Goal: Information Seeking & Learning: Learn about a topic

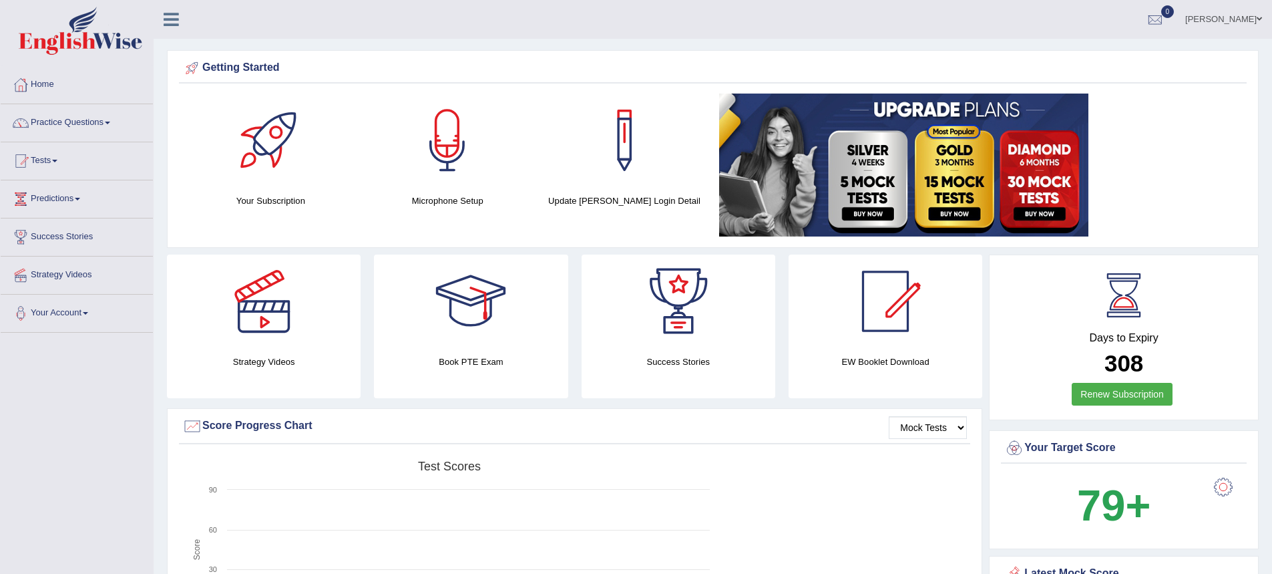
click at [75, 115] on link "Practice Questions" at bounding box center [77, 120] width 152 height 33
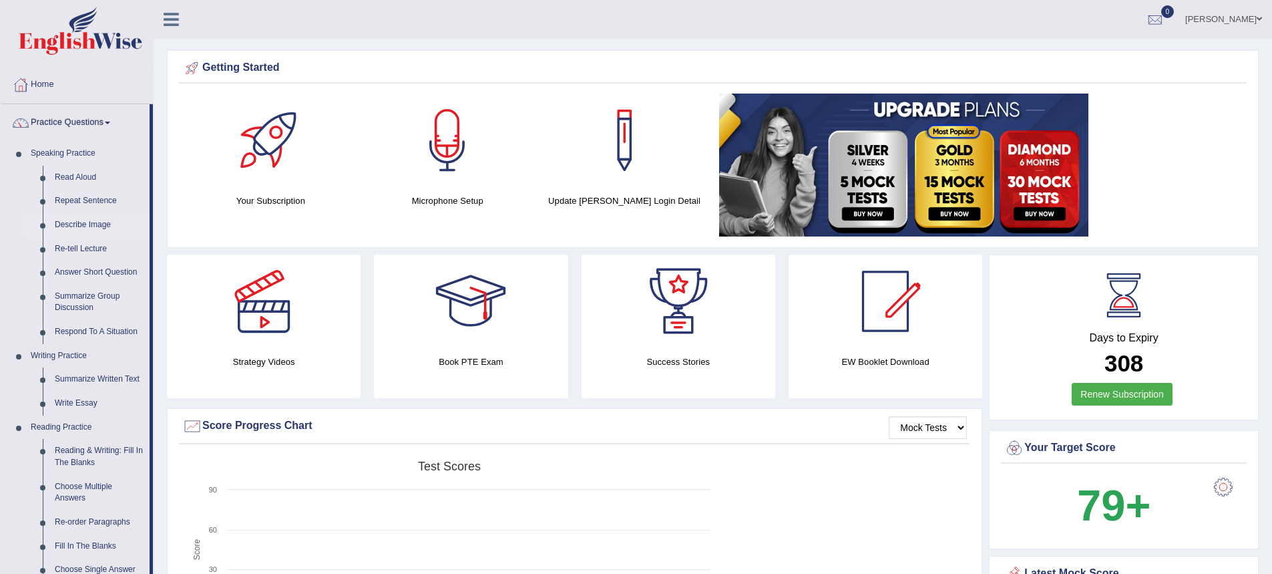
click at [102, 221] on link "Describe Image" at bounding box center [99, 225] width 101 height 24
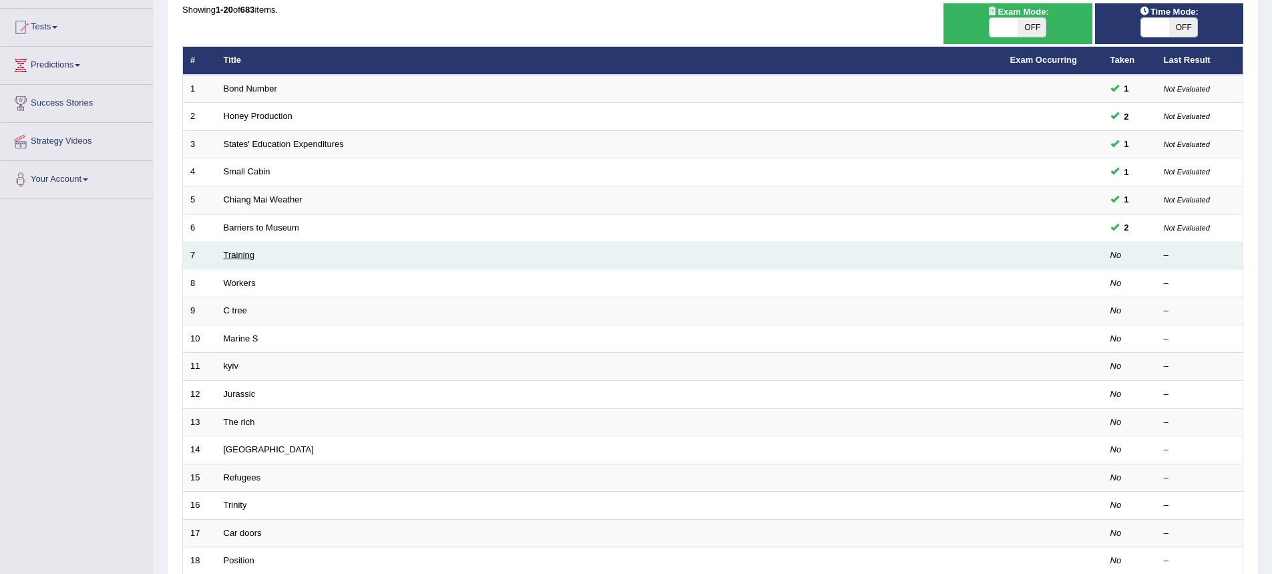
click at [252, 256] on link "Training" at bounding box center [239, 255] width 31 height 10
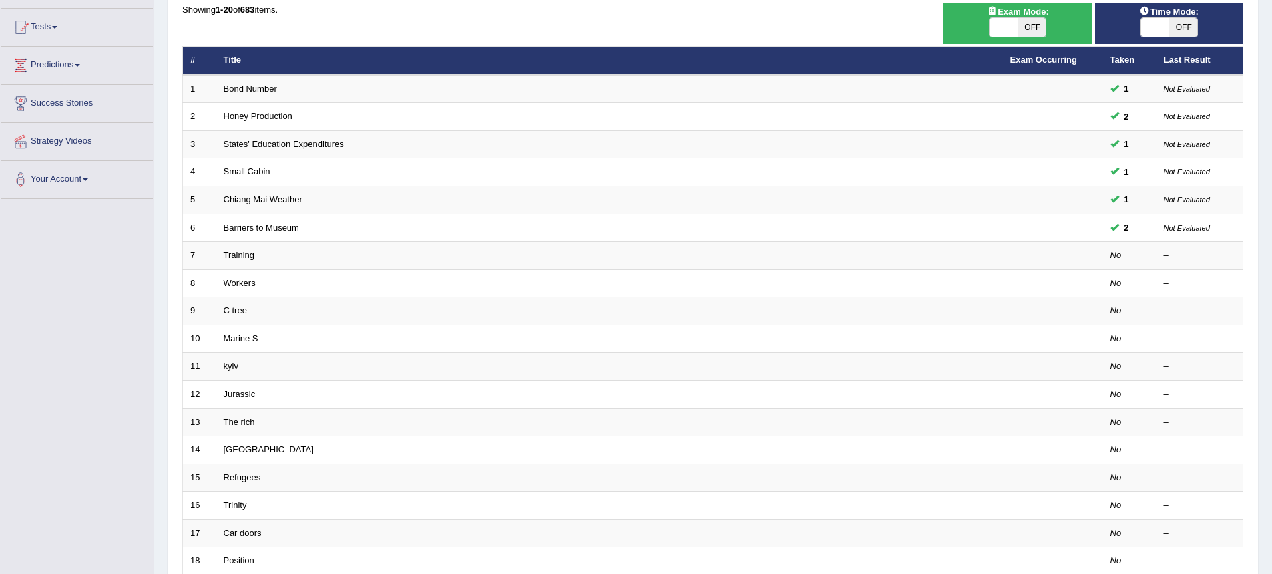
click at [1014, 32] on span at bounding box center [1004, 27] width 28 height 19
checkbox input "true"
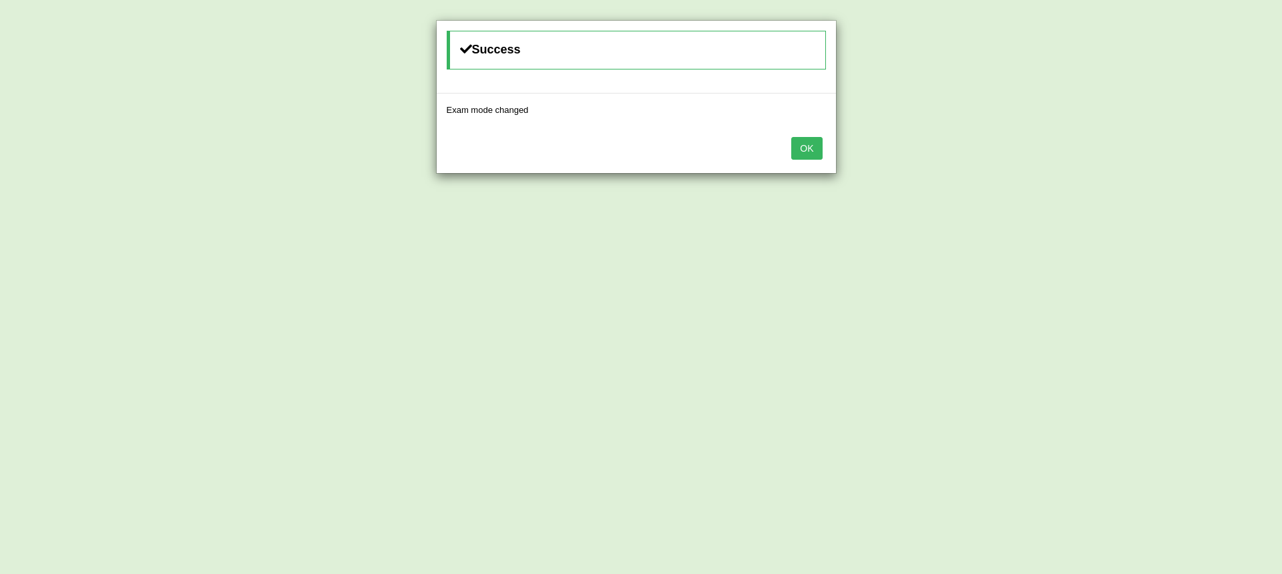
click at [813, 148] on button "OK" at bounding box center [806, 148] width 31 height 23
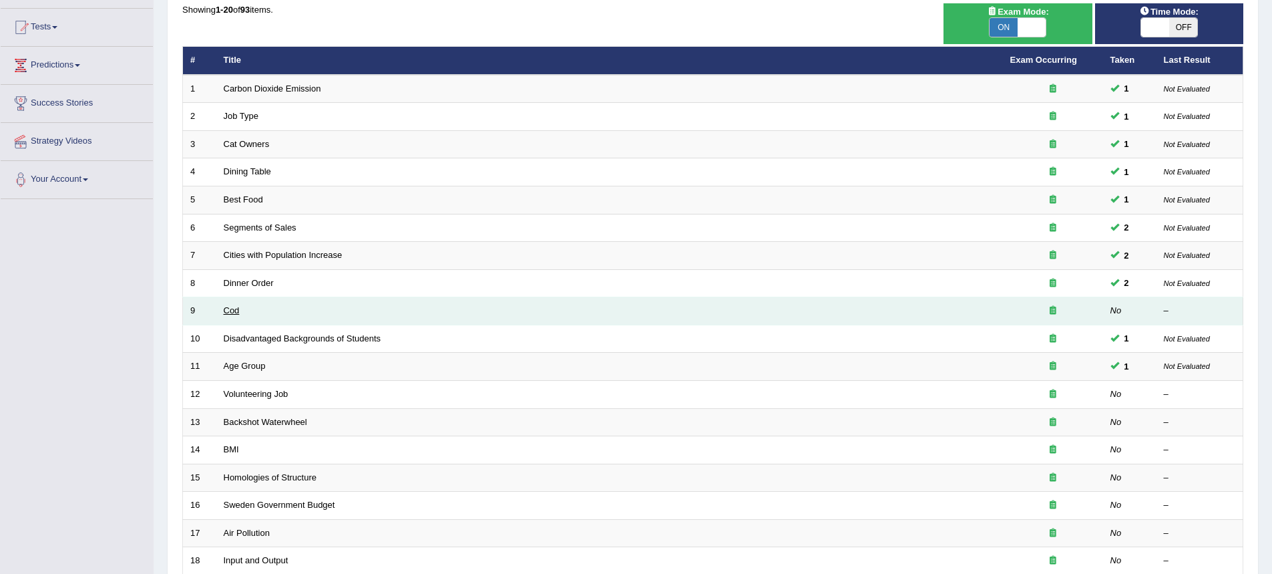
click at [232, 310] on link "Cod" at bounding box center [232, 310] width 16 height 10
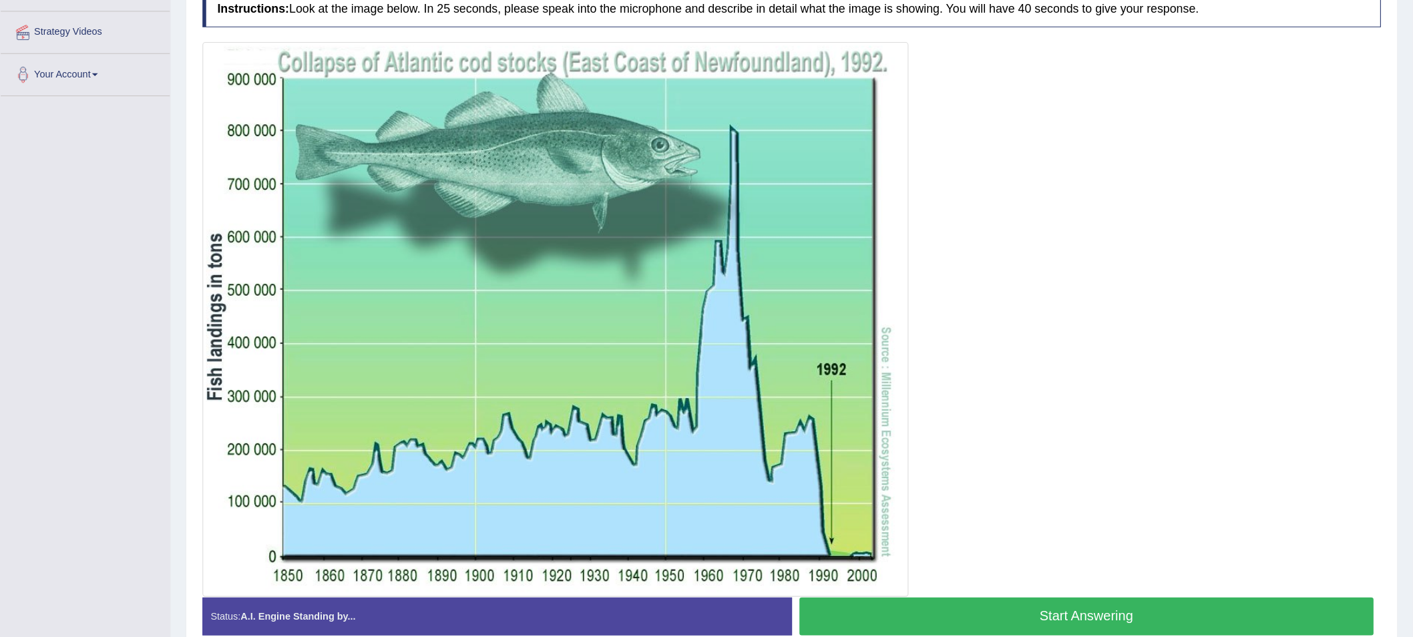
scroll to position [245, 0]
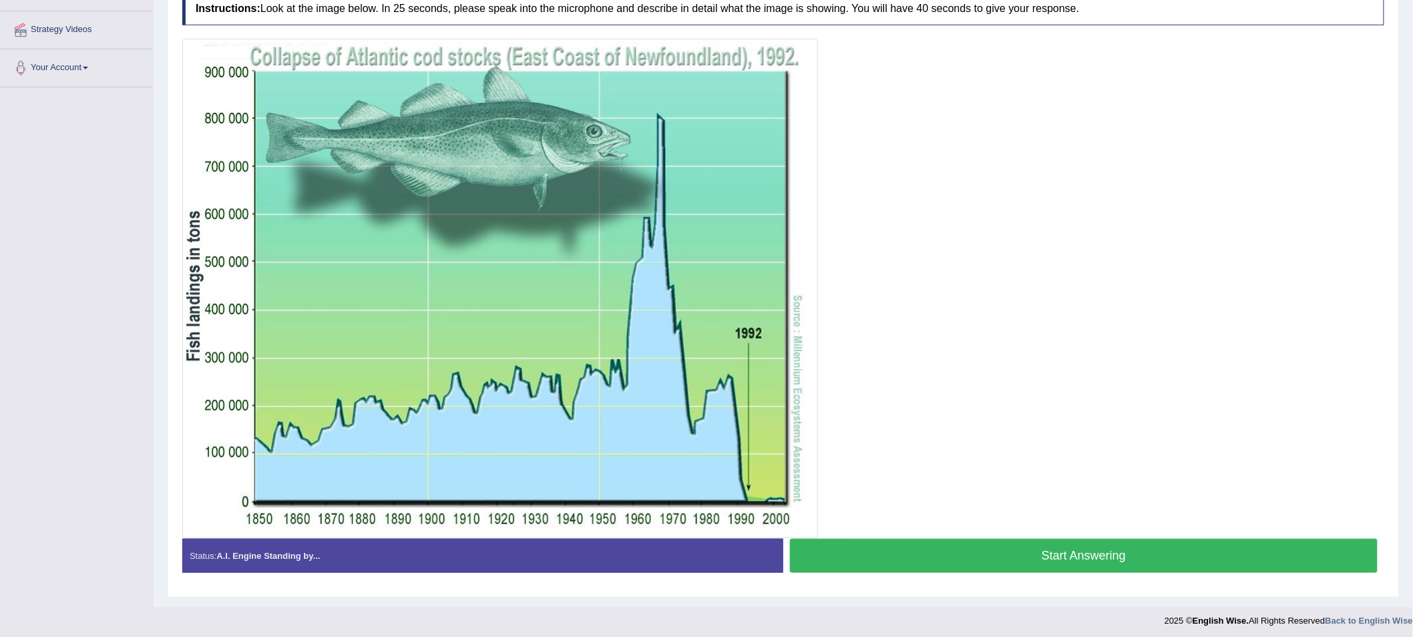
drag, startPoint x: 1281, startPoint y: 1, endPoint x: 900, endPoint y: 559, distance: 675.4
click at [900, 559] on button "Start Answering" at bounding box center [1084, 556] width 588 height 34
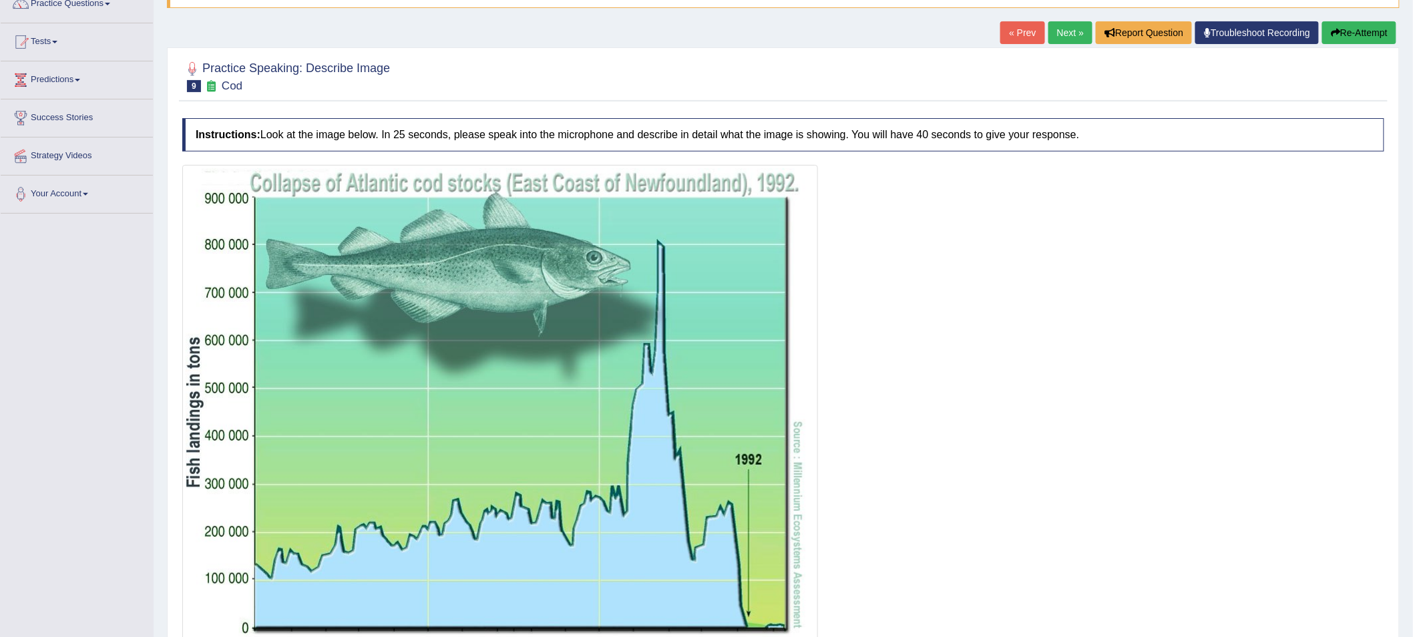
scroll to position [0, 0]
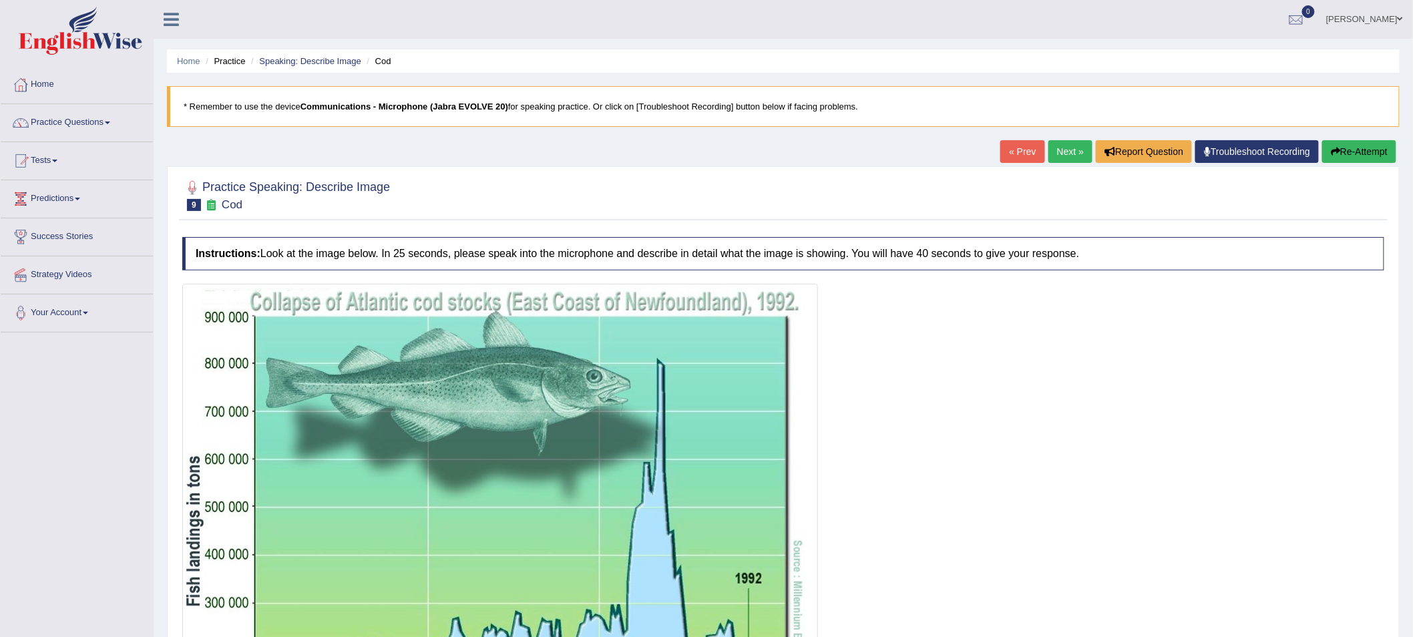
click at [1271, 147] on icon "button" at bounding box center [1335, 151] width 9 height 9
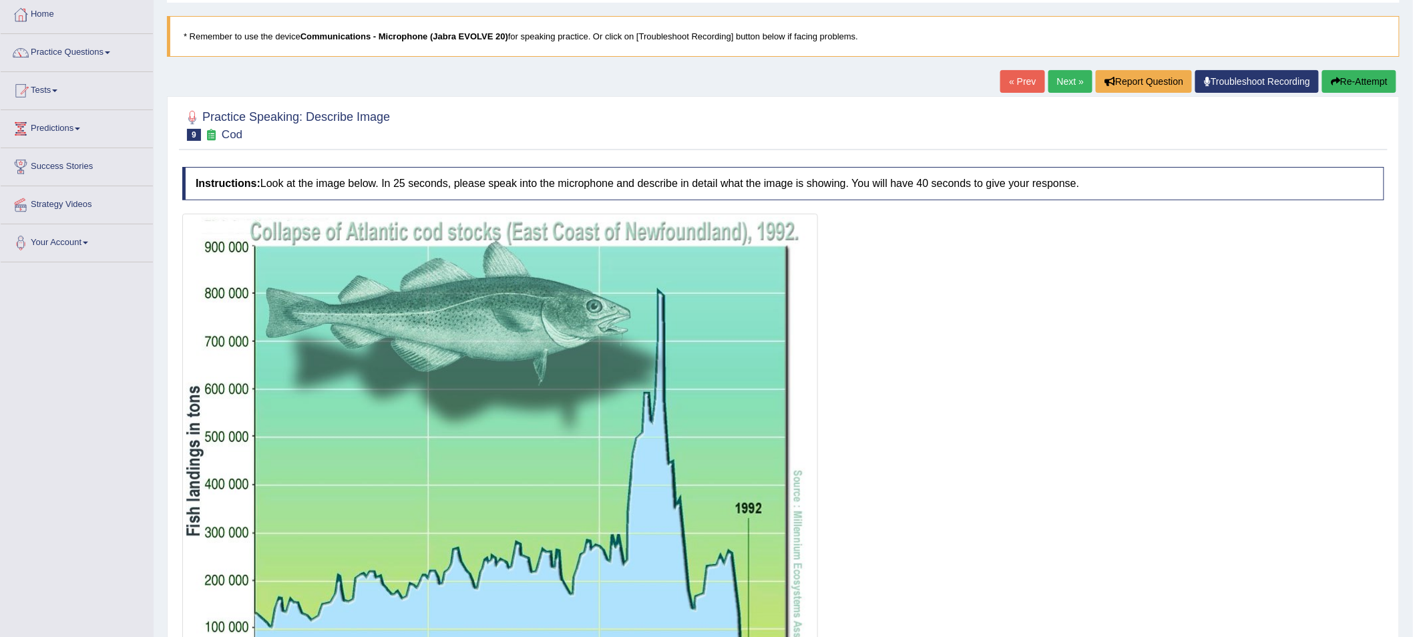
scroll to position [74, 0]
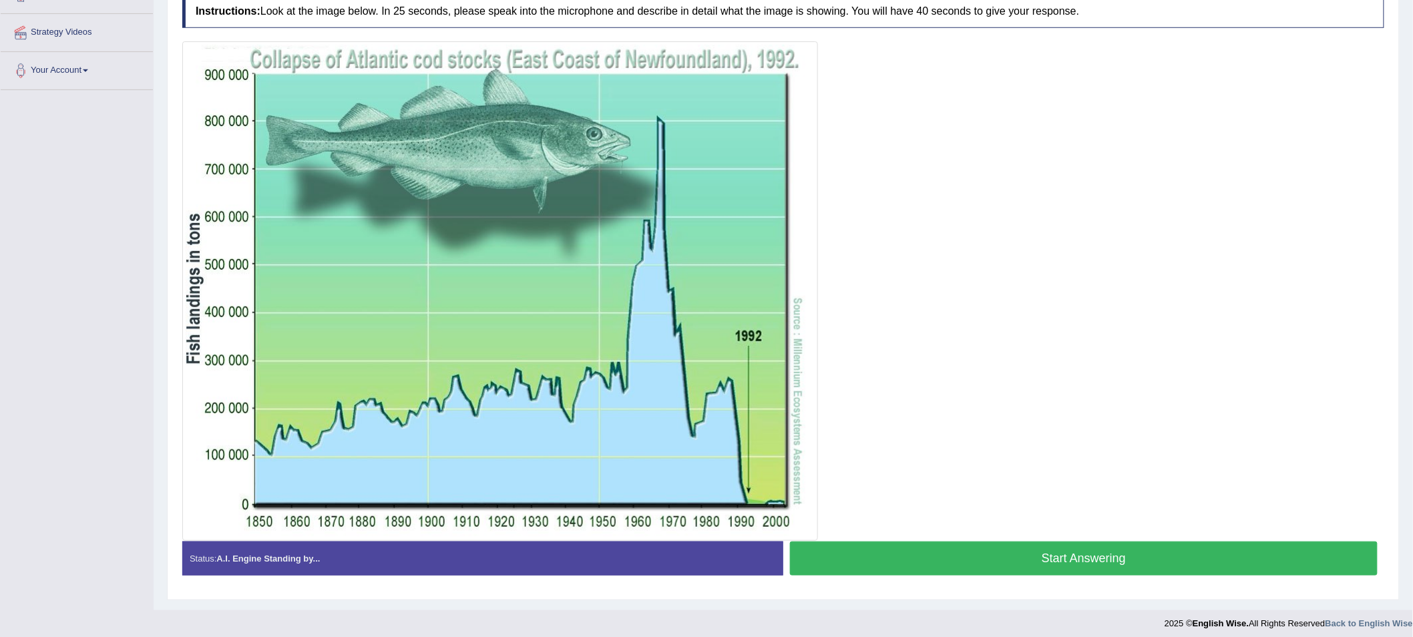
scroll to position [250, 0]
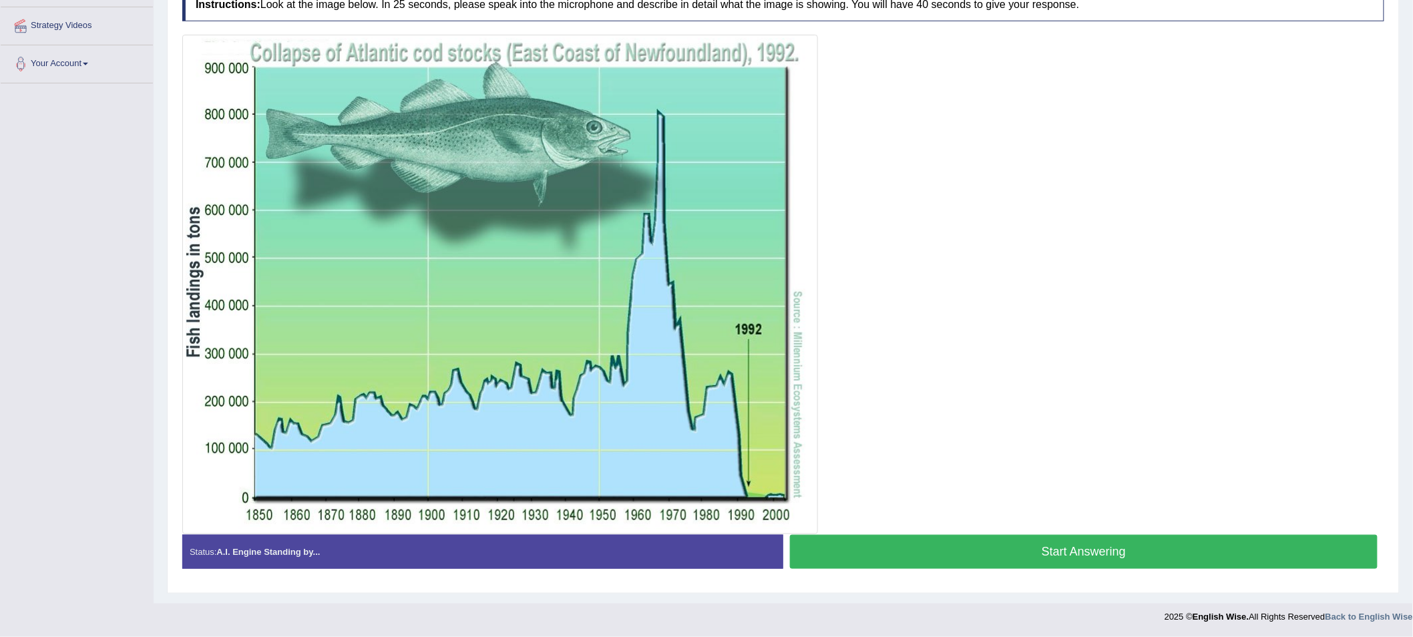
click at [900, 546] on button "Start Answering" at bounding box center [1084, 552] width 588 height 34
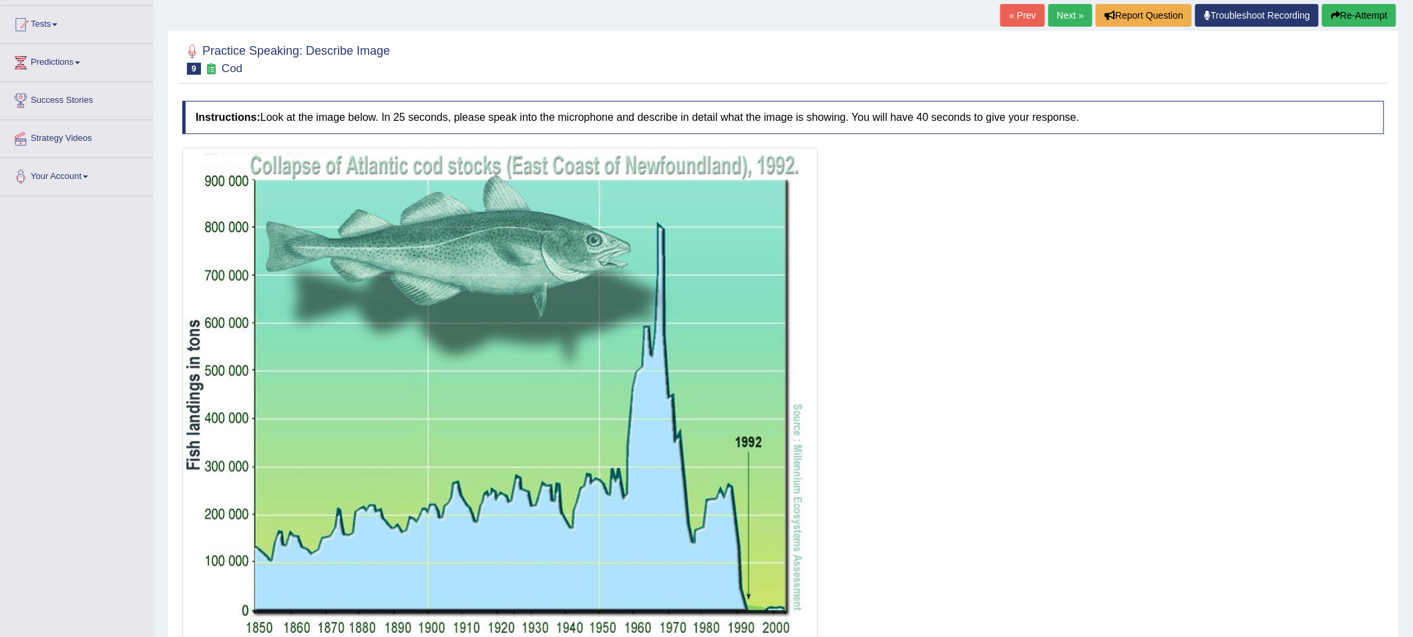
scroll to position [27, 0]
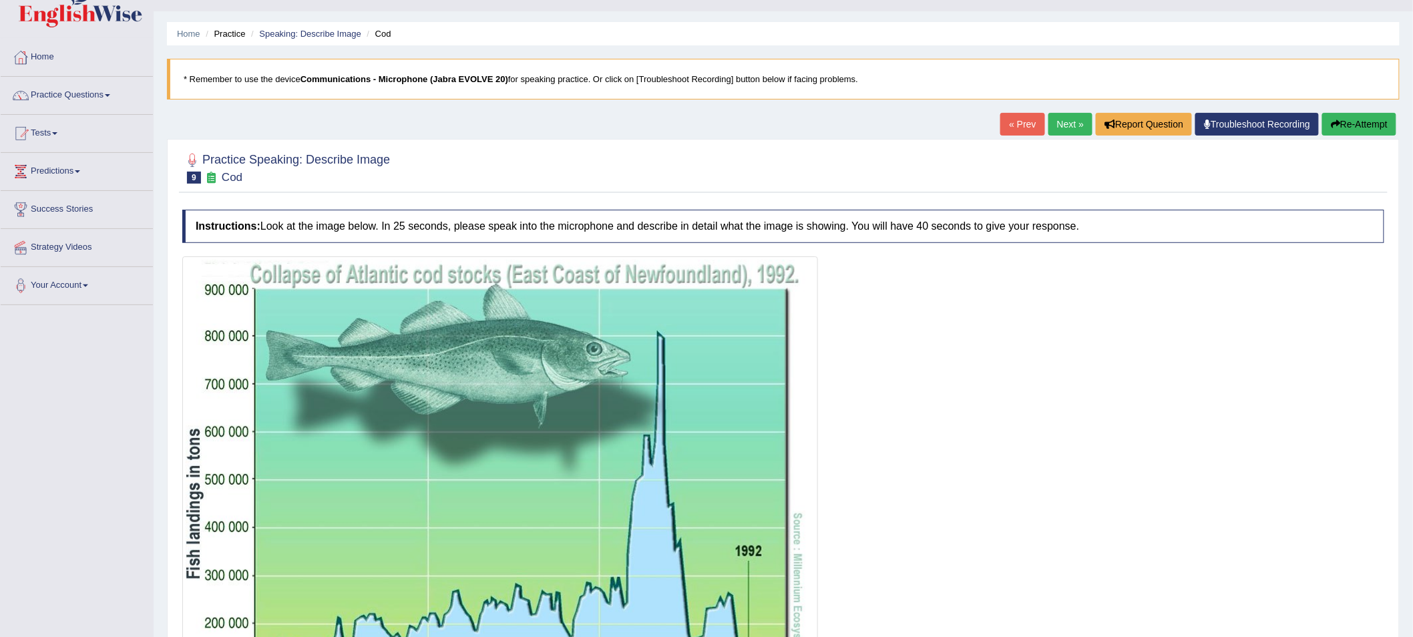
click at [1345, 122] on button "Re-Attempt" at bounding box center [1359, 124] width 74 height 23
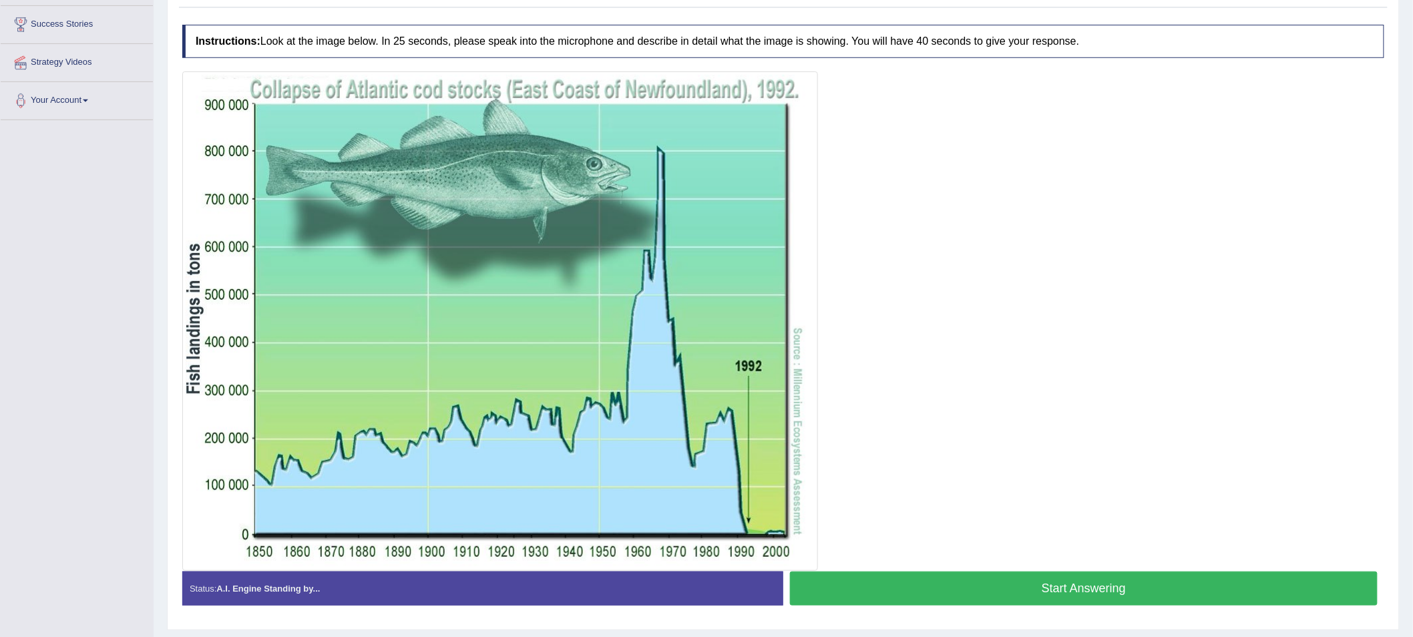
scroll to position [250, 0]
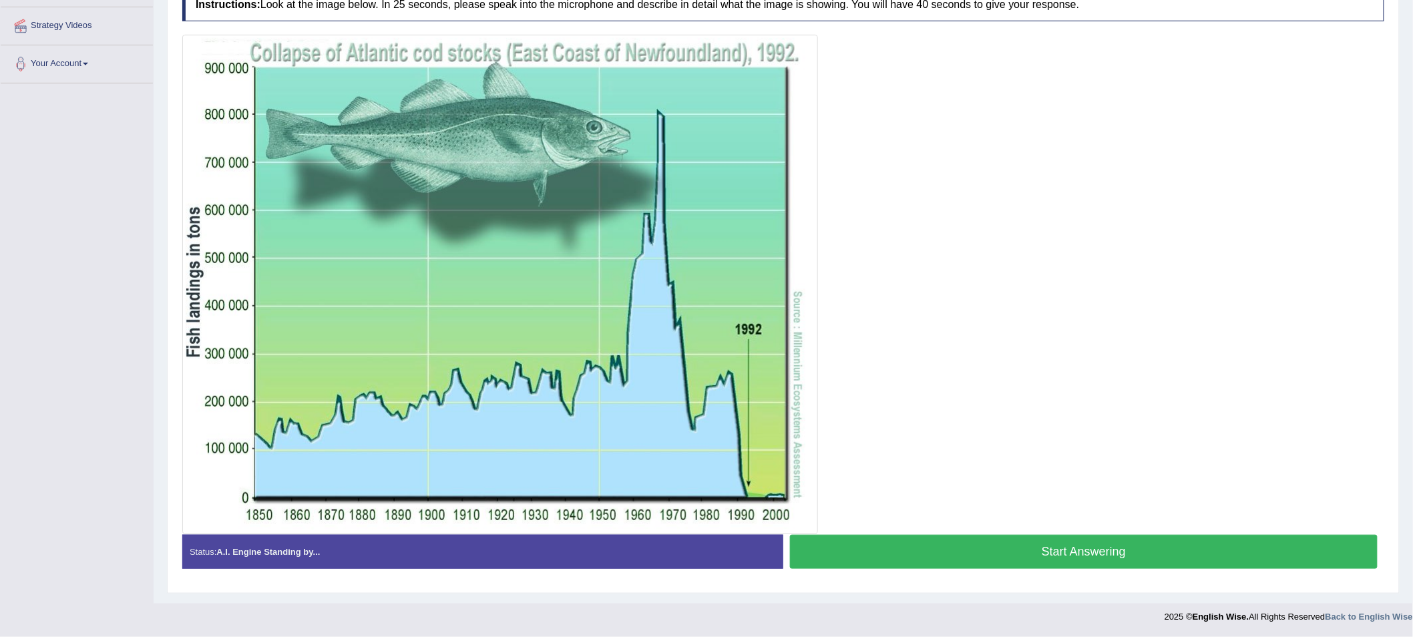
click at [923, 557] on button "Start Answering" at bounding box center [1084, 552] width 588 height 34
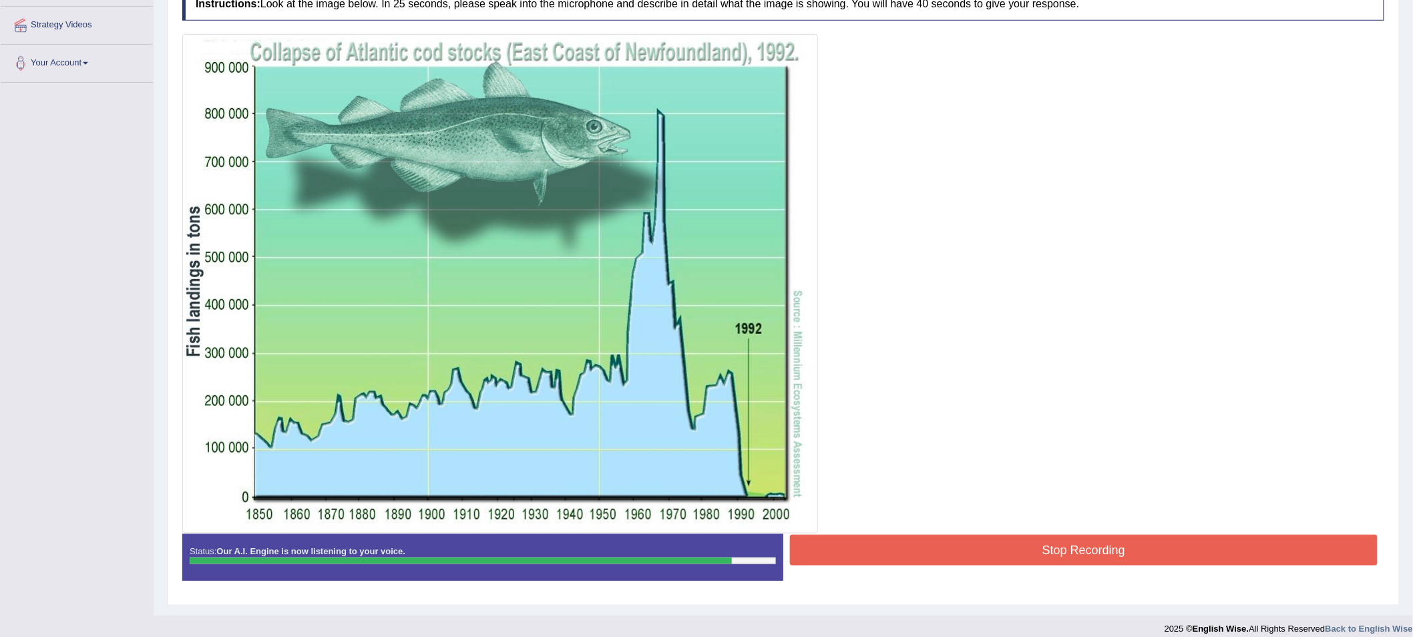
click at [923, 557] on button "Stop Recording" at bounding box center [1084, 550] width 588 height 31
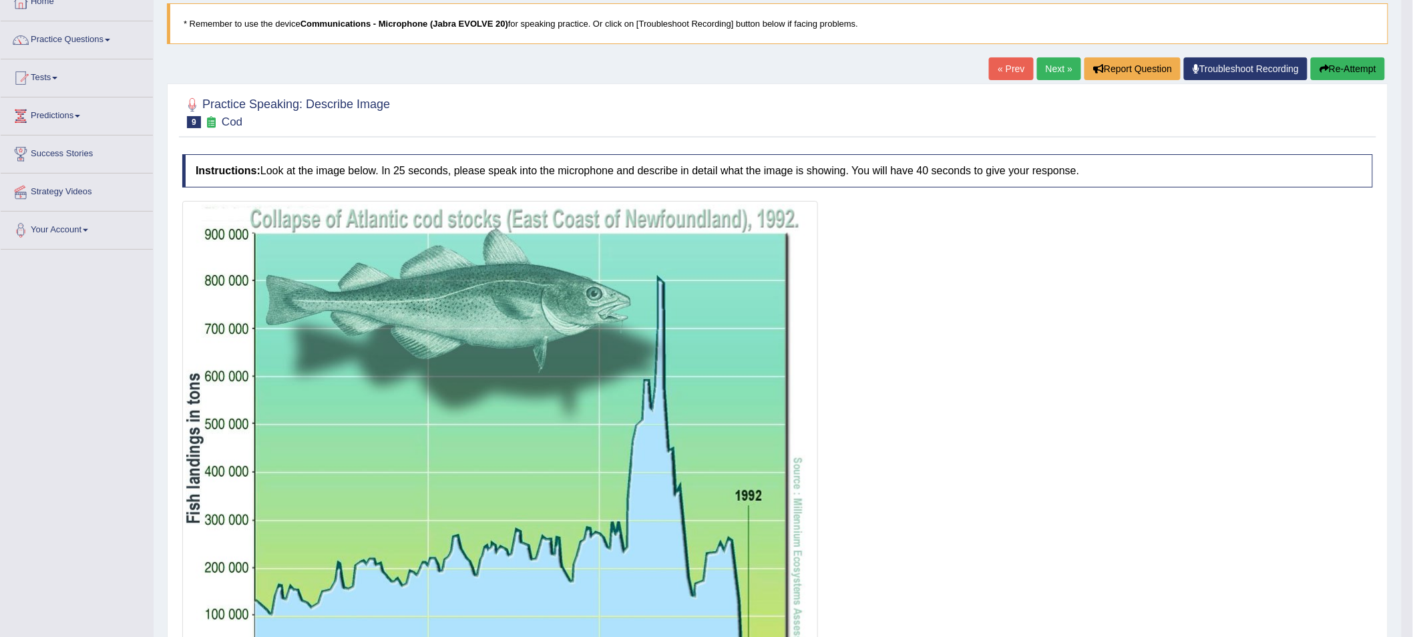
scroll to position [119, 0]
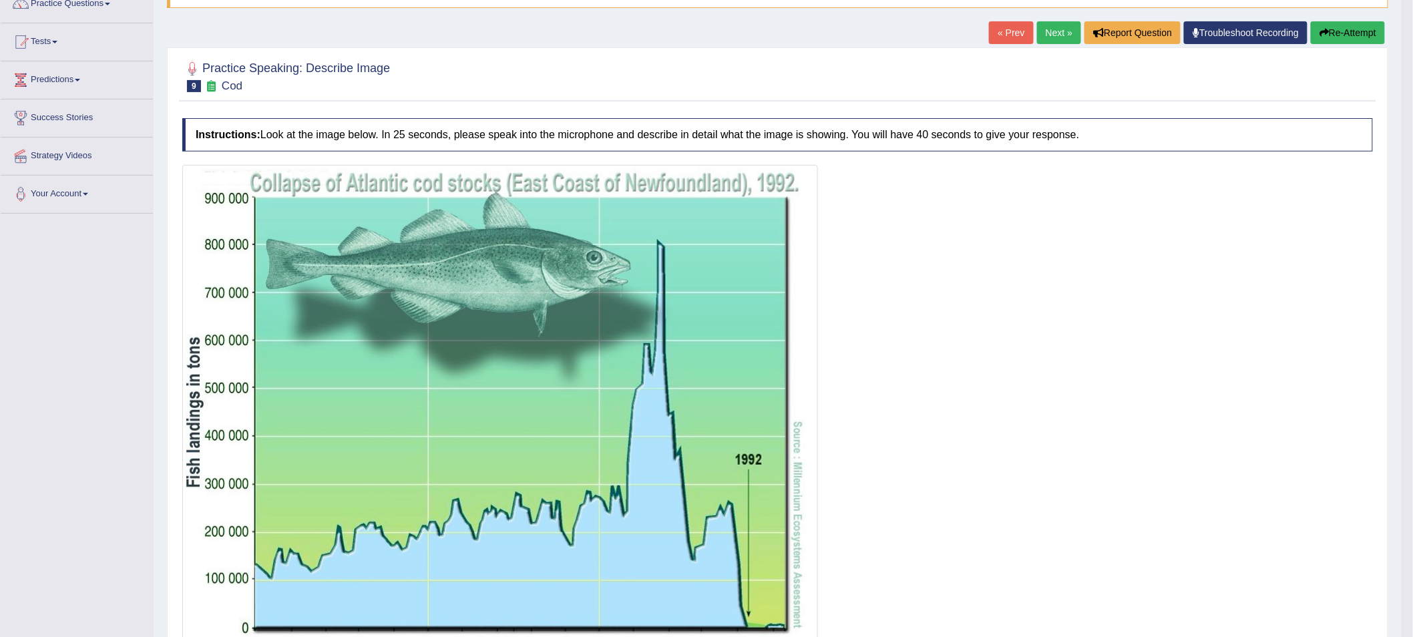
click at [1054, 35] on link "Next »" at bounding box center [1059, 32] width 44 height 23
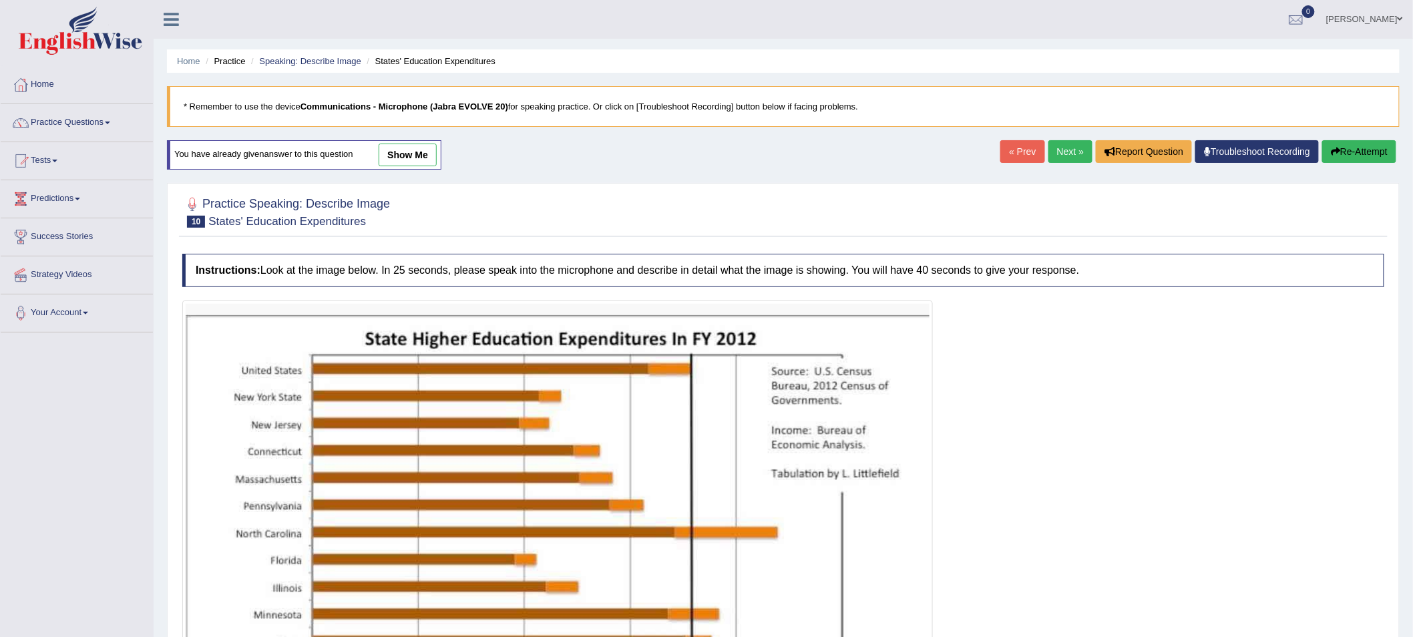
click at [413, 162] on link "show me" at bounding box center [408, 155] width 58 height 23
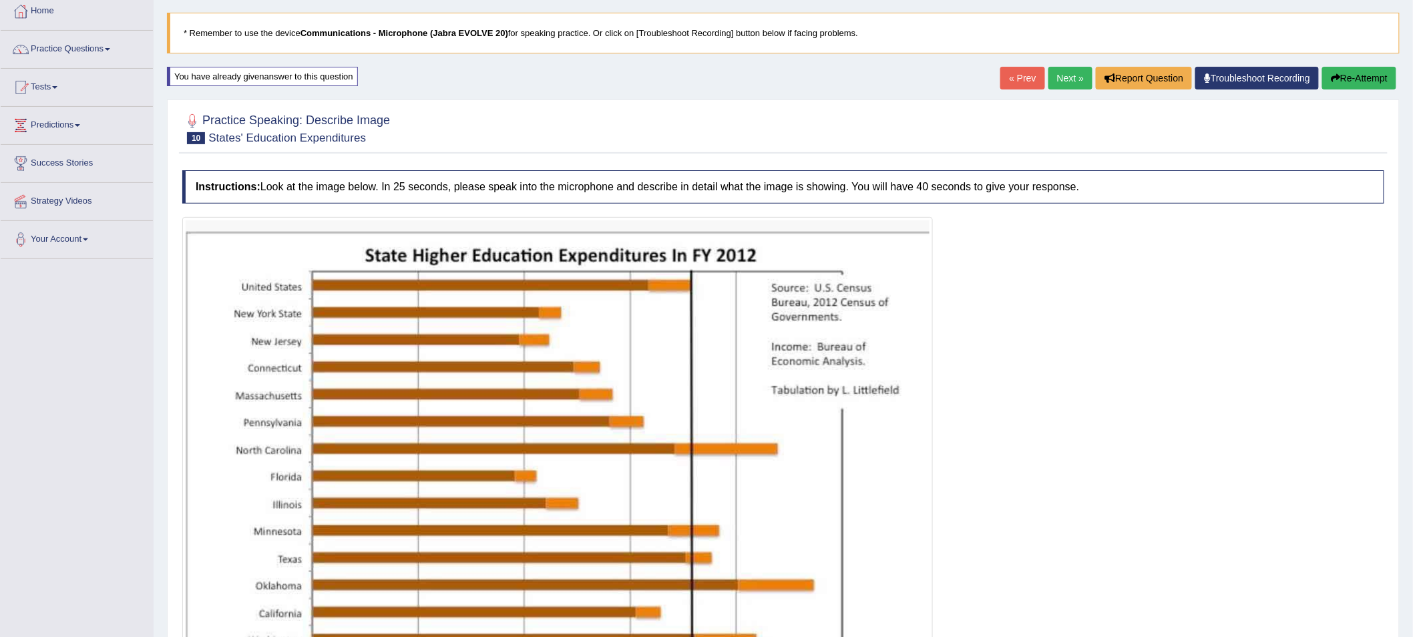
scroll to position [74, 0]
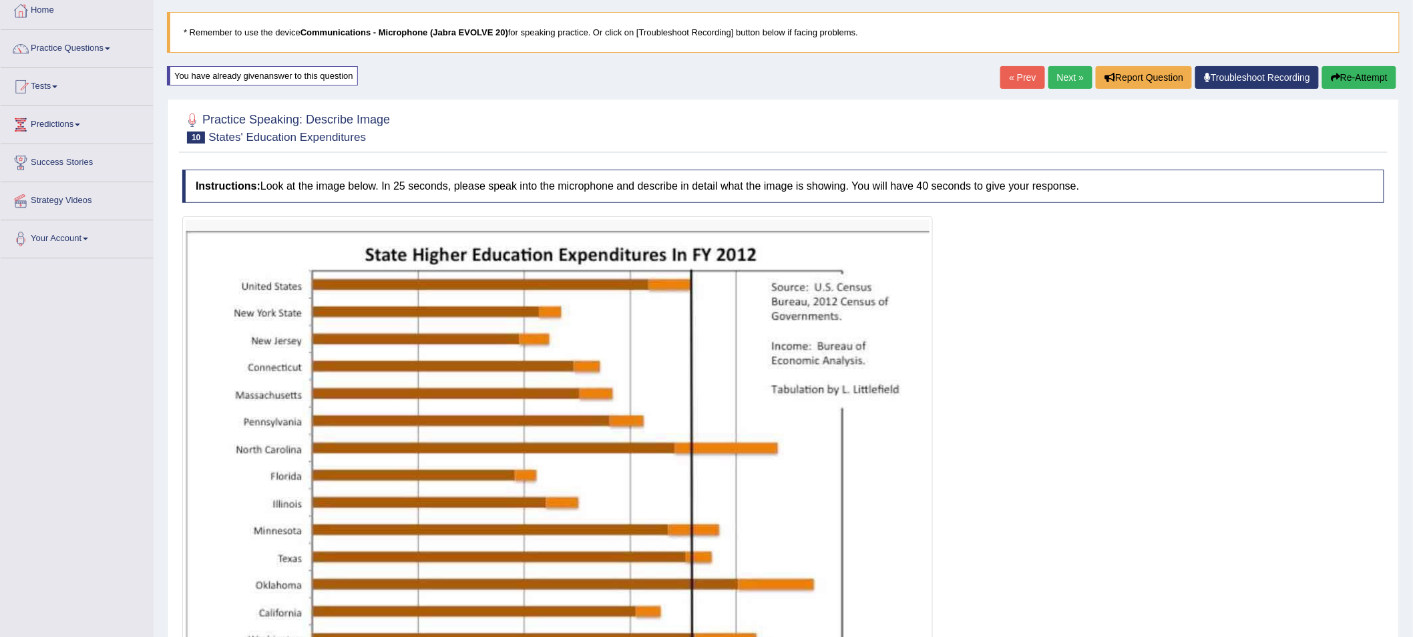
click at [1345, 81] on button "Re-Attempt" at bounding box center [1359, 77] width 74 height 23
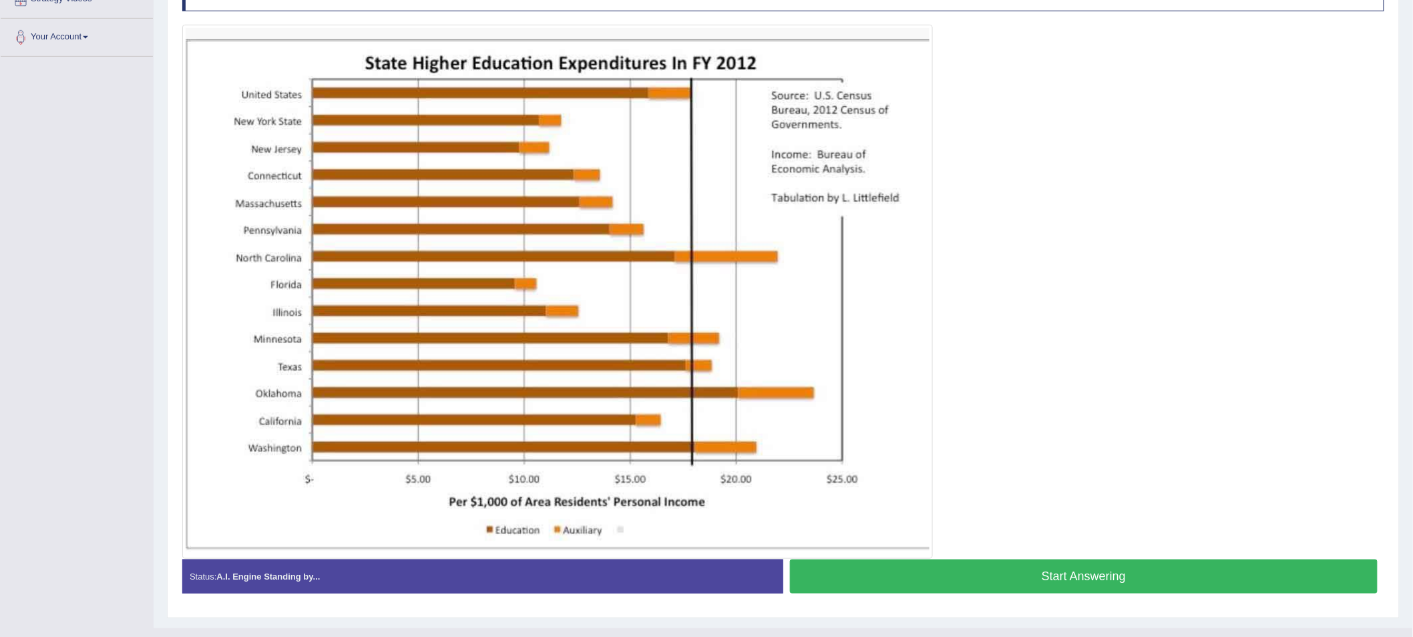
scroll to position [279, 0]
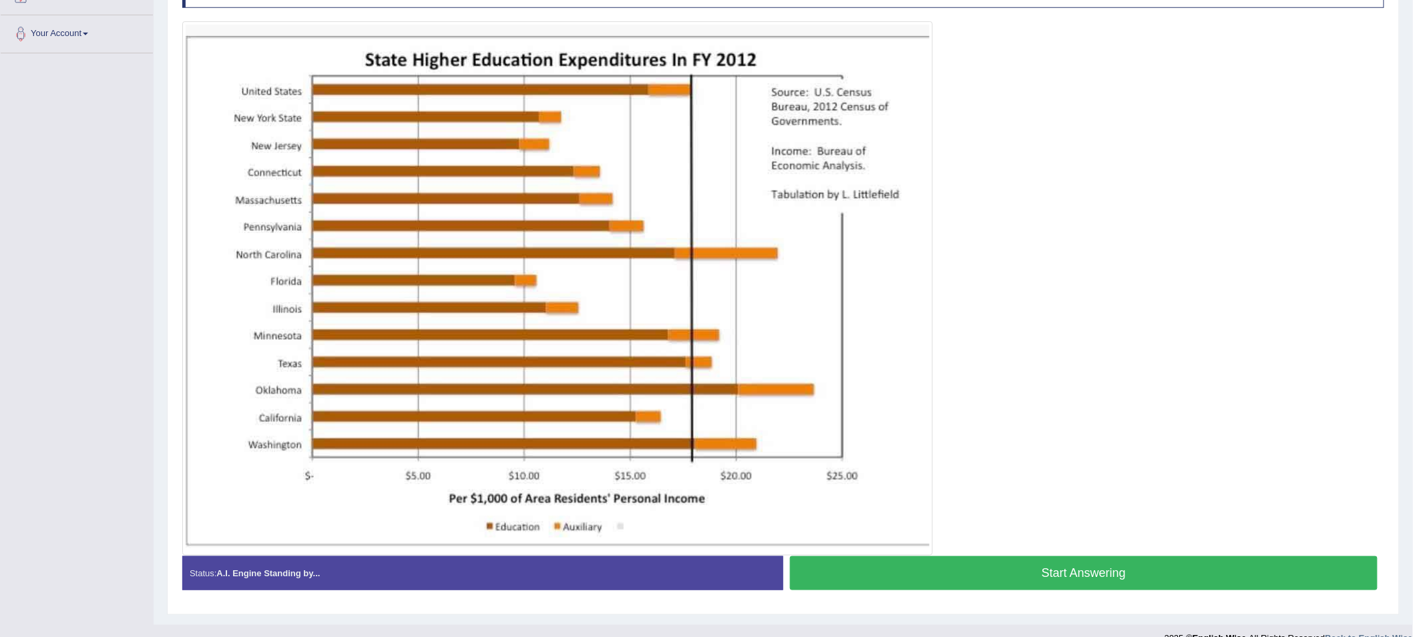
click at [903, 572] on button "Start Answering" at bounding box center [1084, 573] width 588 height 34
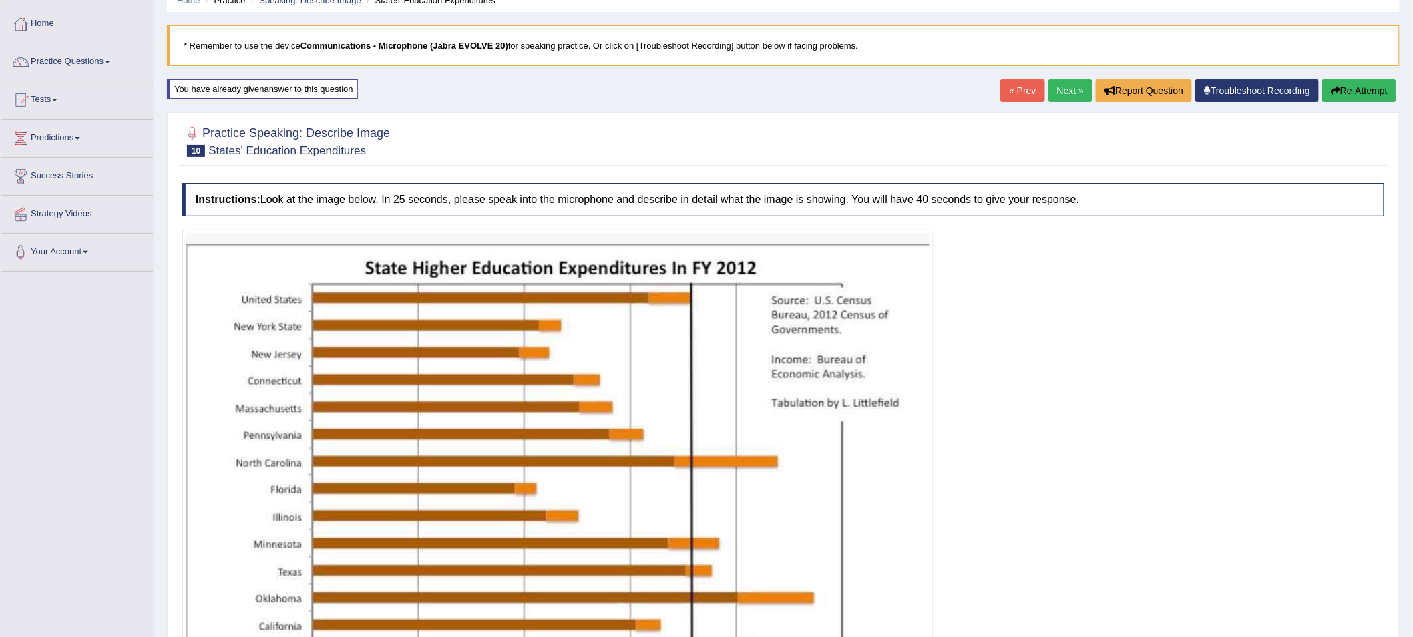
scroll to position [57, 0]
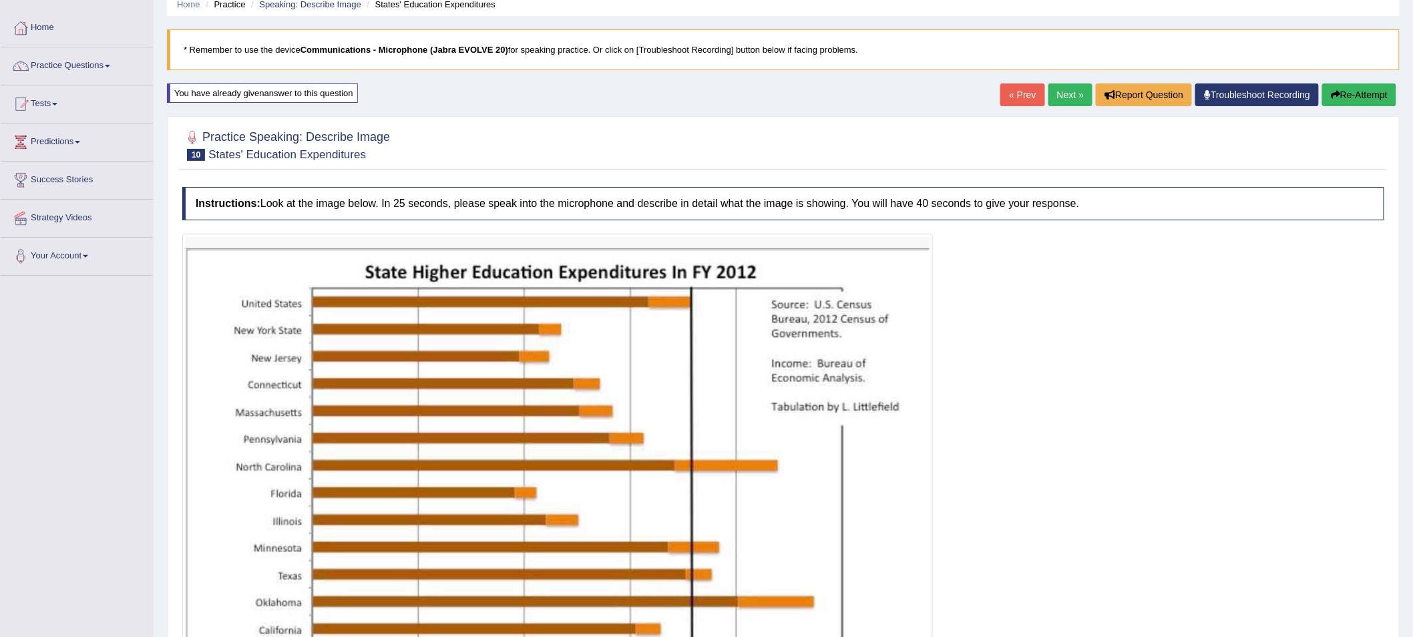
click at [1361, 92] on button "Re-Attempt" at bounding box center [1359, 94] width 74 height 23
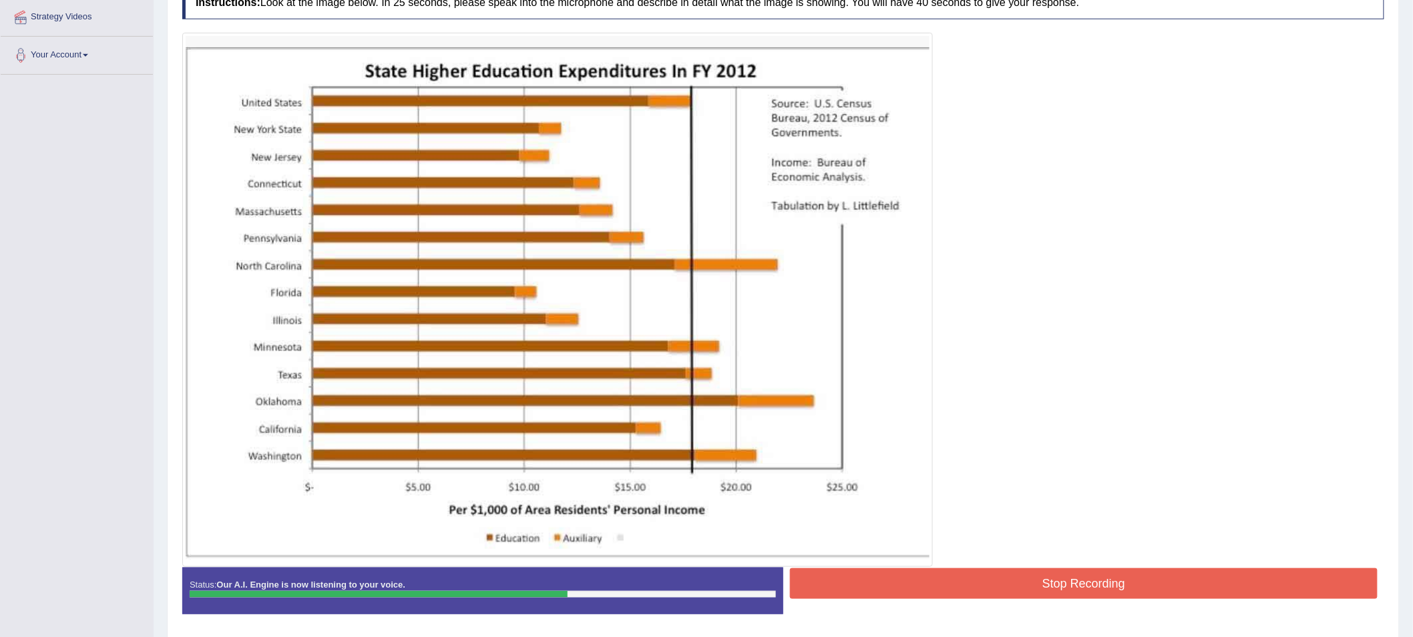
scroll to position [279, 0]
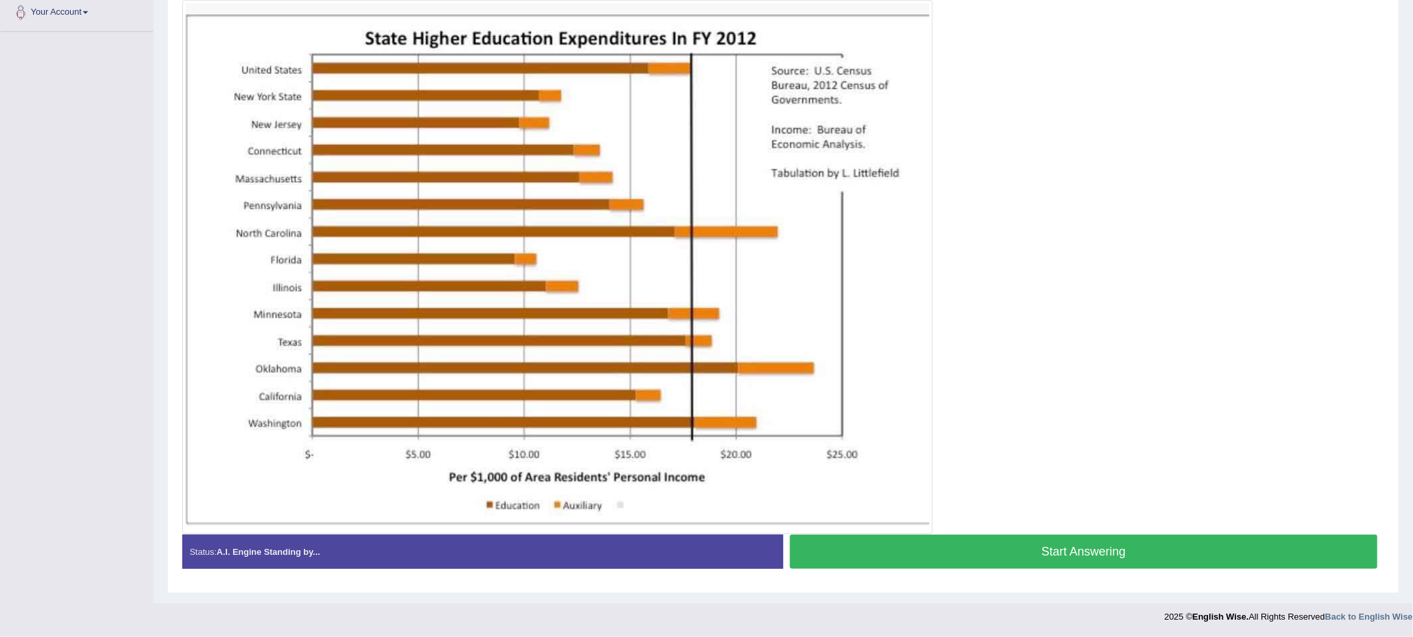
click at [869, 558] on button "Start Answering" at bounding box center [1084, 552] width 588 height 34
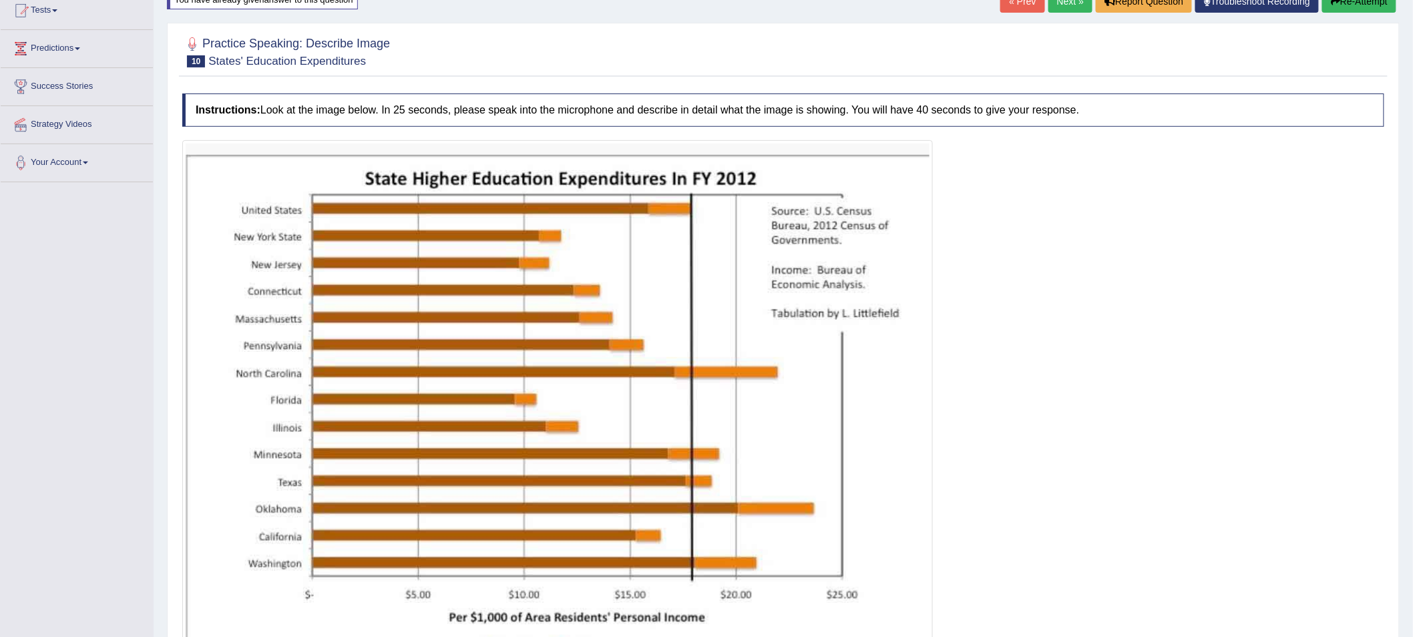
scroll to position [4, 0]
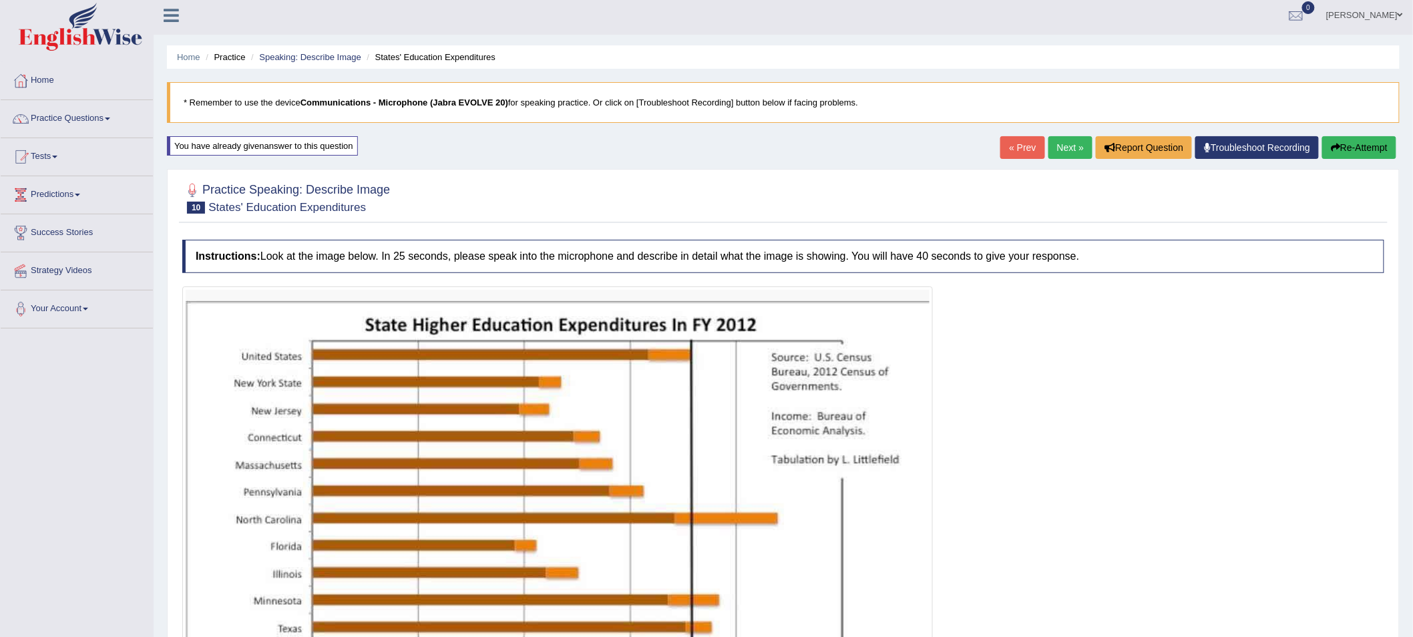
click at [1357, 152] on button "Re-Attempt" at bounding box center [1359, 147] width 74 height 23
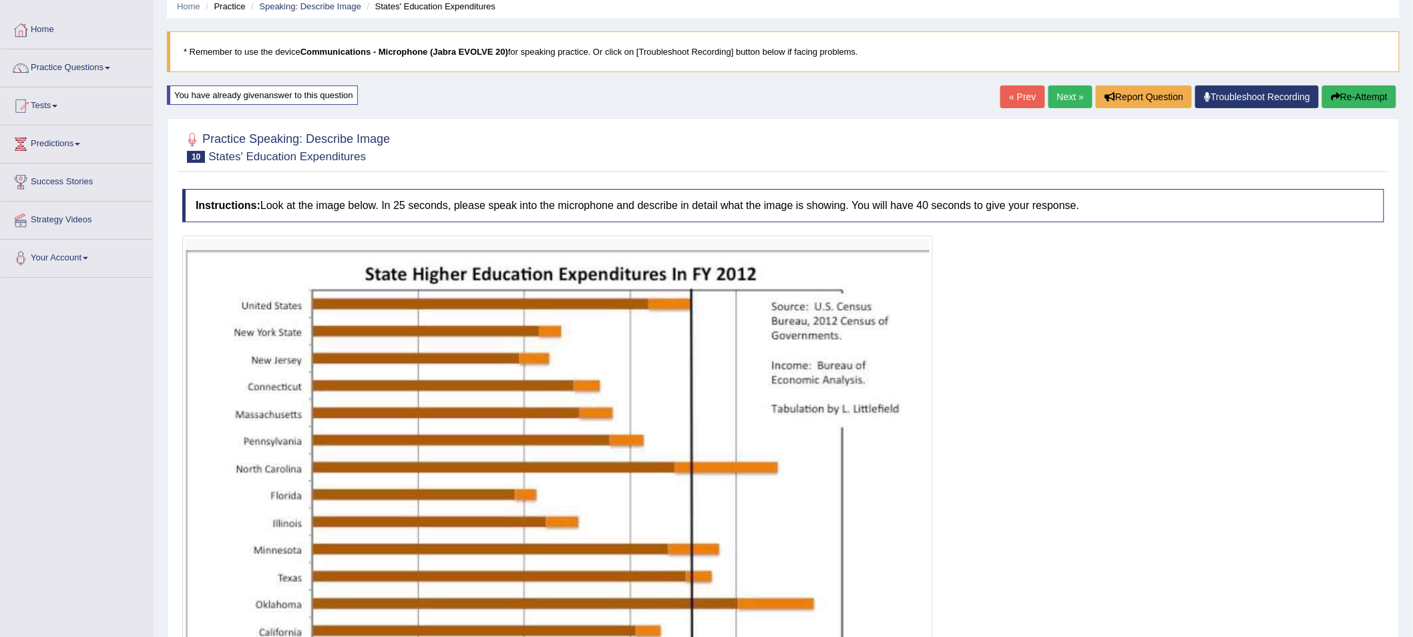
scroll to position [223, 0]
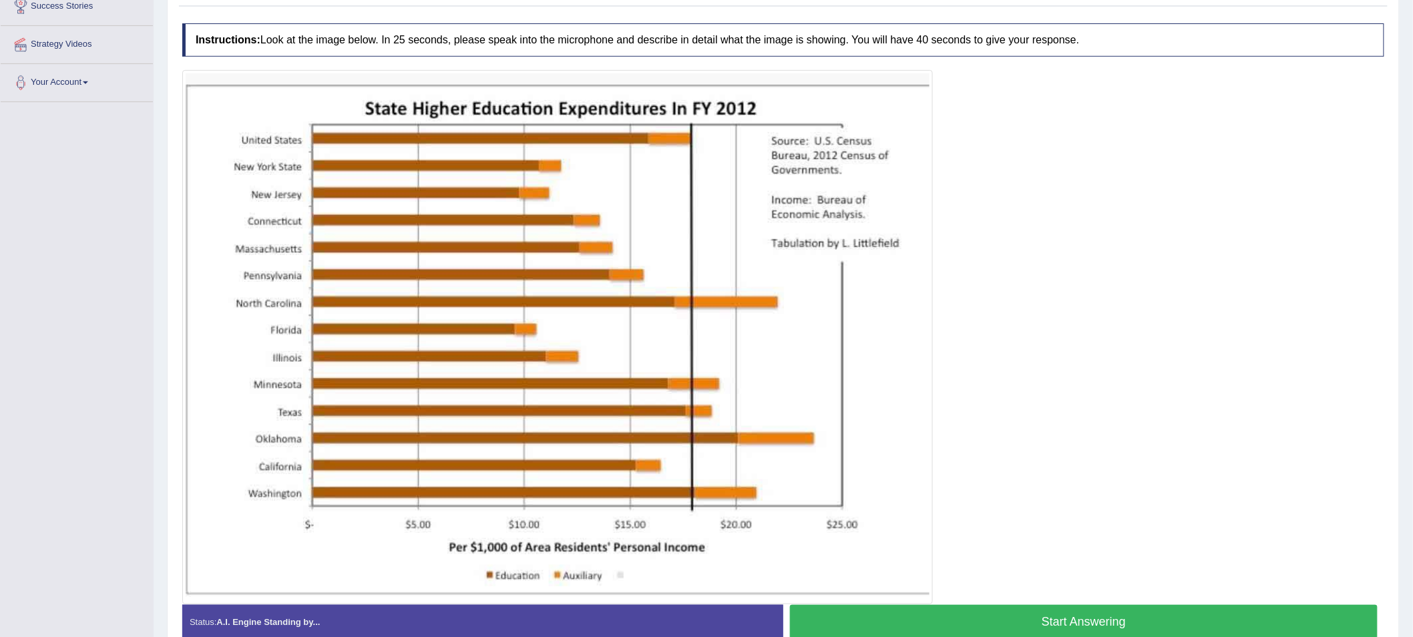
click at [862, 622] on button "Start Answering" at bounding box center [1084, 622] width 588 height 34
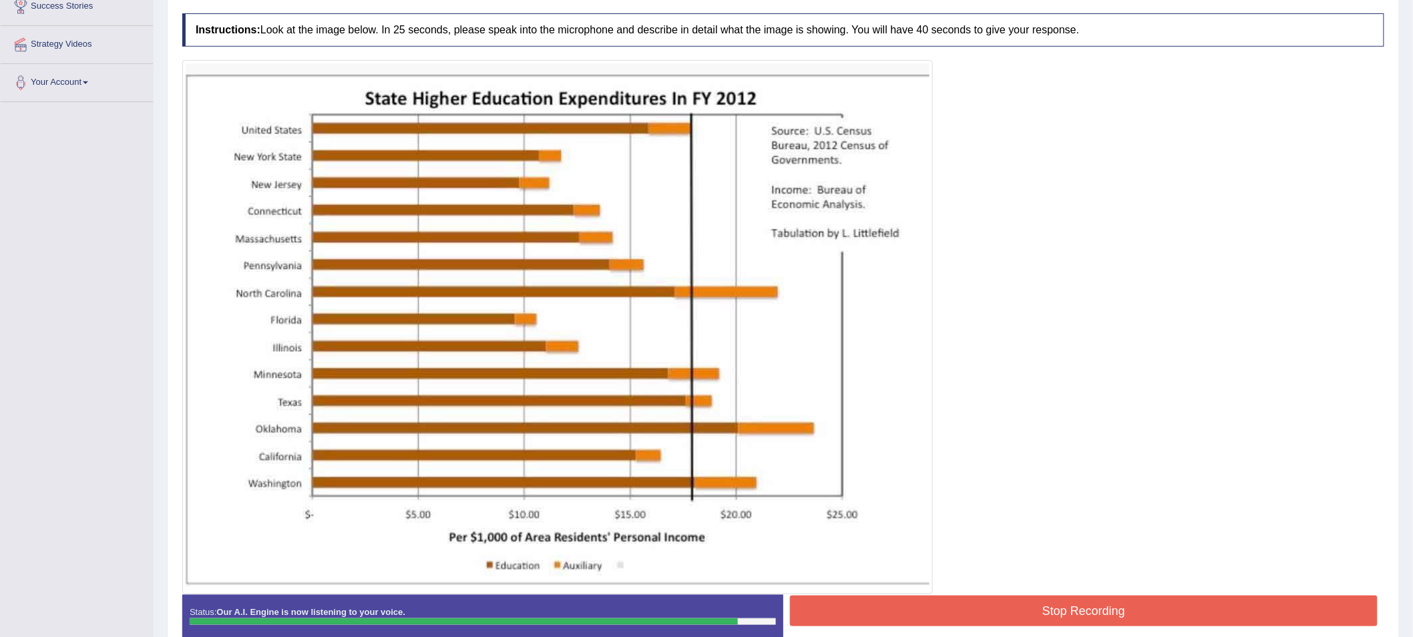
click at [898, 603] on button "Stop Recording" at bounding box center [1084, 611] width 588 height 31
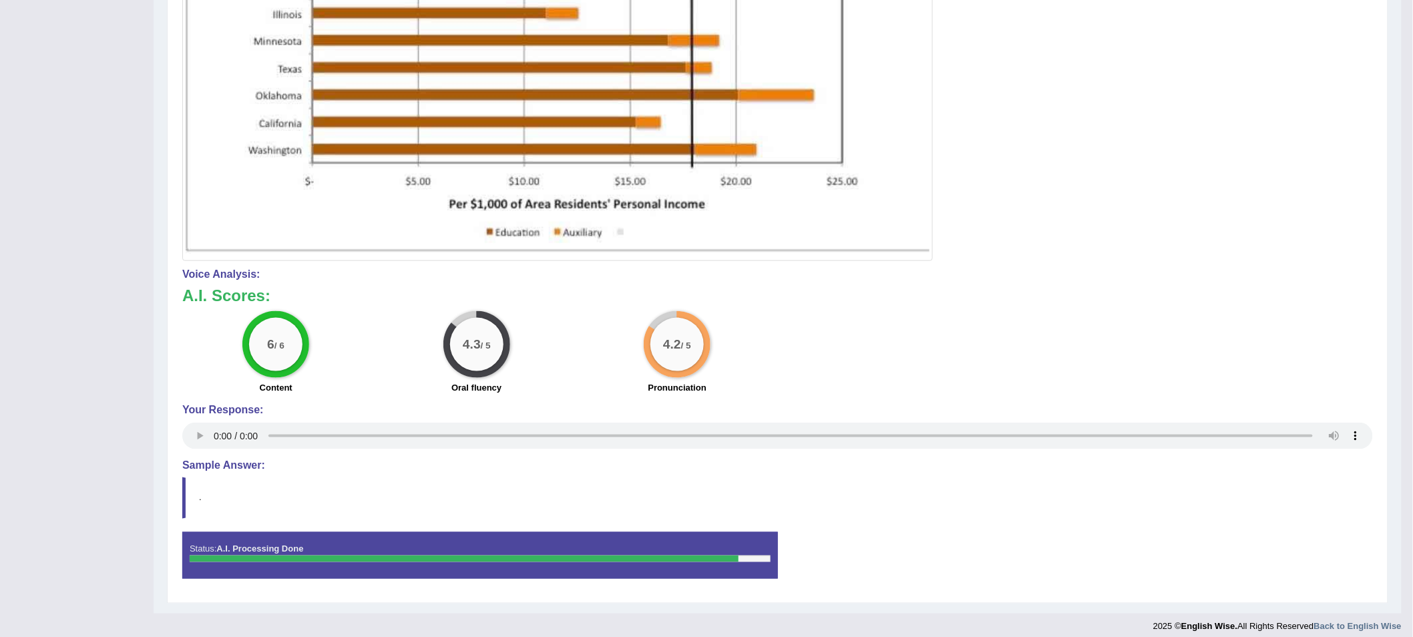
scroll to position [573, 0]
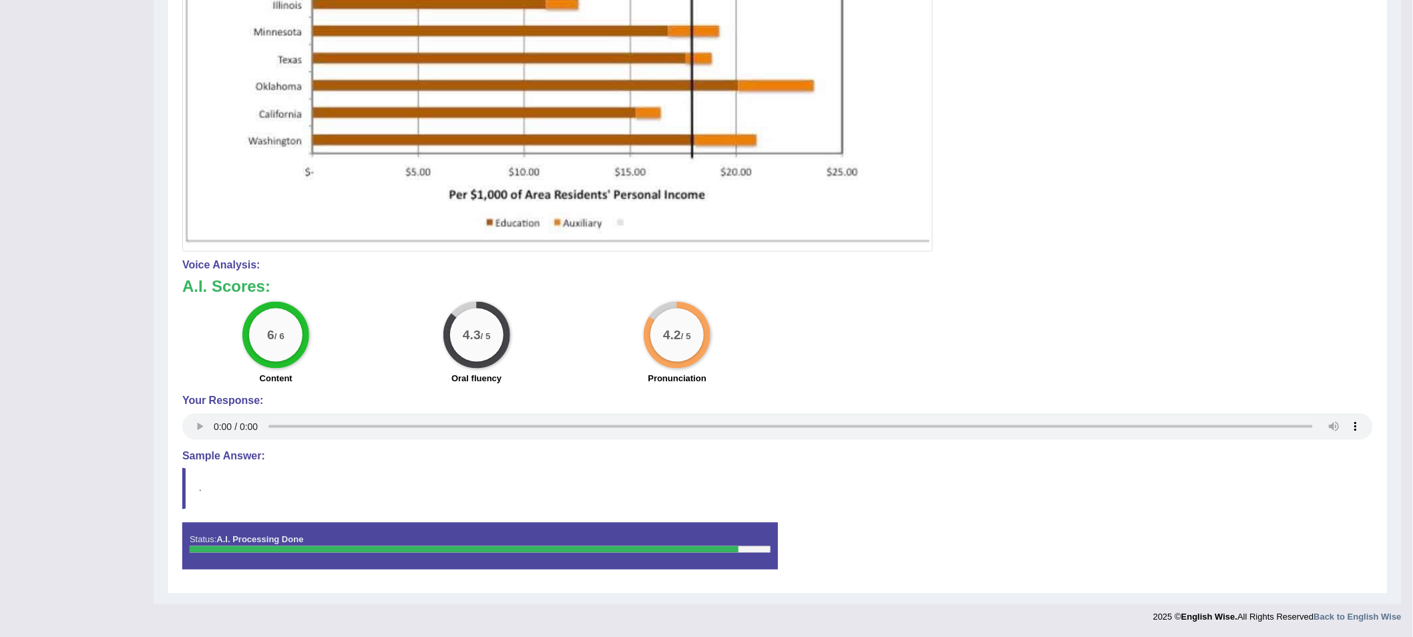
click at [238, 494] on blockquote "." at bounding box center [777, 488] width 1190 height 41
click at [185, 487] on blockquote "." at bounding box center [777, 488] width 1190 height 41
click at [186, 487] on blockquote "." at bounding box center [777, 488] width 1190 height 41
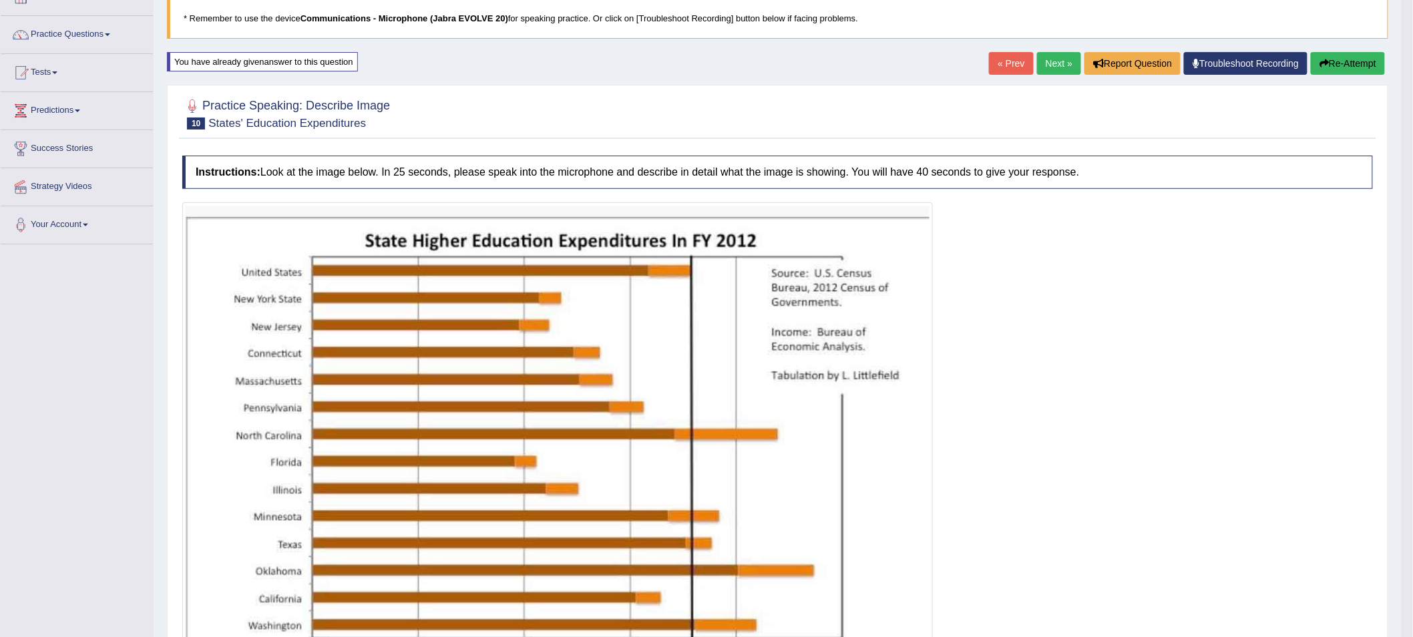
scroll to position [54, 0]
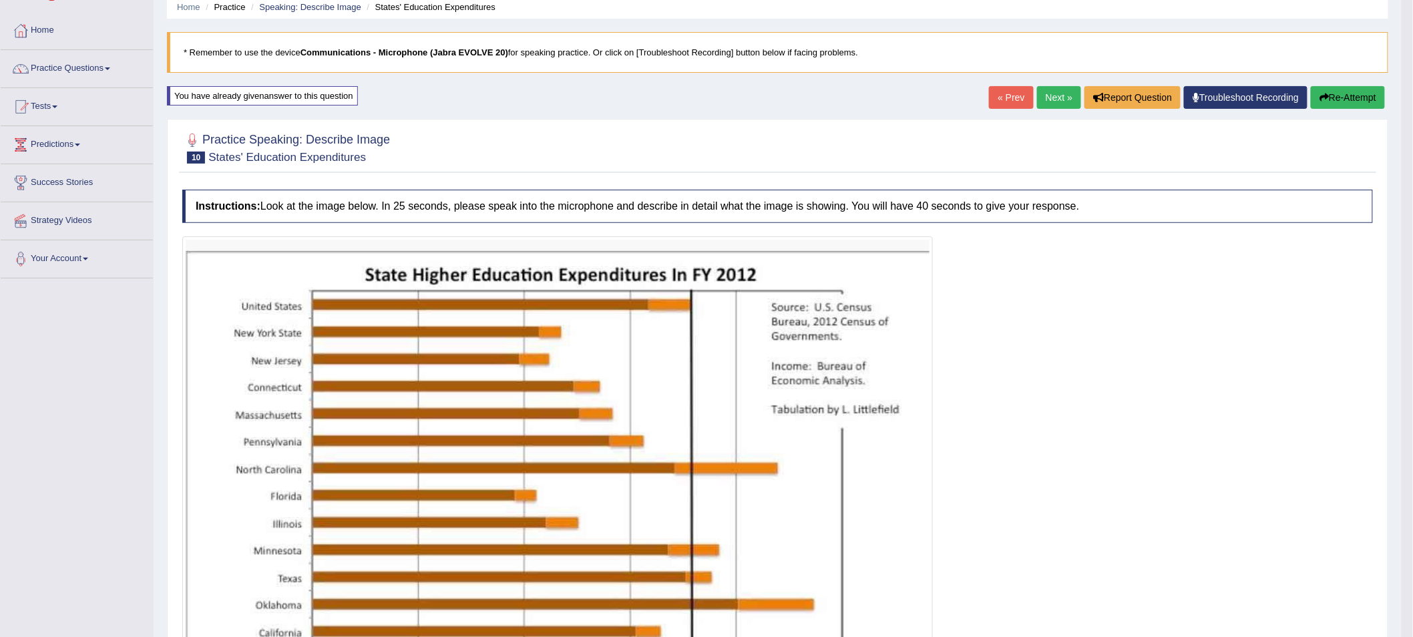
click at [1053, 103] on link "Next »" at bounding box center [1059, 97] width 44 height 23
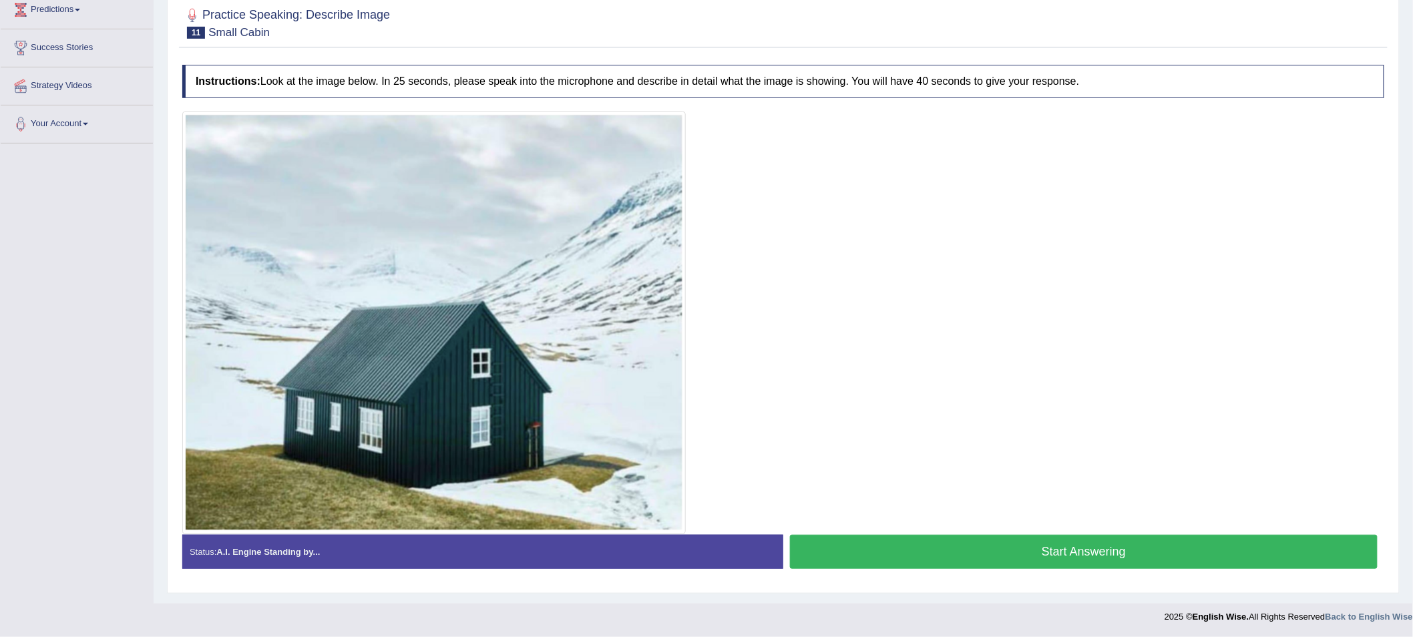
scroll to position [190, 0]
click at [913, 551] on button "Start Answering" at bounding box center [1084, 552] width 588 height 34
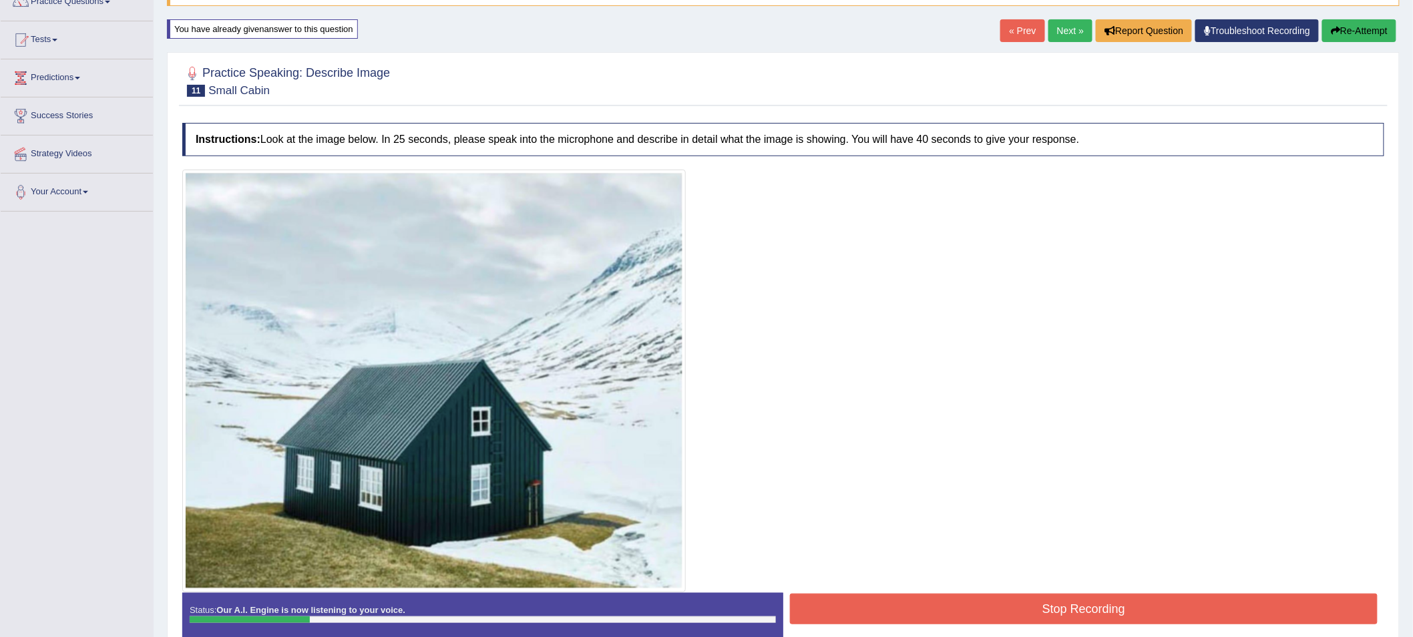
scroll to position [31, 0]
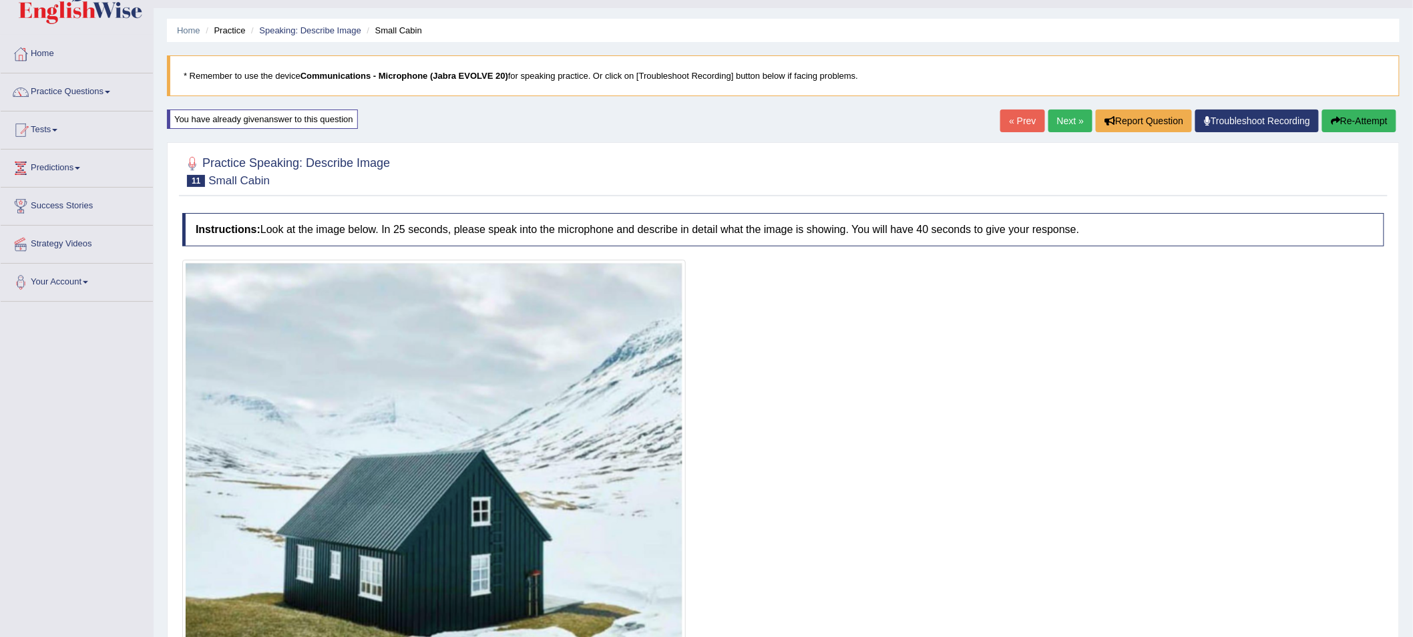
click at [1351, 124] on button "Re-Attempt" at bounding box center [1359, 121] width 74 height 23
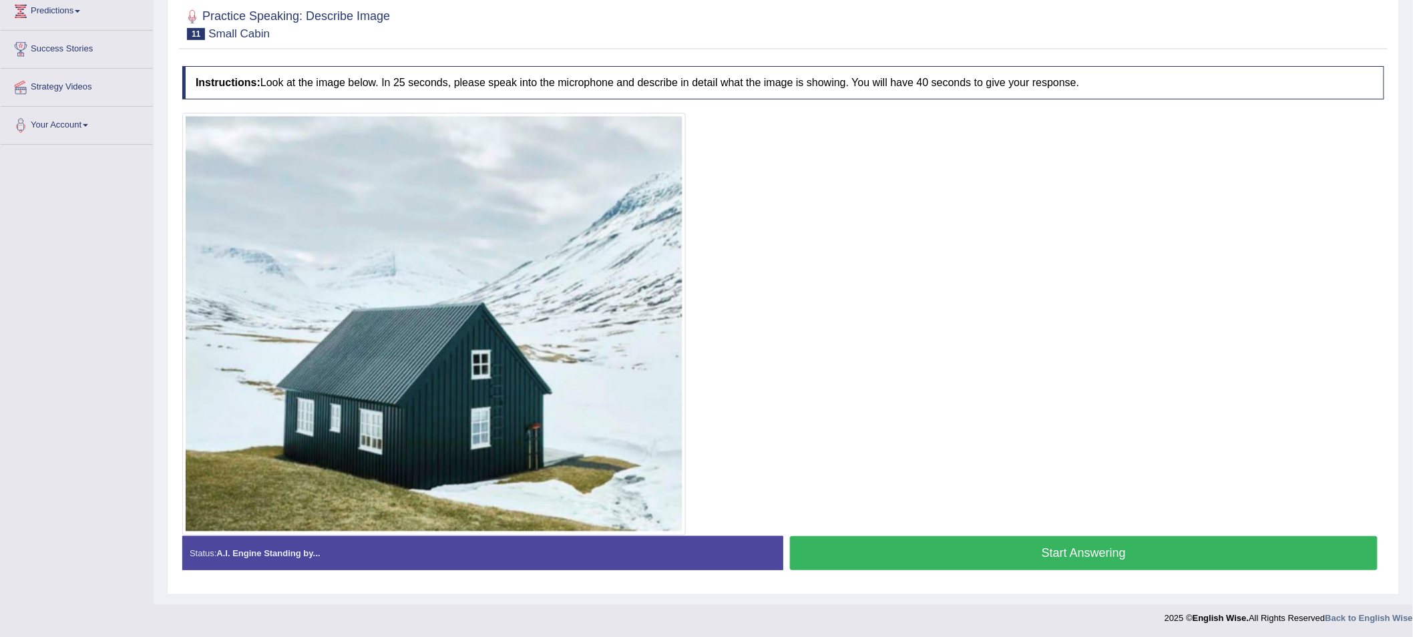
scroll to position [190, 0]
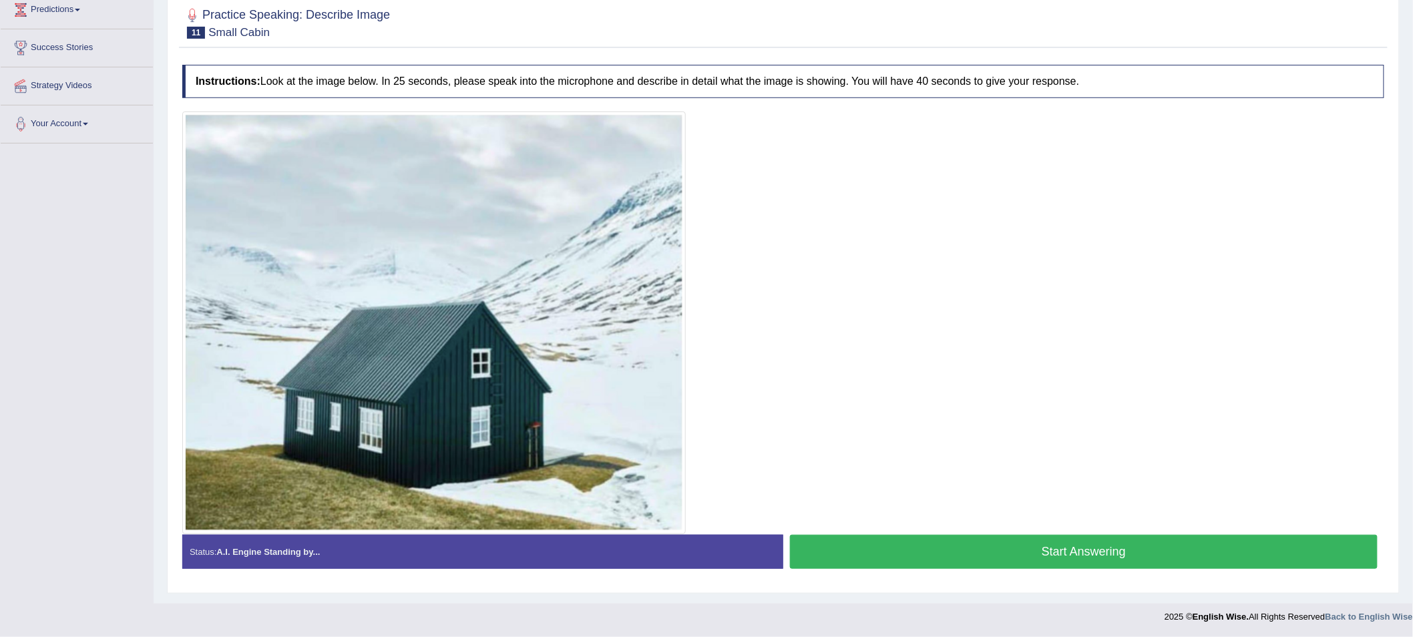
click at [891, 550] on button "Start Answering" at bounding box center [1084, 552] width 588 height 34
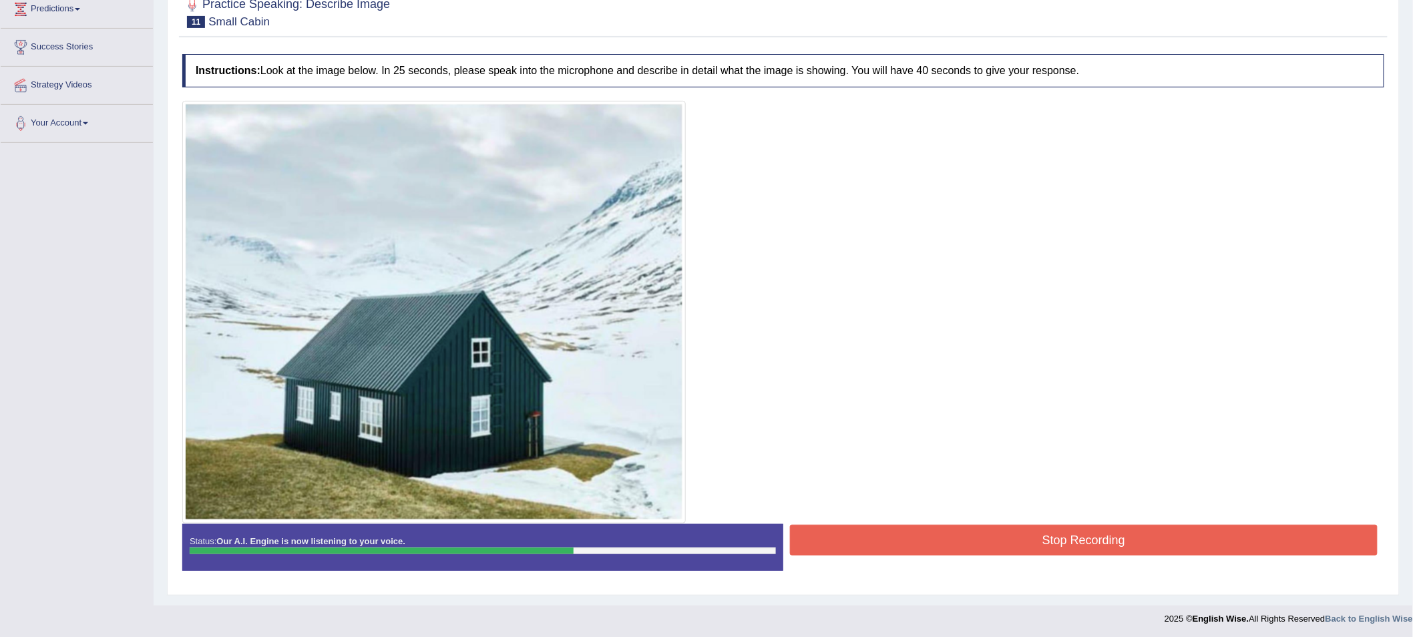
click at [1024, 535] on button "Stop Recording" at bounding box center [1084, 540] width 588 height 31
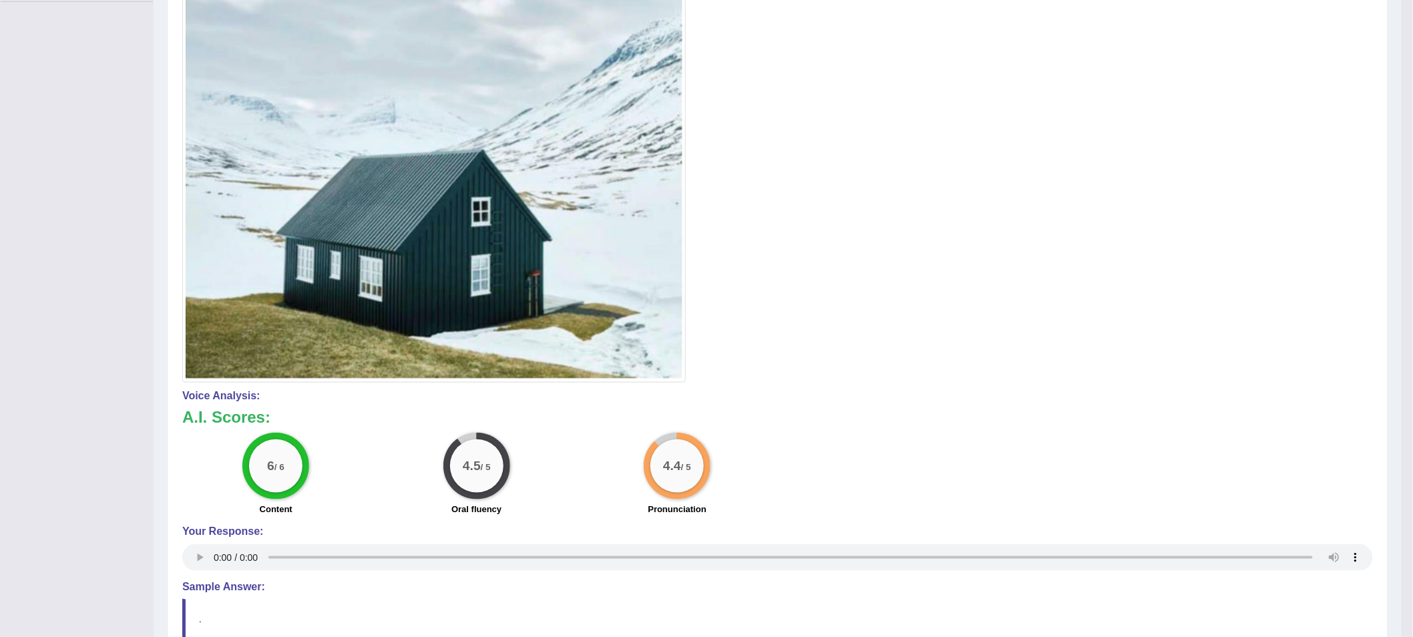
scroll to position [91, 0]
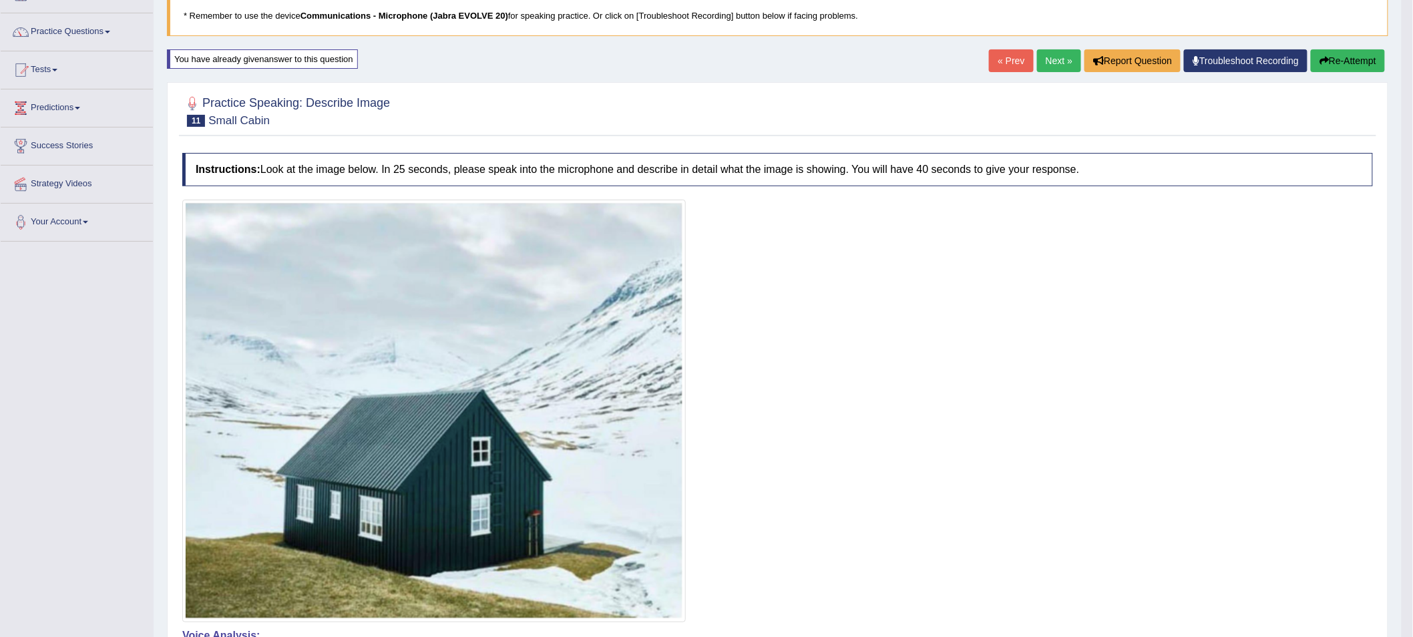
click at [1055, 61] on link "Next »" at bounding box center [1059, 60] width 44 height 23
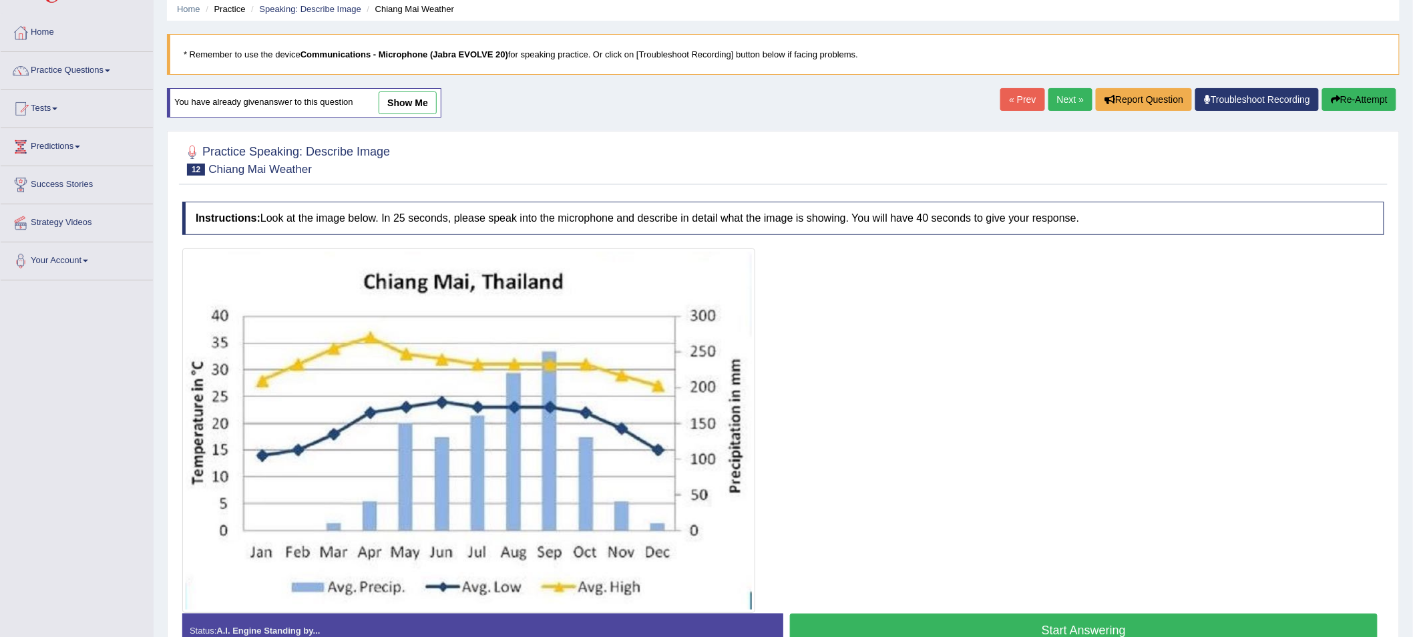
scroll to position [132, 0]
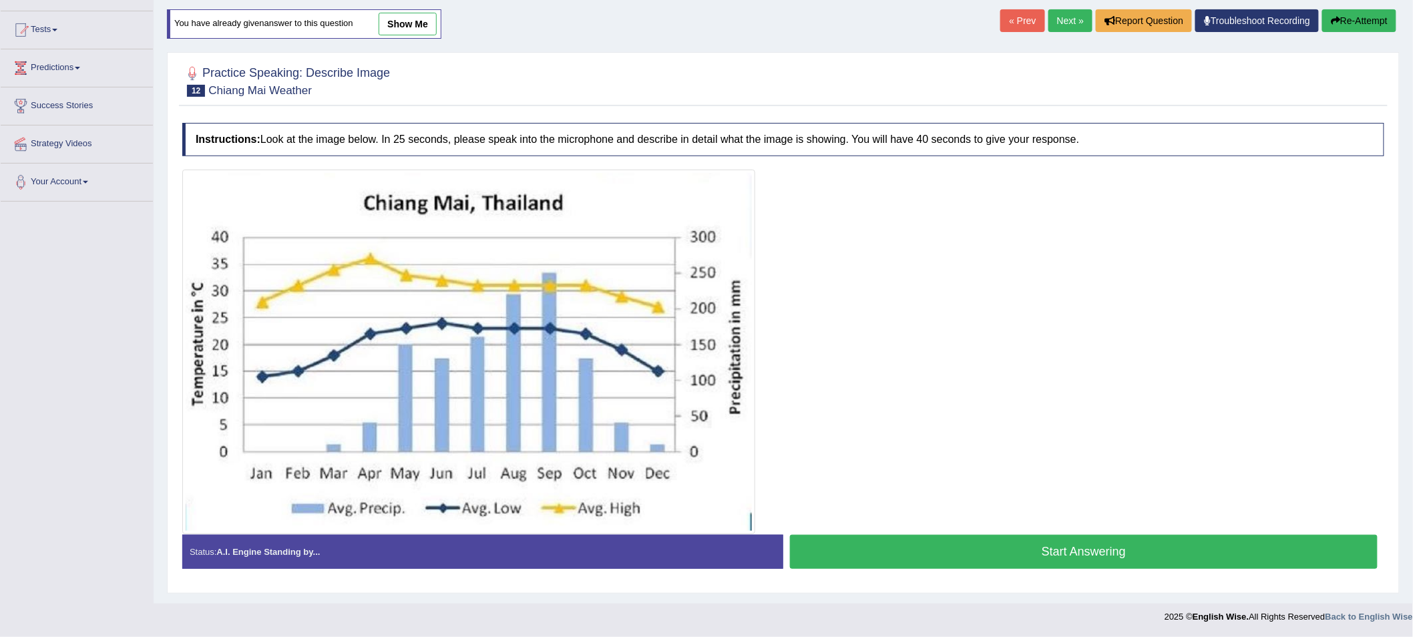
click at [885, 550] on button "Start Answering" at bounding box center [1084, 552] width 588 height 34
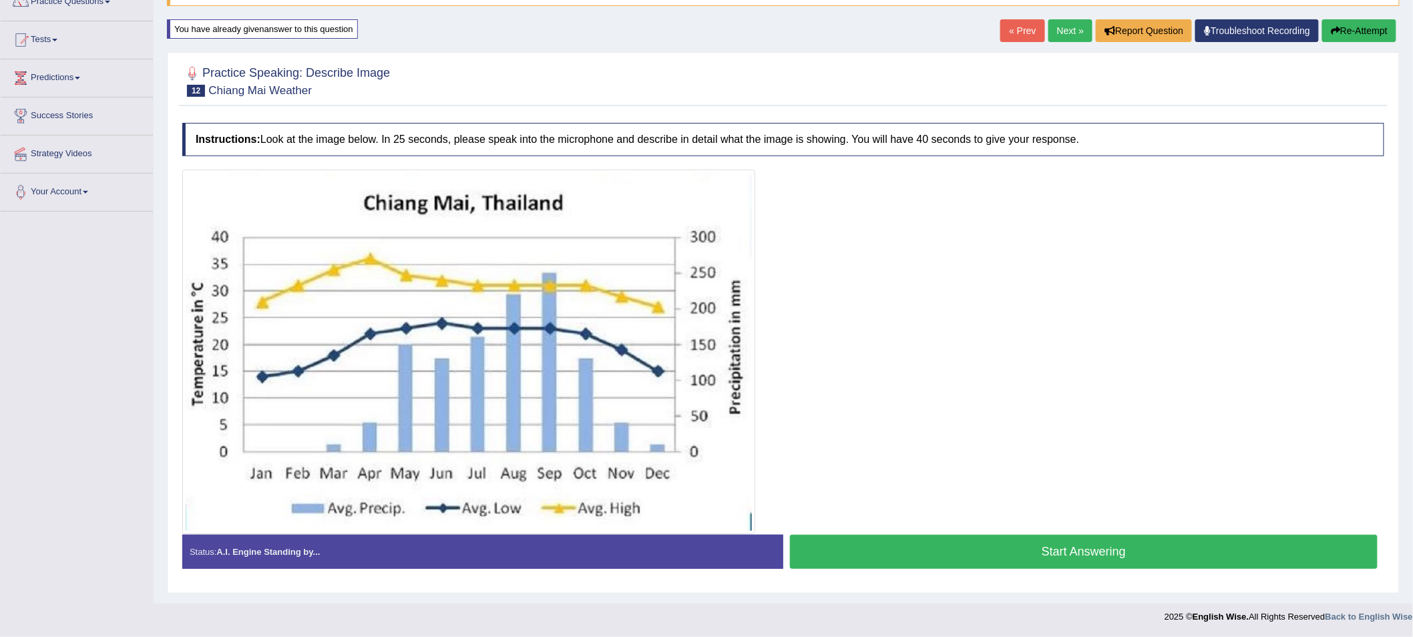
scroll to position [122, 0]
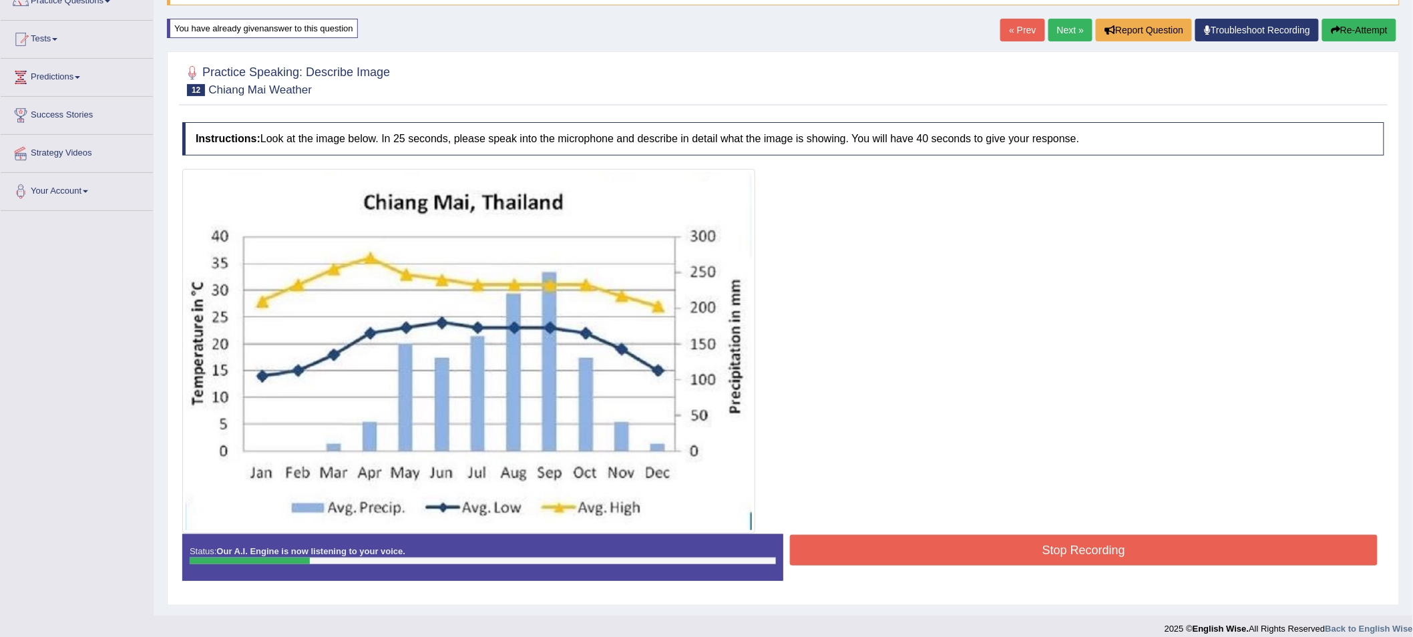
click at [1346, 29] on button "Re-Attempt" at bounding box center [1359, 30] width 74 height 23
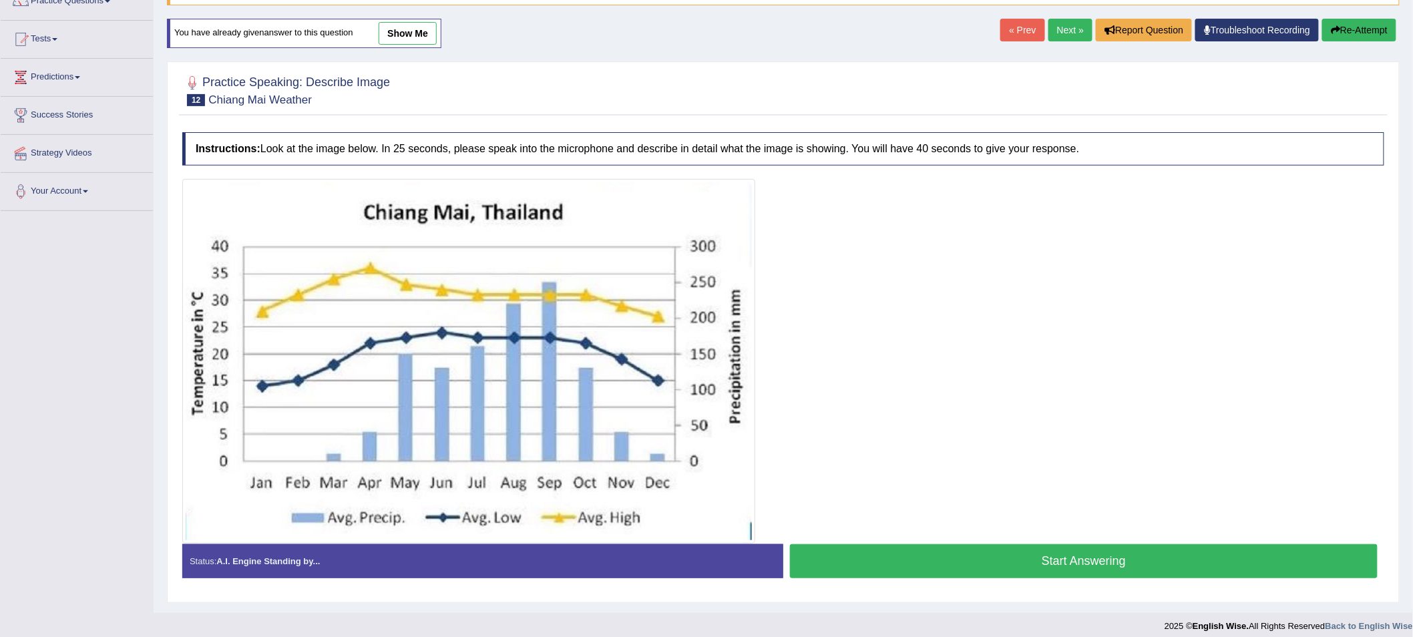
click at [943, 562] on button "Start Answering" at bounding box center [1084, 561] width 588 height 34
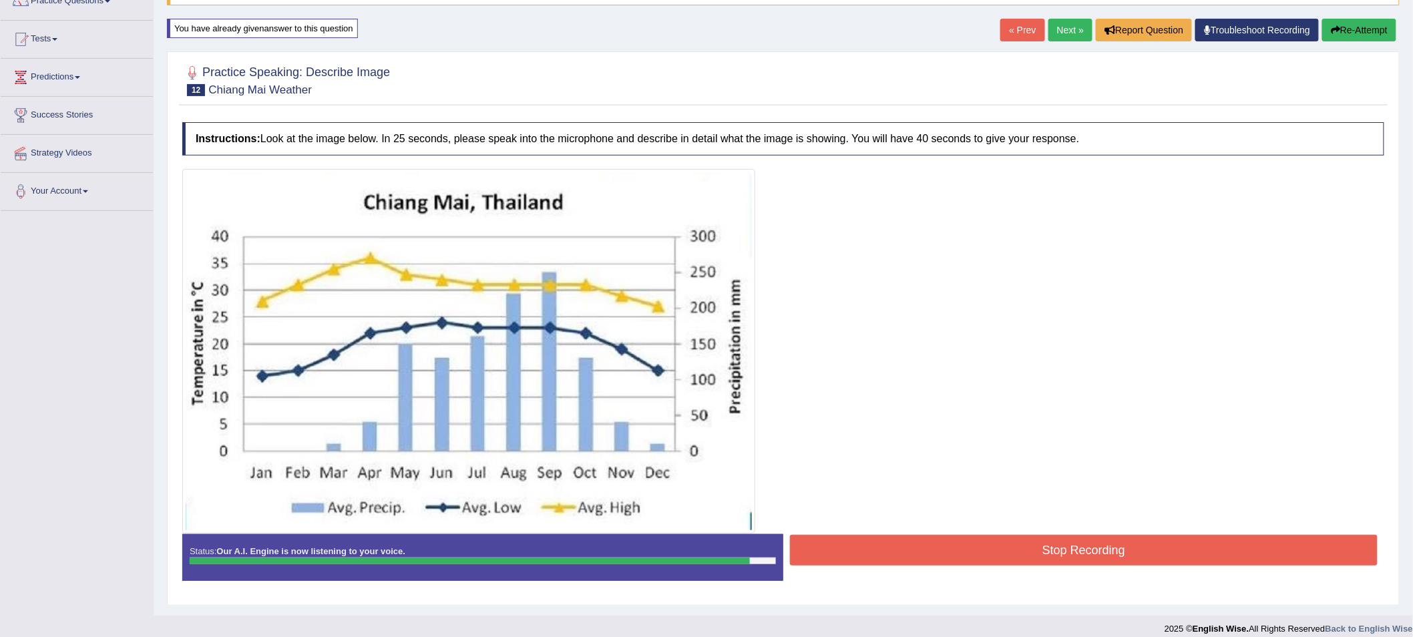
click at [943, 561] on button "Stop Recording" at bounding box center [1084, 550] width 588 height 31
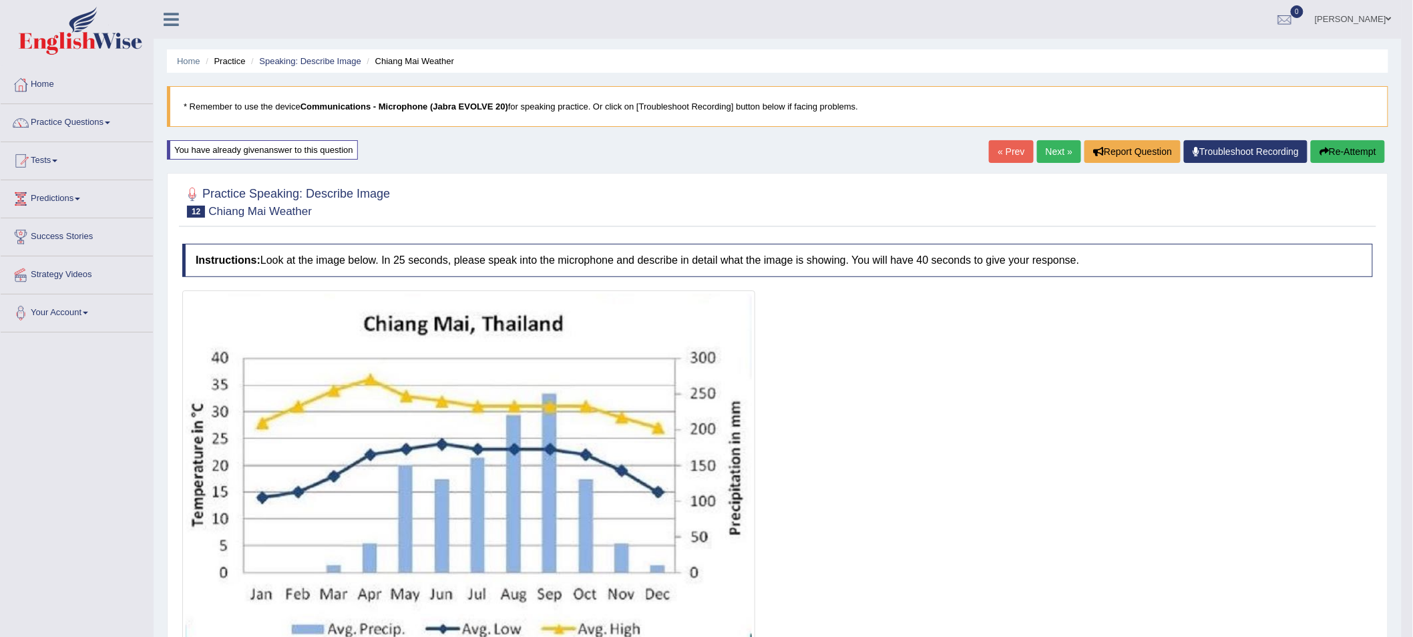
click at [1337, 156] on button "Re-Attempt" at bounding box center [1348, 151] width 74 height 23
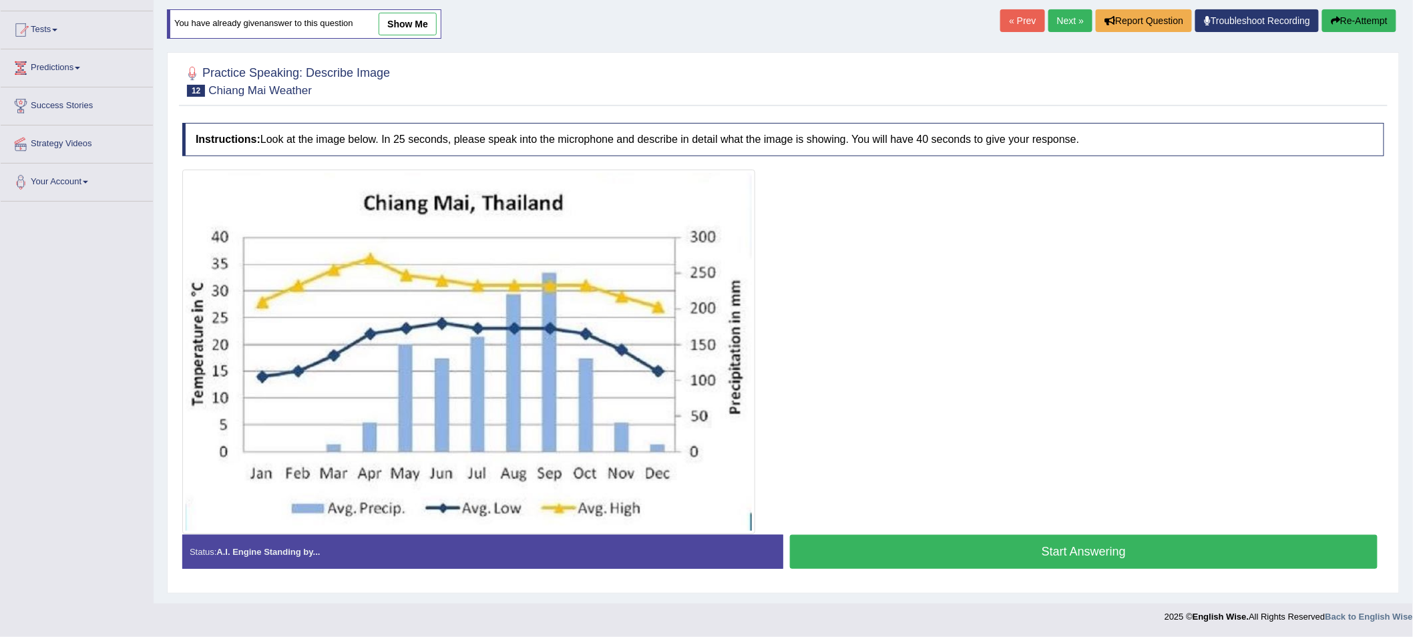
click at [948, 558] on button "Start Answering" at bounding box center [1084, 552] width 588 height 34
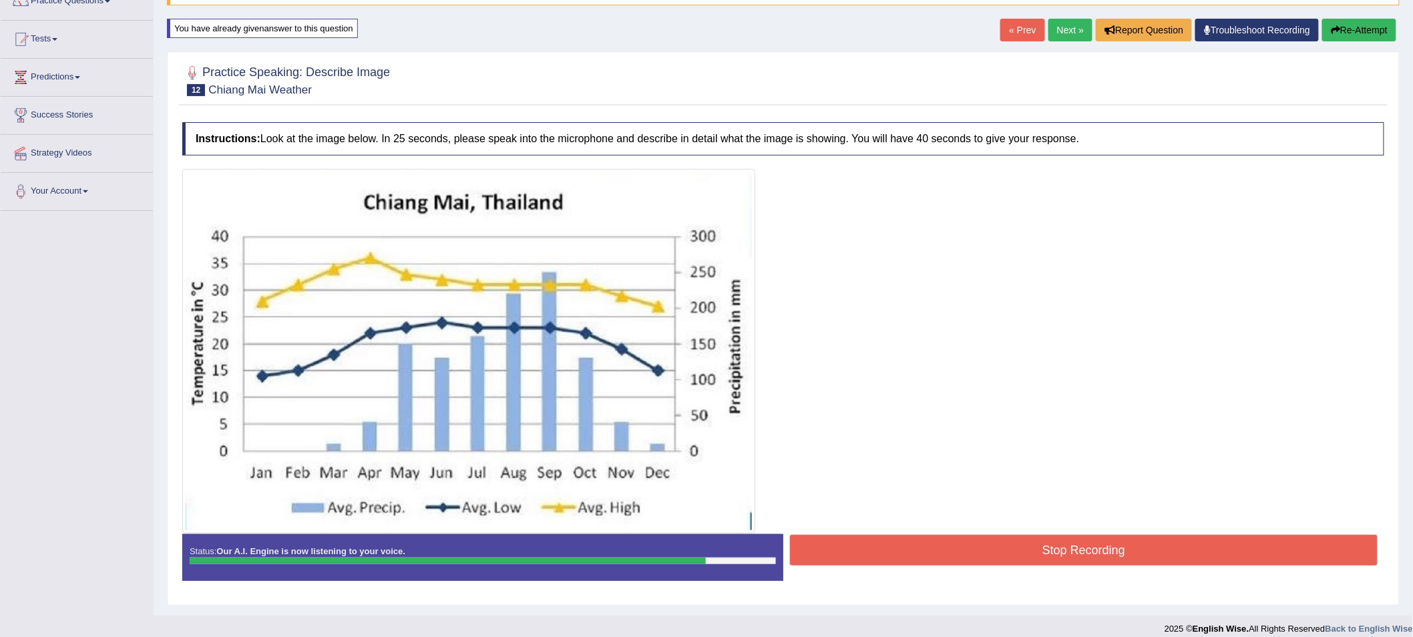
click at [979, 553] on button "Stop Recording" at bounding box center [1084, 550] width 588 height 31
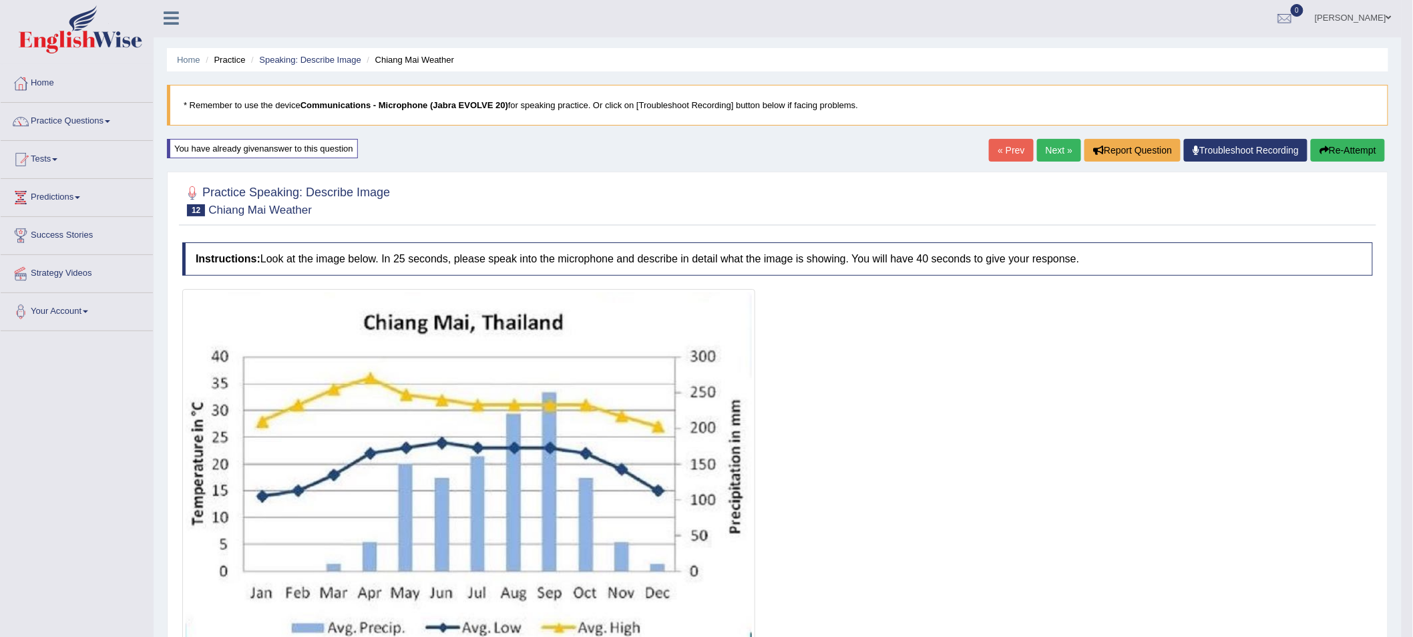
scroll to position [0, 0]
click at [1052, 148] on link "Next »" at bounding box center [1059, 151] width 44 height 23
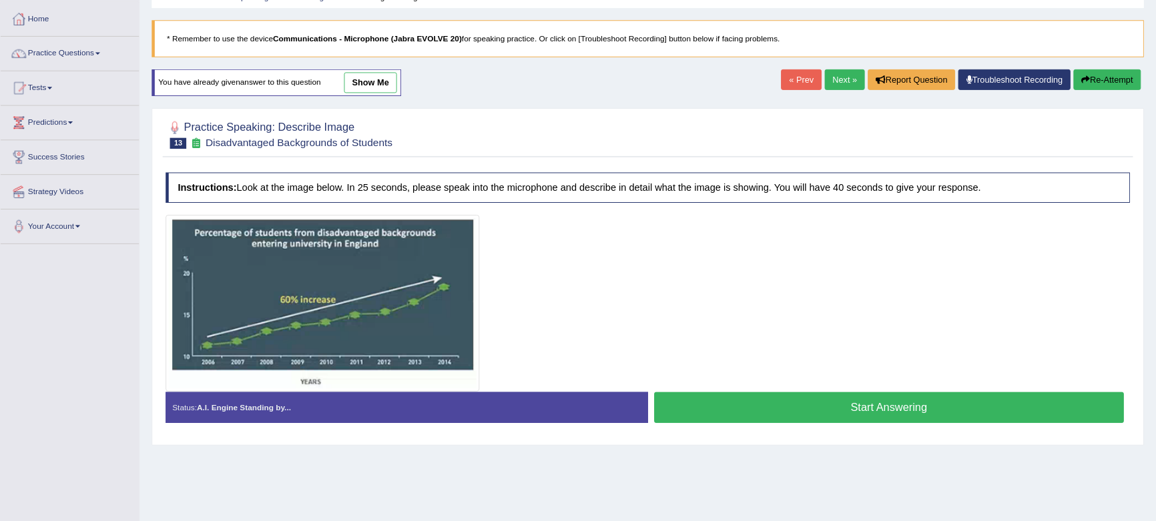
scroll to position [64, 0]
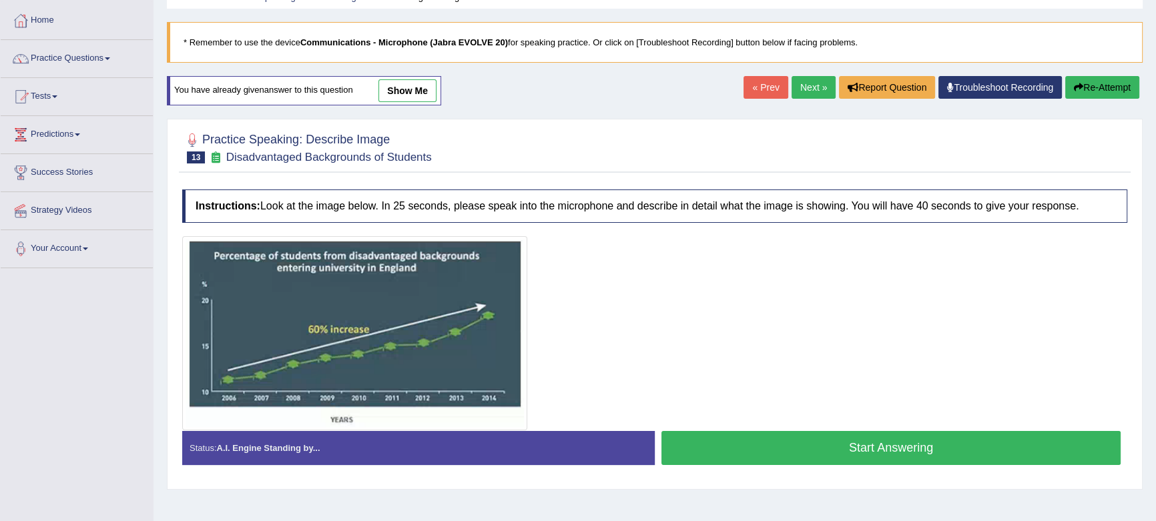
drag, startPoint x: 1424, startPoint y: 3, endPoint x: 724, endPoint y: 442, distance: 825.3
click at [724, 442] on button "Start Answering" at bounding box center [891, 448] width 459 height 34
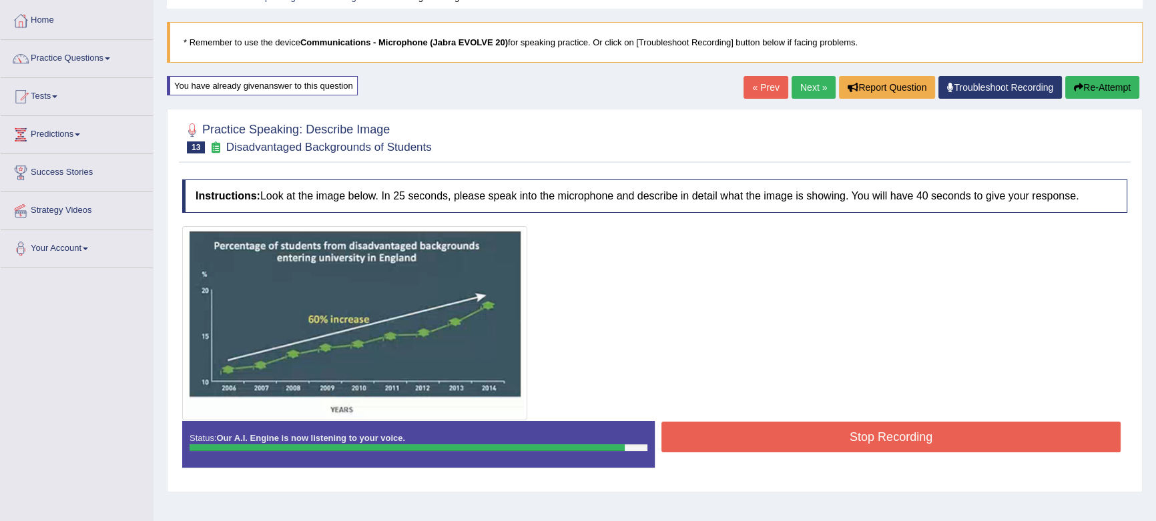
click at [777, 446] on button "Stop Recording" at bounding box center [891, 437] width 459 height 31
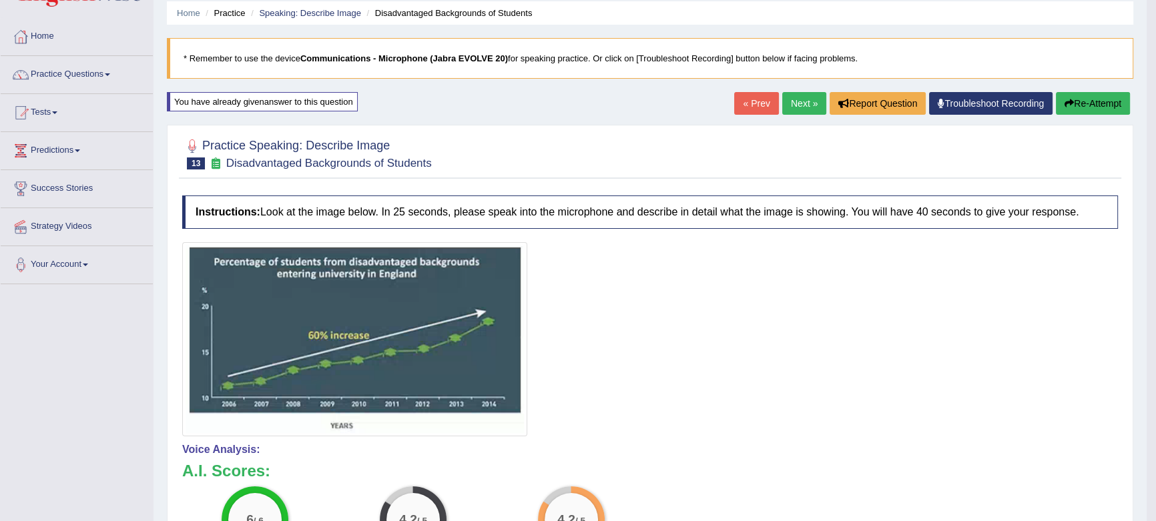
scroll to position [0, 0]
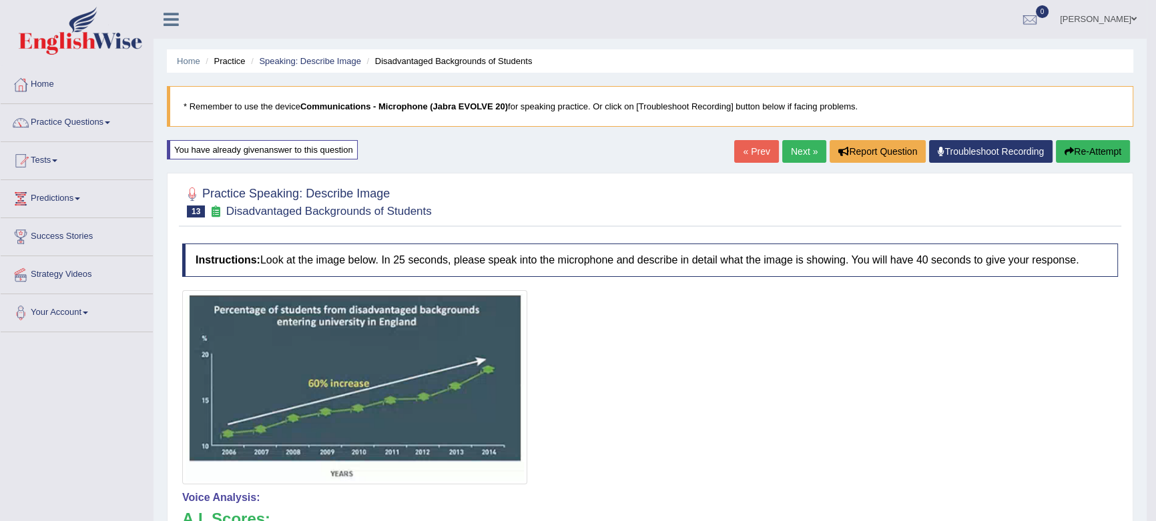
click at [1099, 142] on button "Re-Attempt" at bounding box center [1093, 151] width 74 height 23
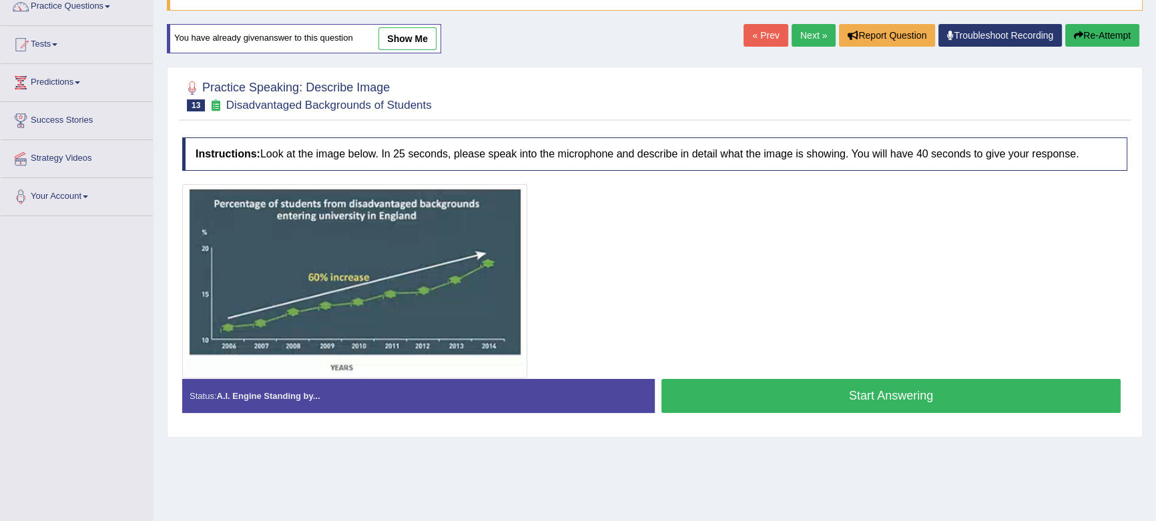
scroll to position [121, 0]
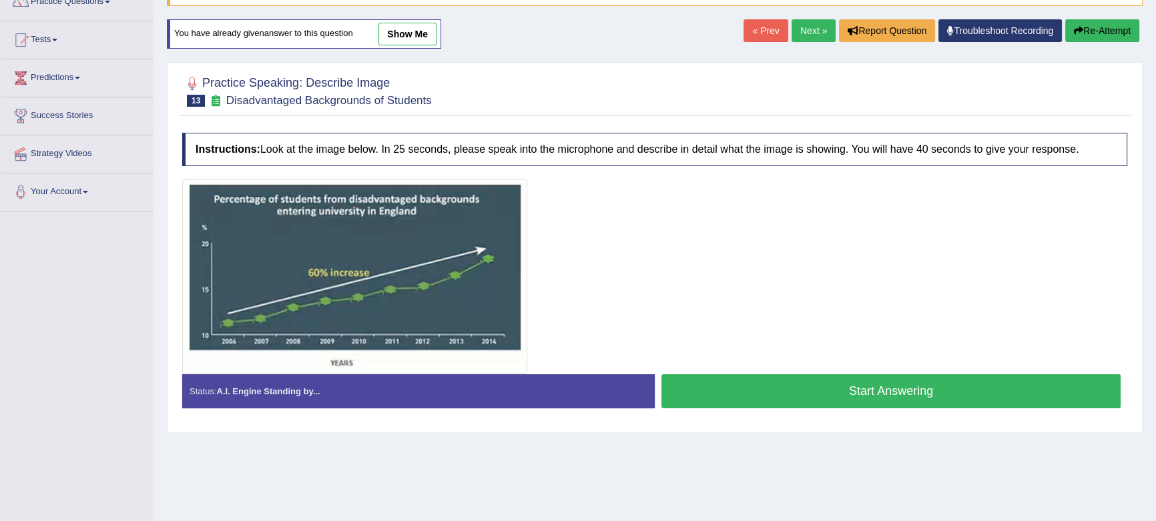
click at [750, 387] on button "Start Answering" at bounding box center [891, 392] width 459 height 34
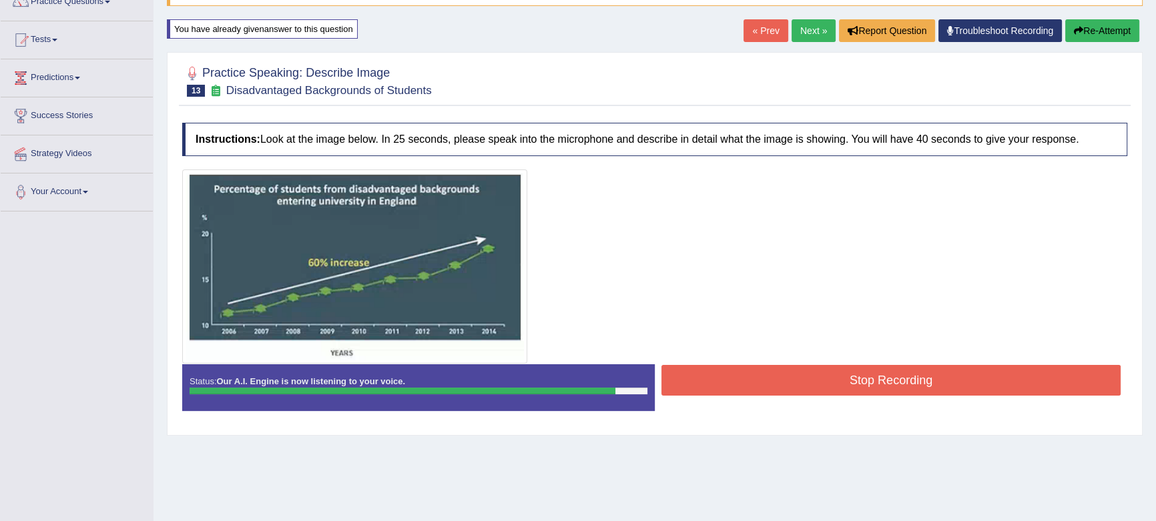
drag, startPoint x: 694, startPoint y: 375, endPoint x: 689, endPoint y: 367, distance: 9.3
click at [692, 375] on button "Stop Recording" at bounding box center [891, 380] width 459 height 31
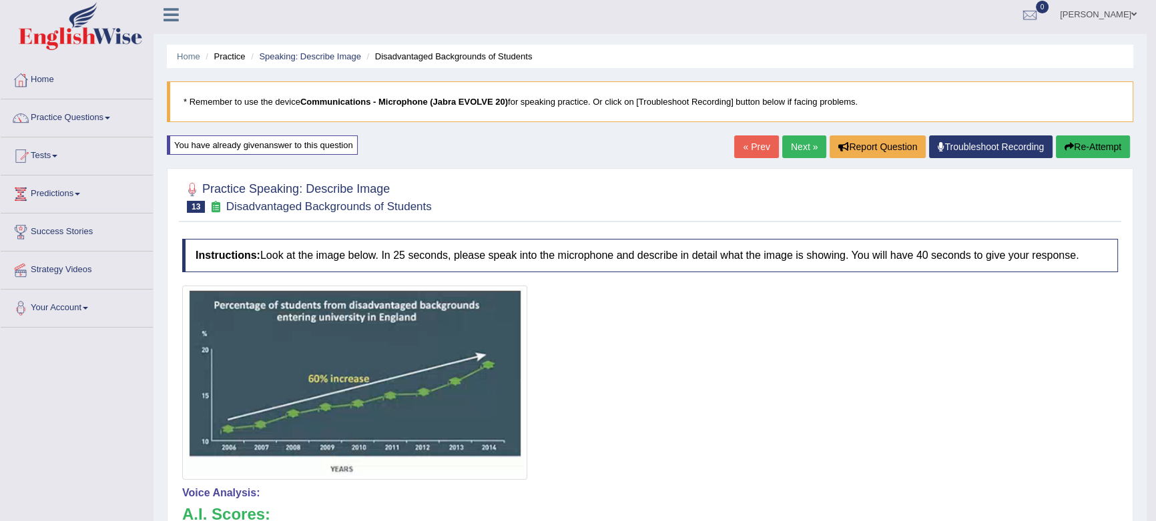
scroll to position [0, 0]
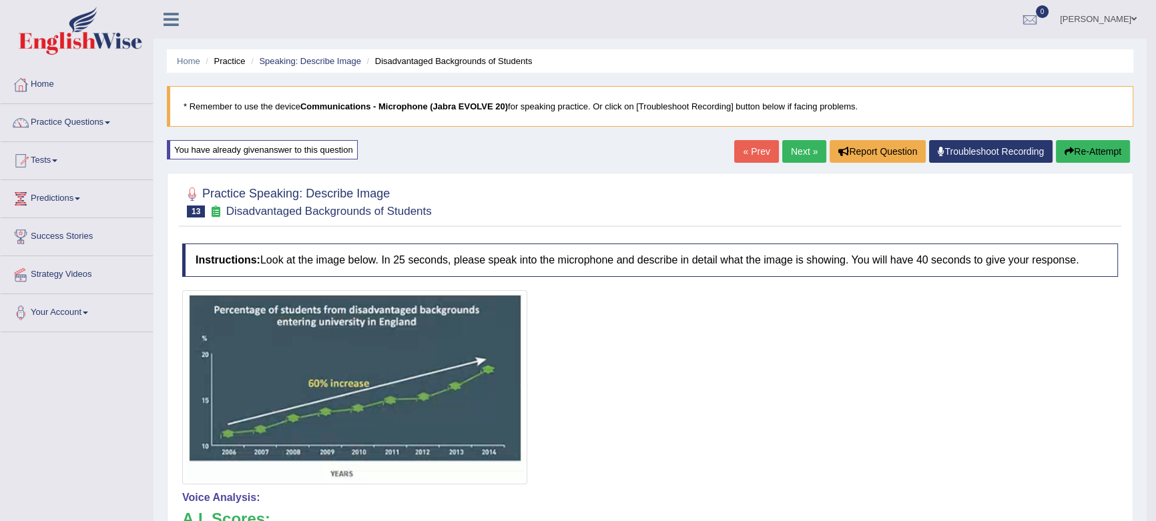
click at [1109, 152] on button "Re-Attempt" at bounding box center [1093, 151] width 74 height 23
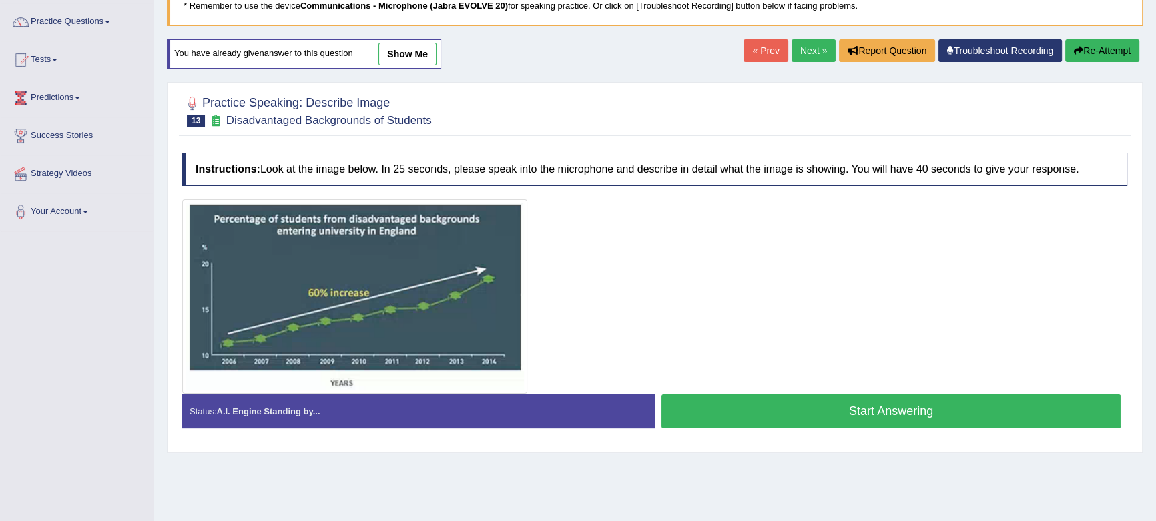
scroll to position [121, 0]
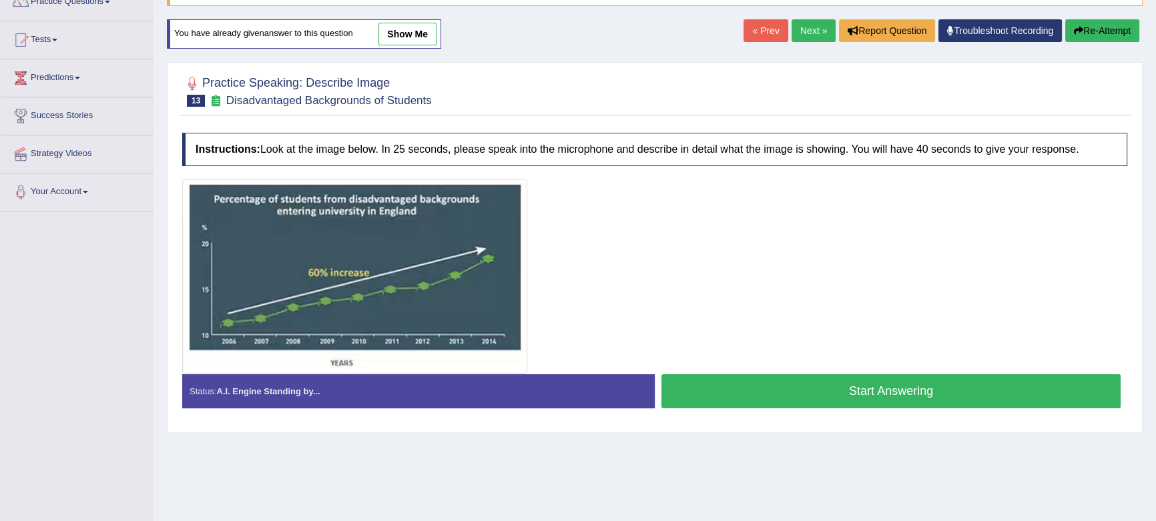
click at [742, 387] on button "Start Answering" at bounding box center [891, 392] width 459 height 34
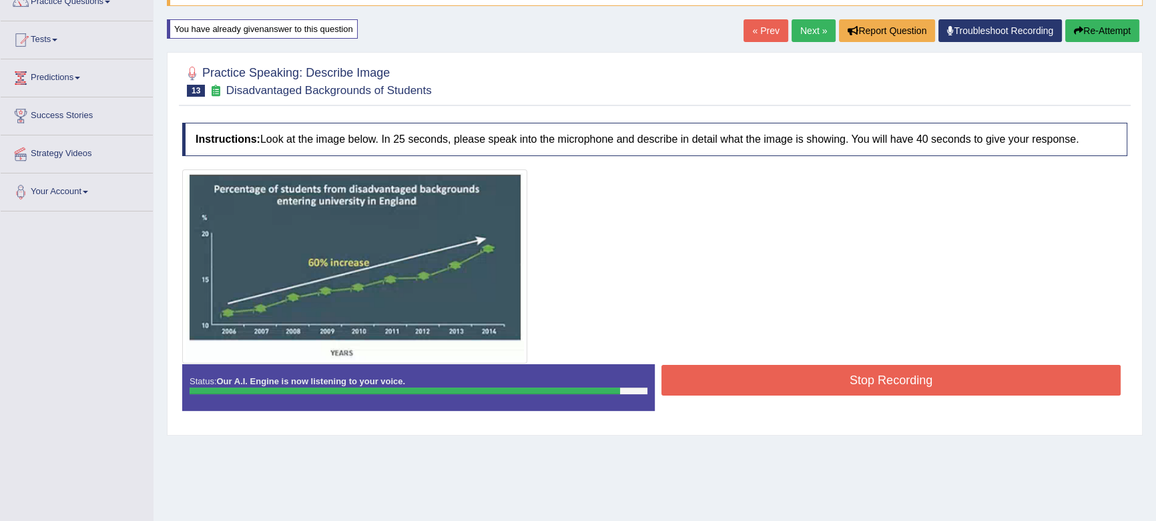
click at [741, 387] on button "Stop Recording" at bounding box center [891, 380] width 459 height 31
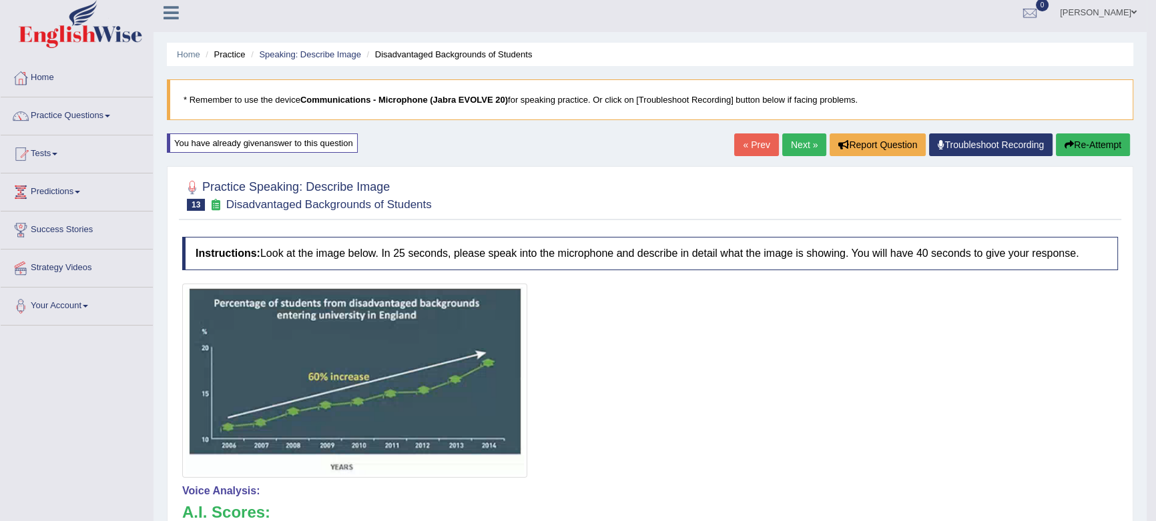
scroll to position [0, 0]
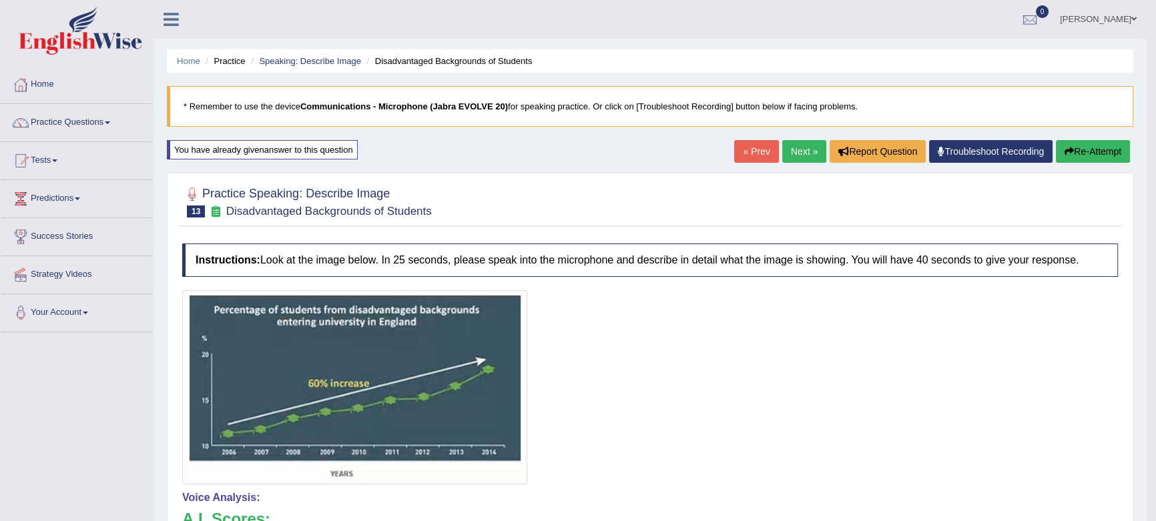
click at [787, 149] on link "Next »" at bounding box center [805, 151] width 44 height 23
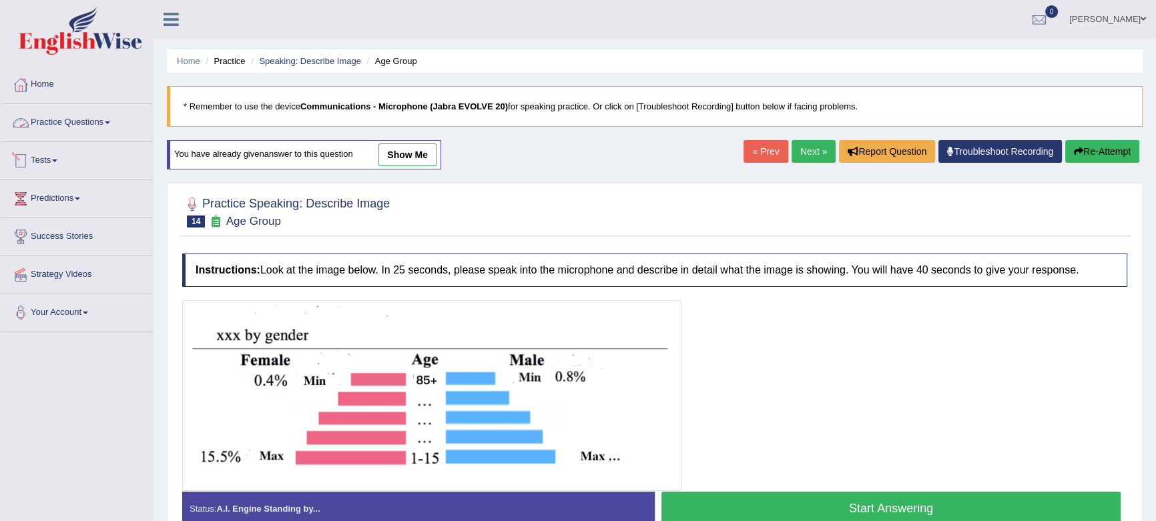
click at [54, 122] on link "Practice Questions" at bounding box center [77, 120] width 152 height 33
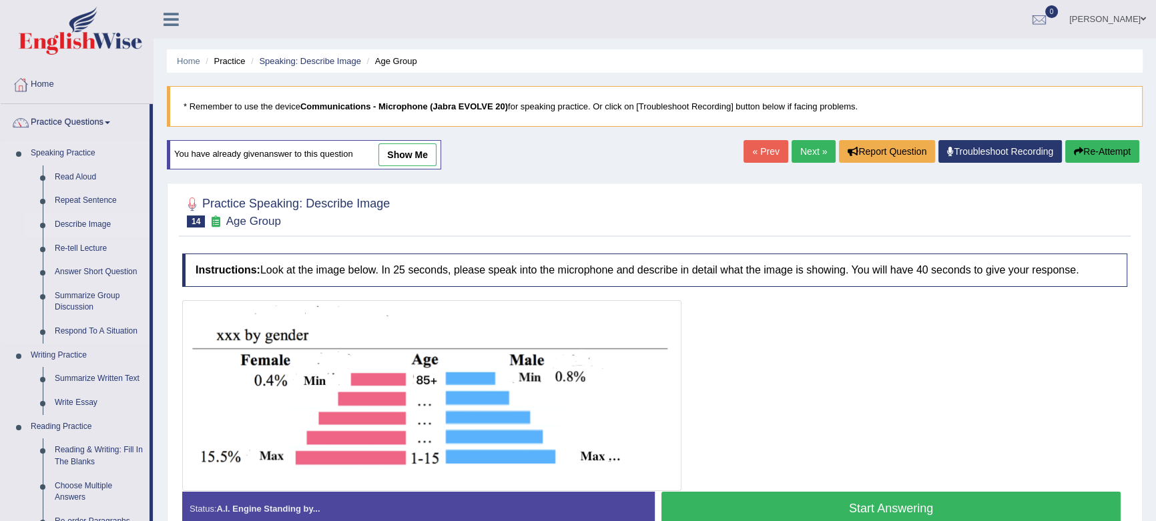
click at [89, 224] on link "Describe Image" at bounding box center [99, 225] width 101 height 24
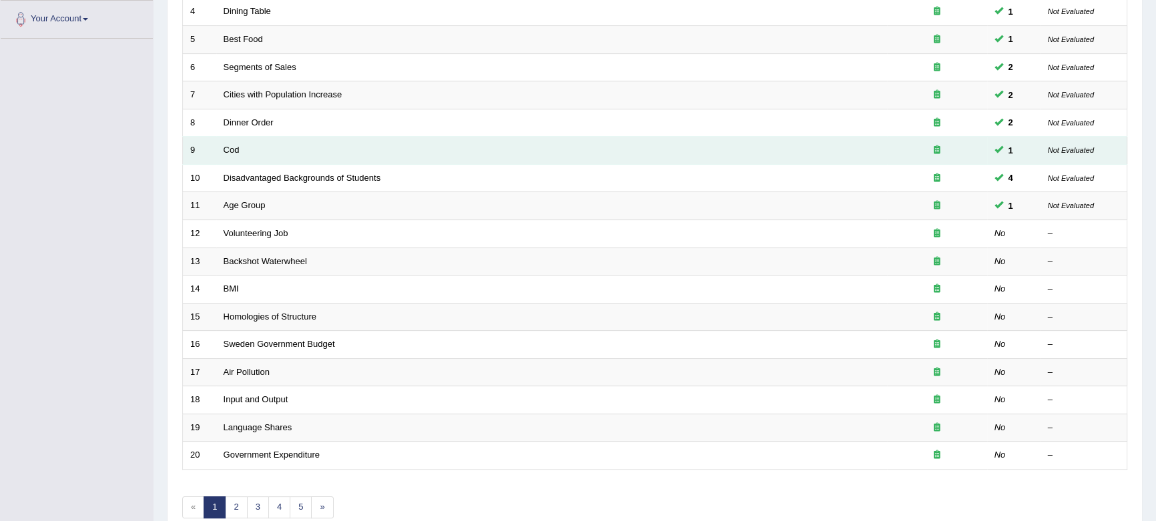
scroll to position [303, 0]
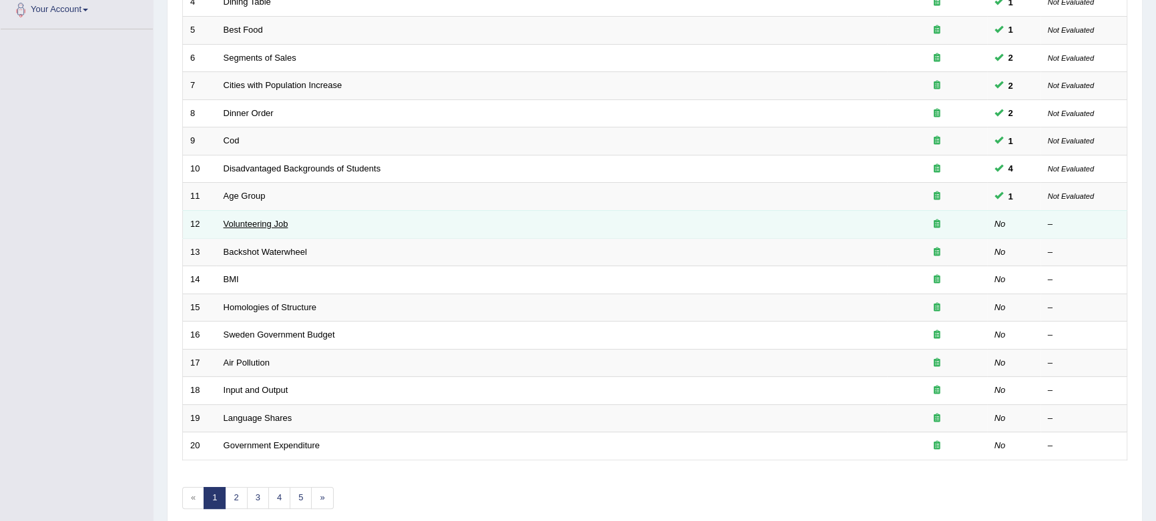
click at [238, 227] on link "Volunteering Job" at bounding box center [256, 224] width 65 height 10
click at [280, 222] on link "Volunteering Job" at bounding box center [256, 224] width 65 height 10
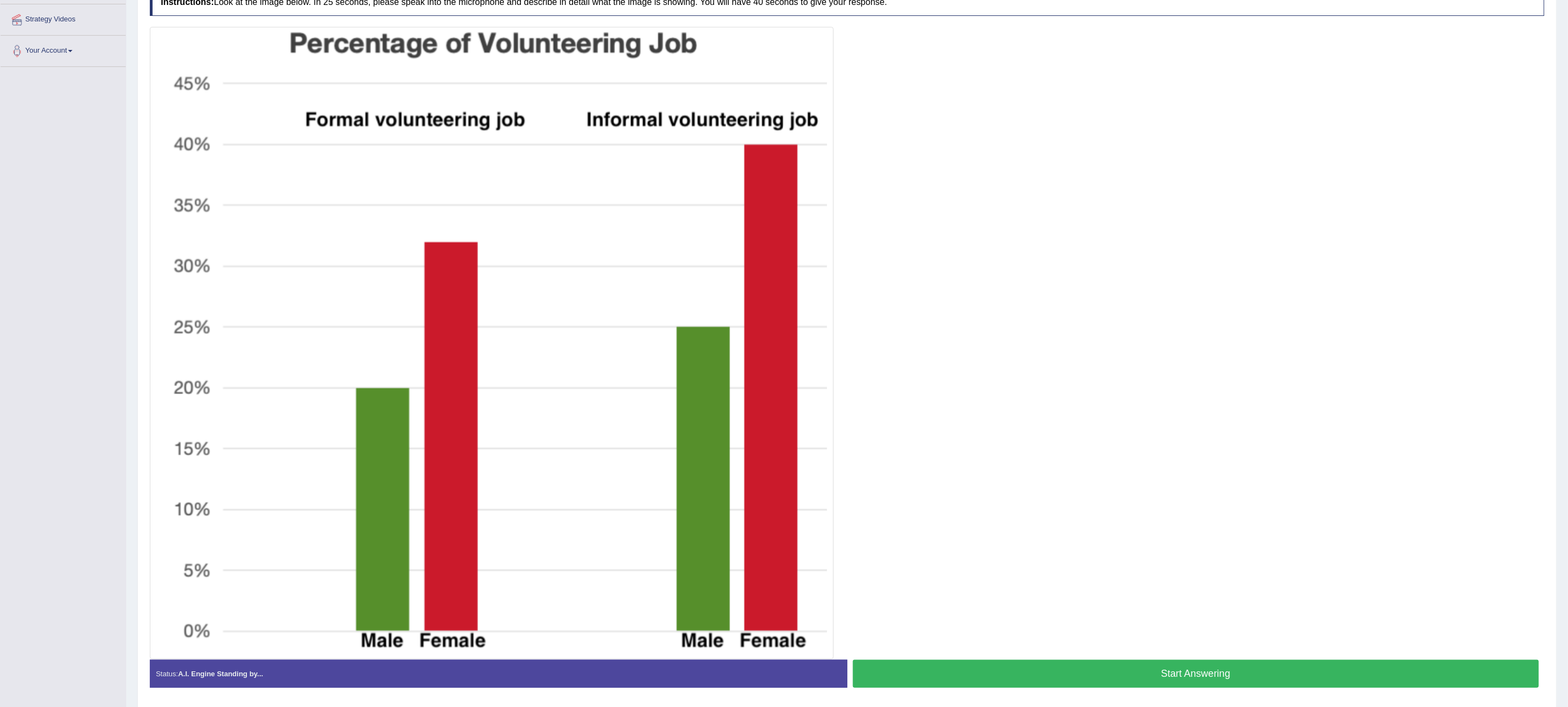
scroll to position [247, 0]
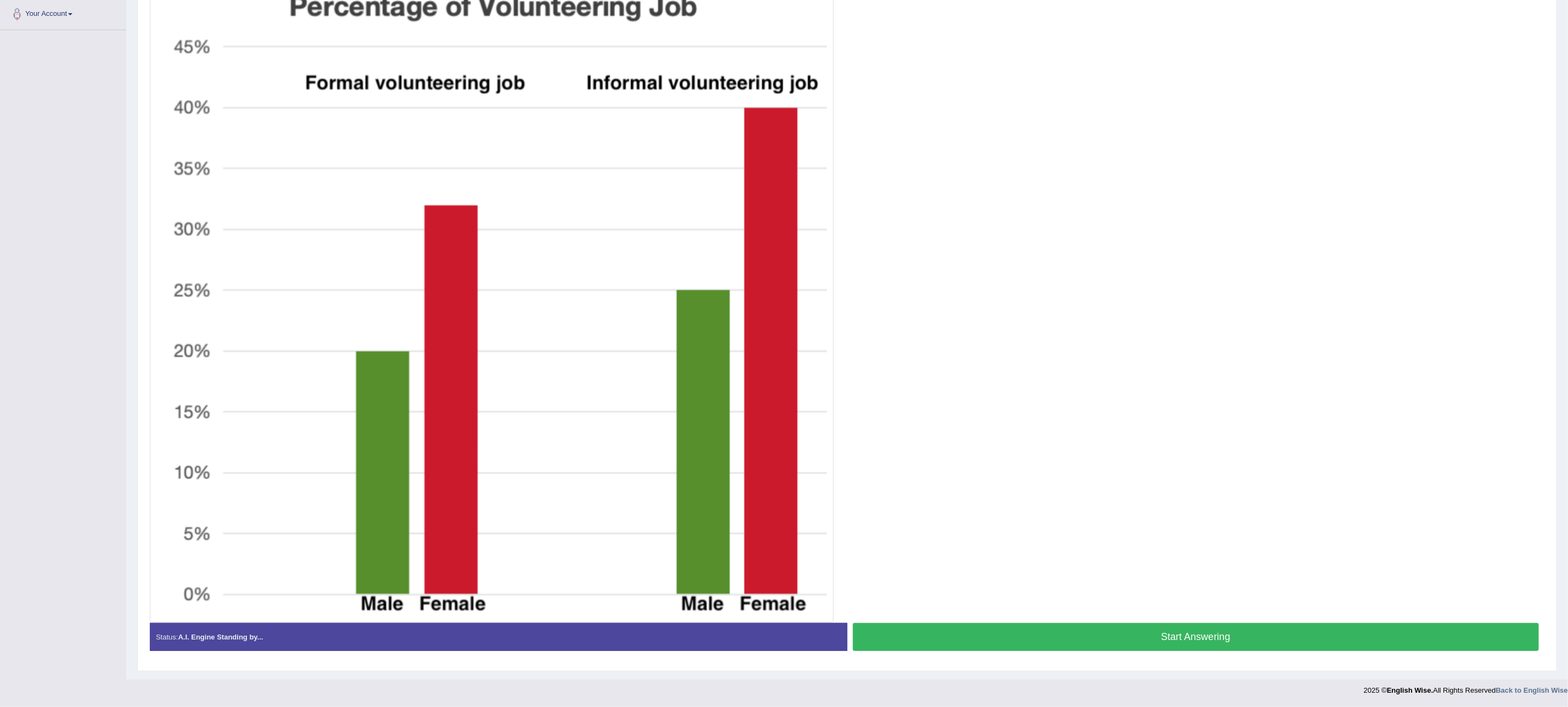
click at [950, 428] on button "Start Answering" at bounding box center [1196, 637] width 686 height 28
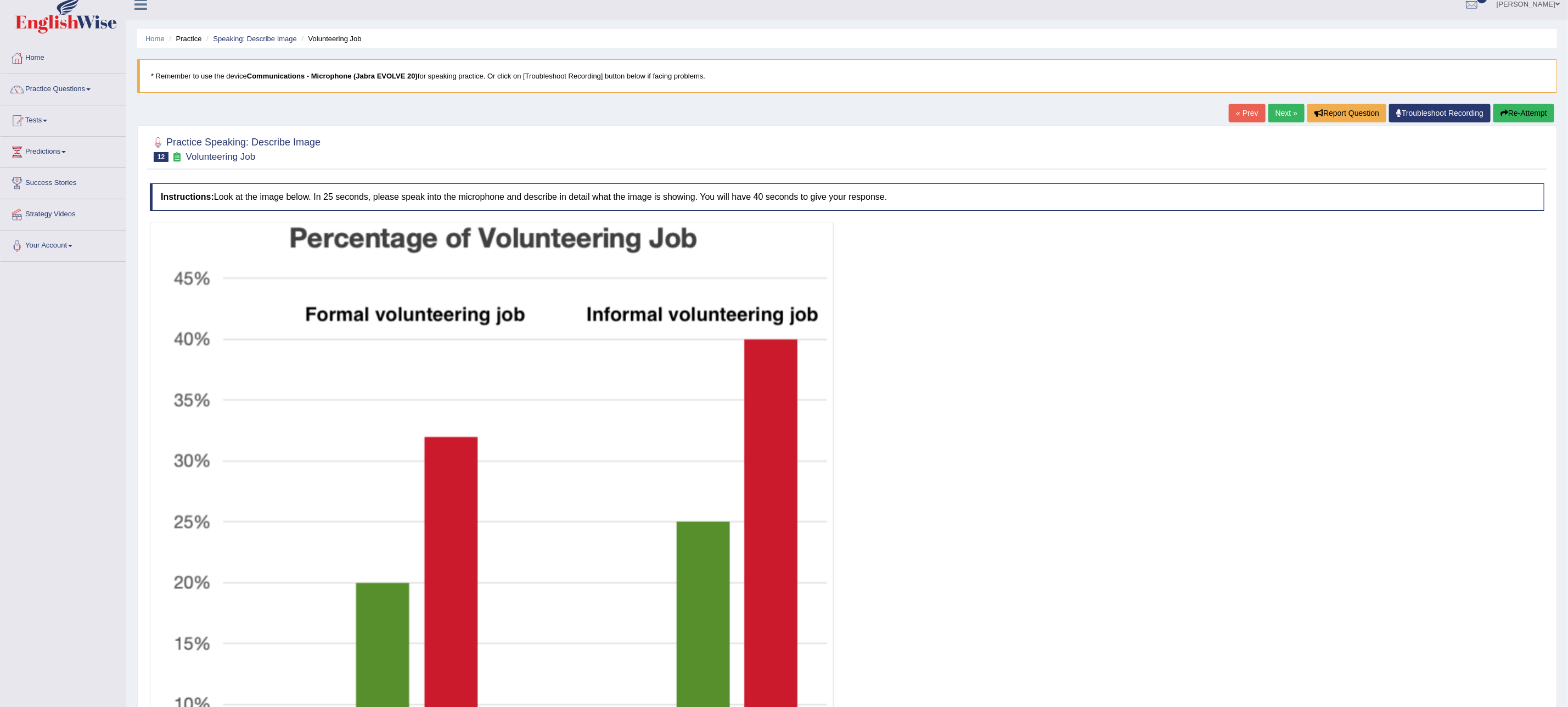
scroll to position [0, 0]
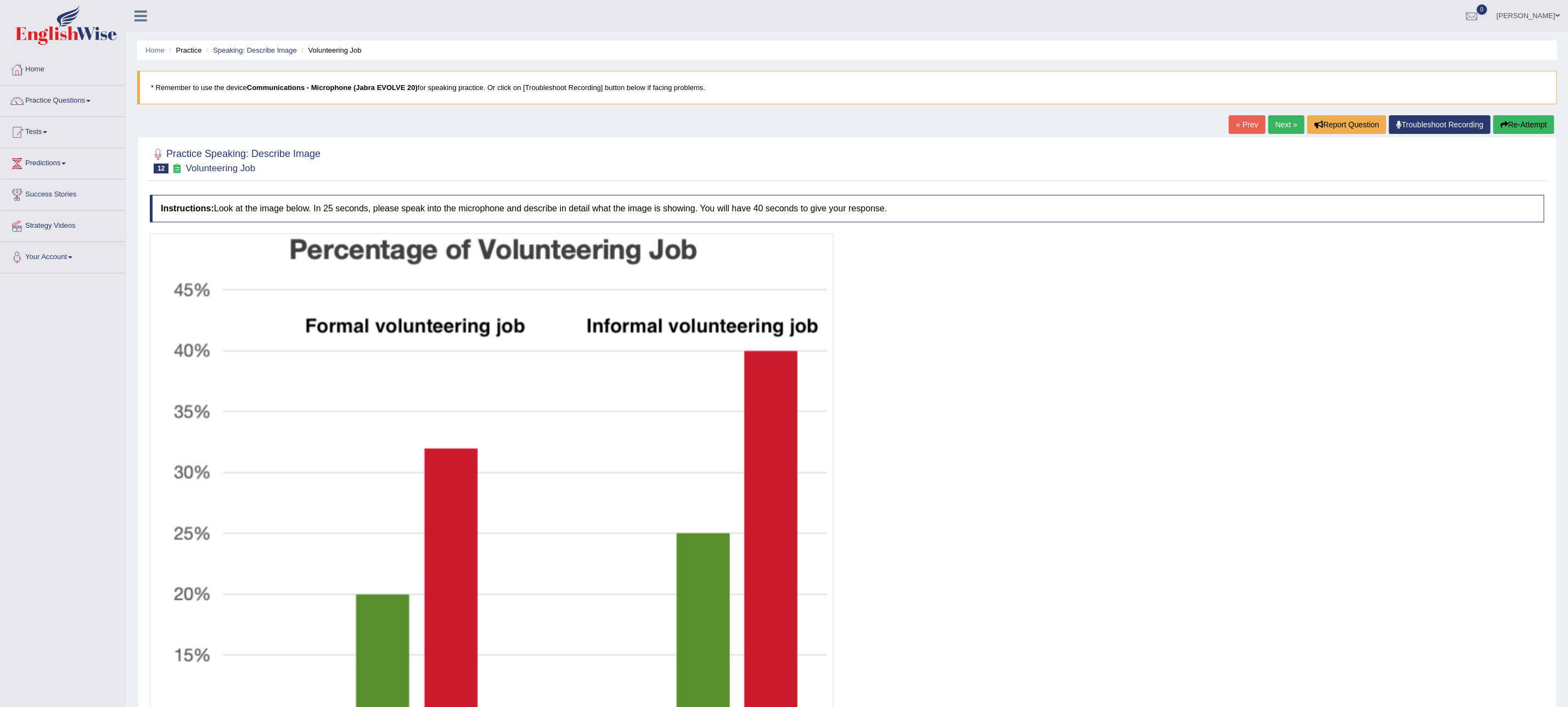
click at [950, 122] on button "Re-Attempt" at bounding box center [1524, 124] width 61 height 19
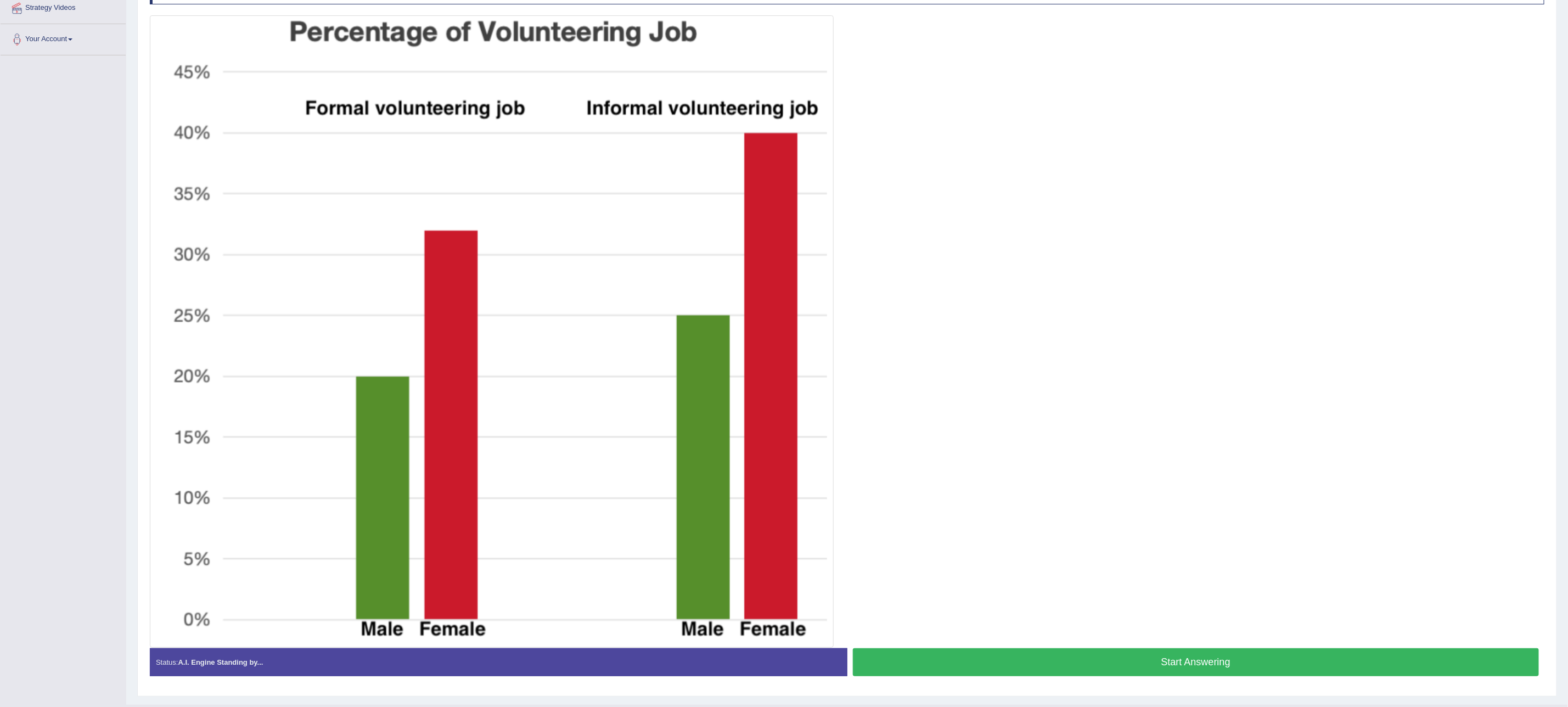
scroll to position [247, 0]
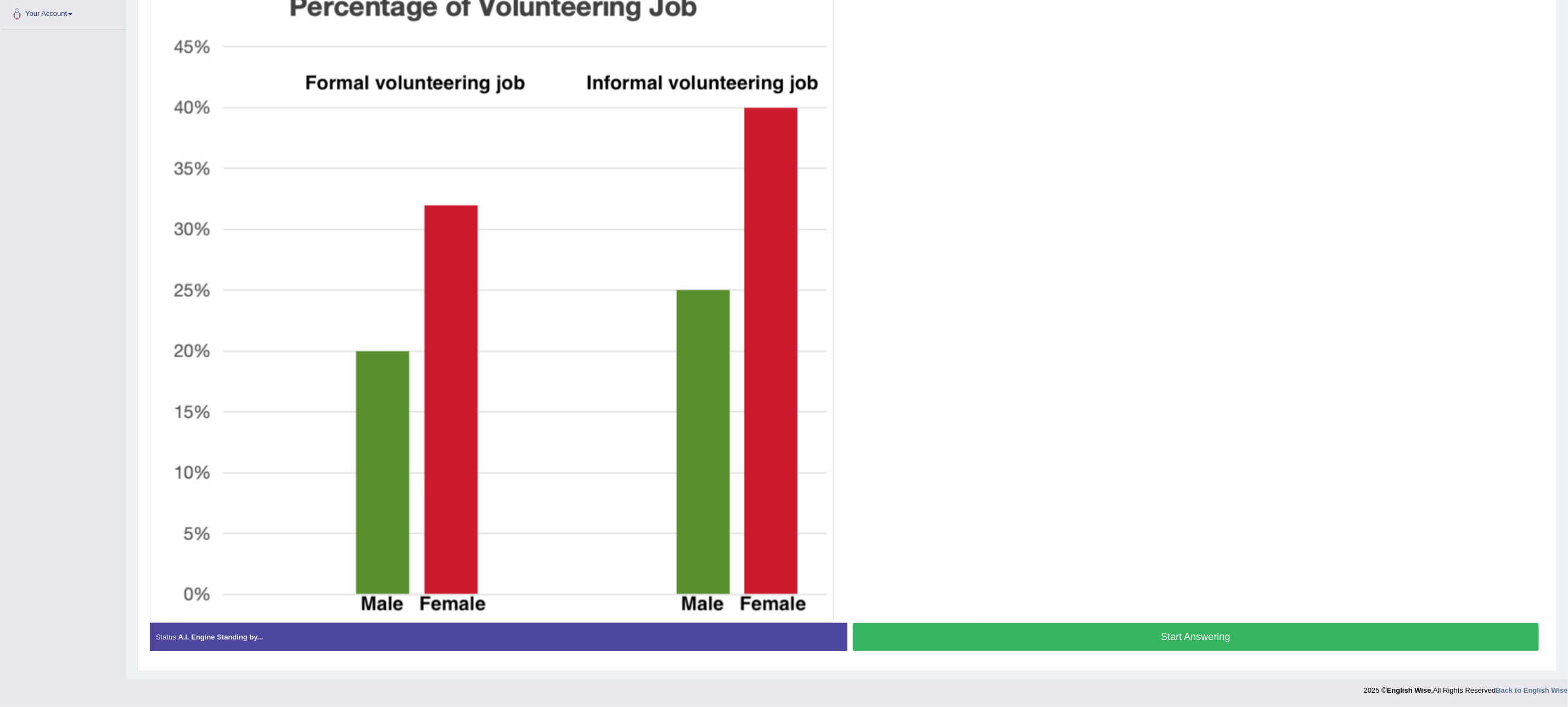
click at [1215, 639] on button "Start Answering" at bounding box center [1196, 637] width 686 height 28
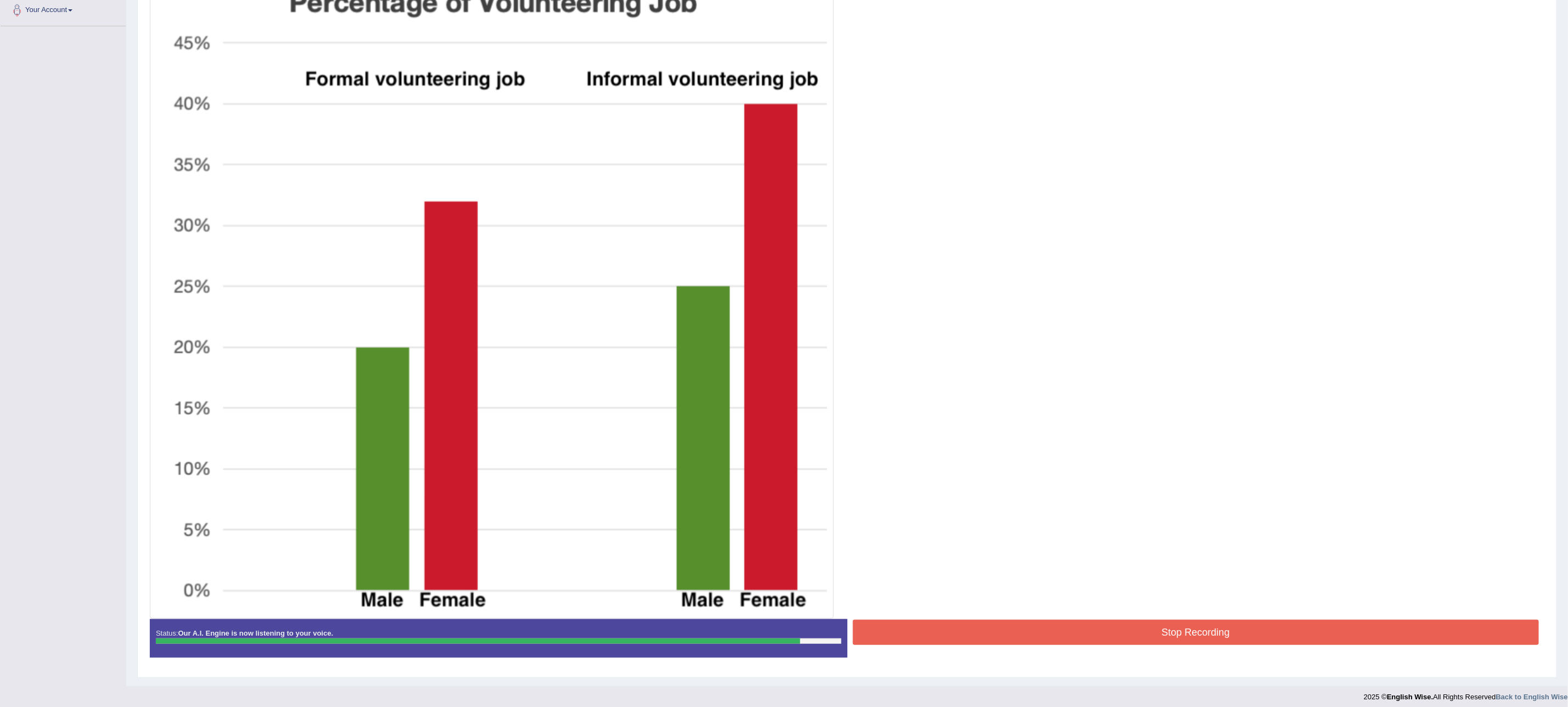
click at [1214, 622] on button "Stop Recording" at bounding box center [1196, 632] width 686 height 25
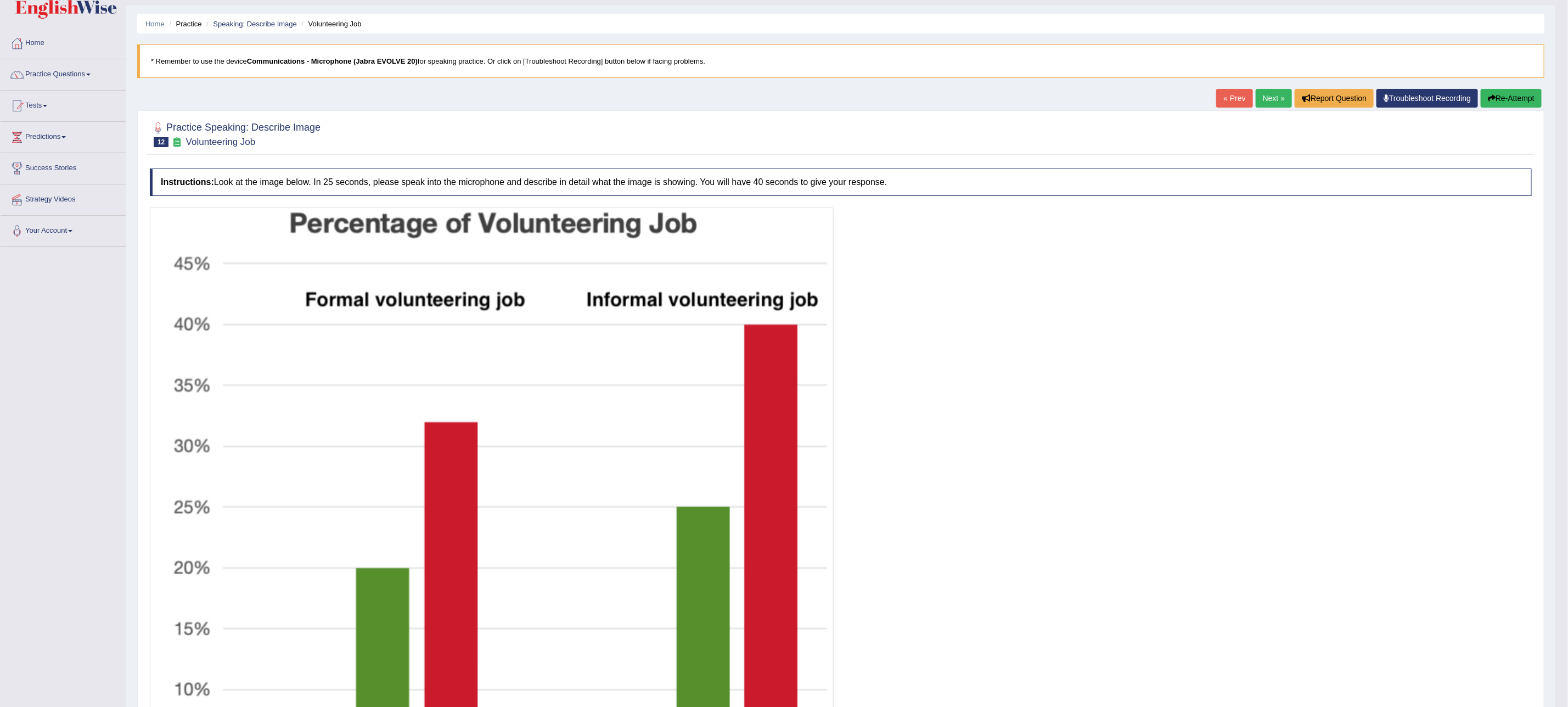
scroll to position [0, 0]
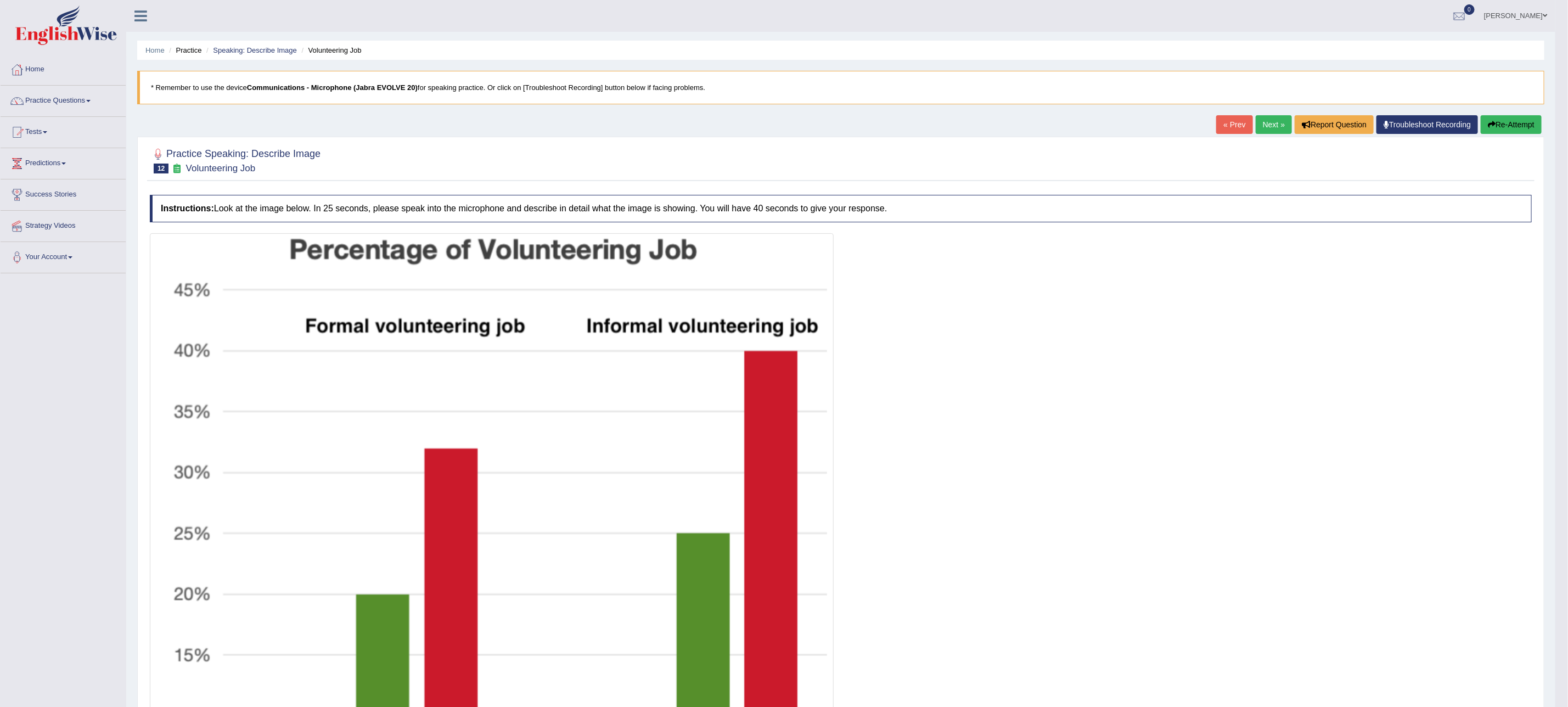
click at [1256, 123] on link "Next »" at bounding box center [1274, 124] width 36 height 19
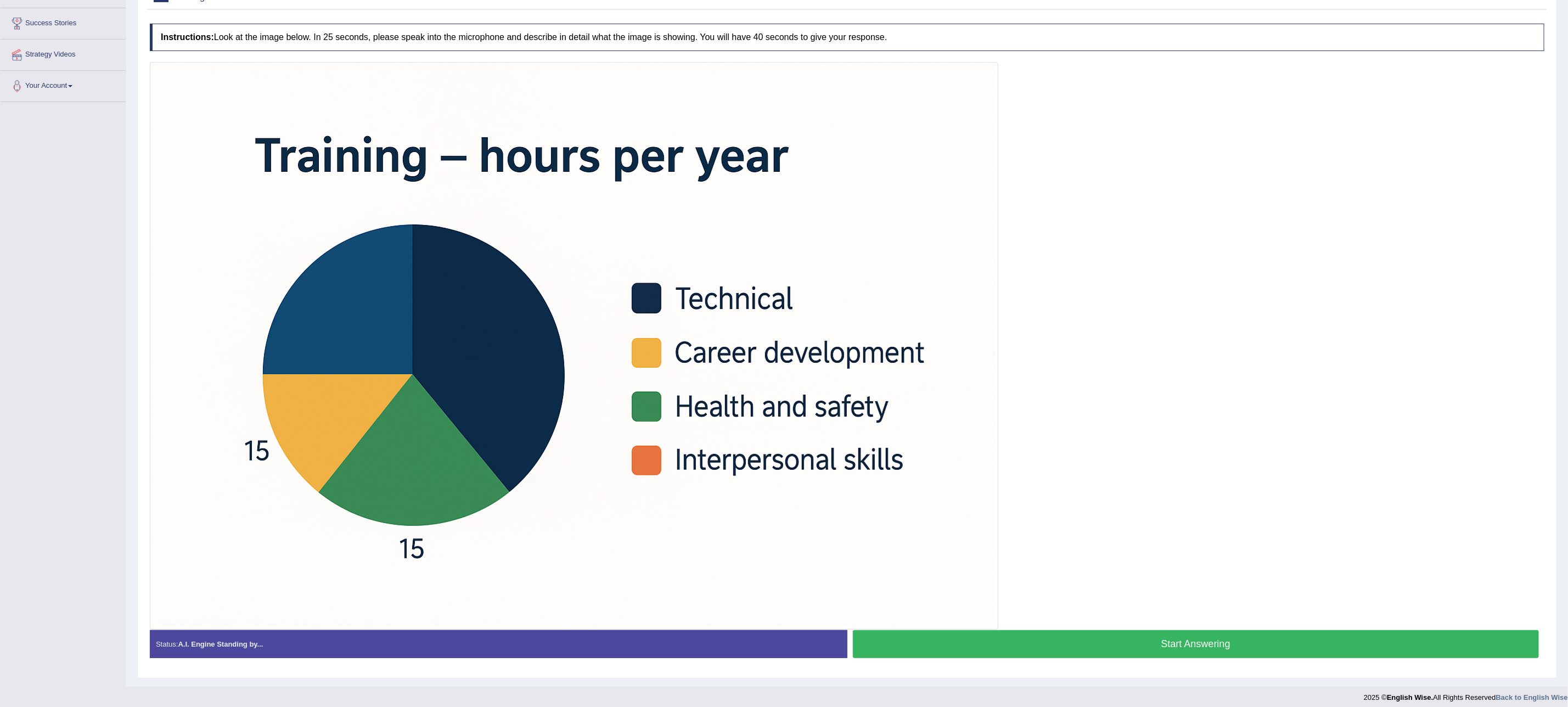
scroll to position [182, 0]
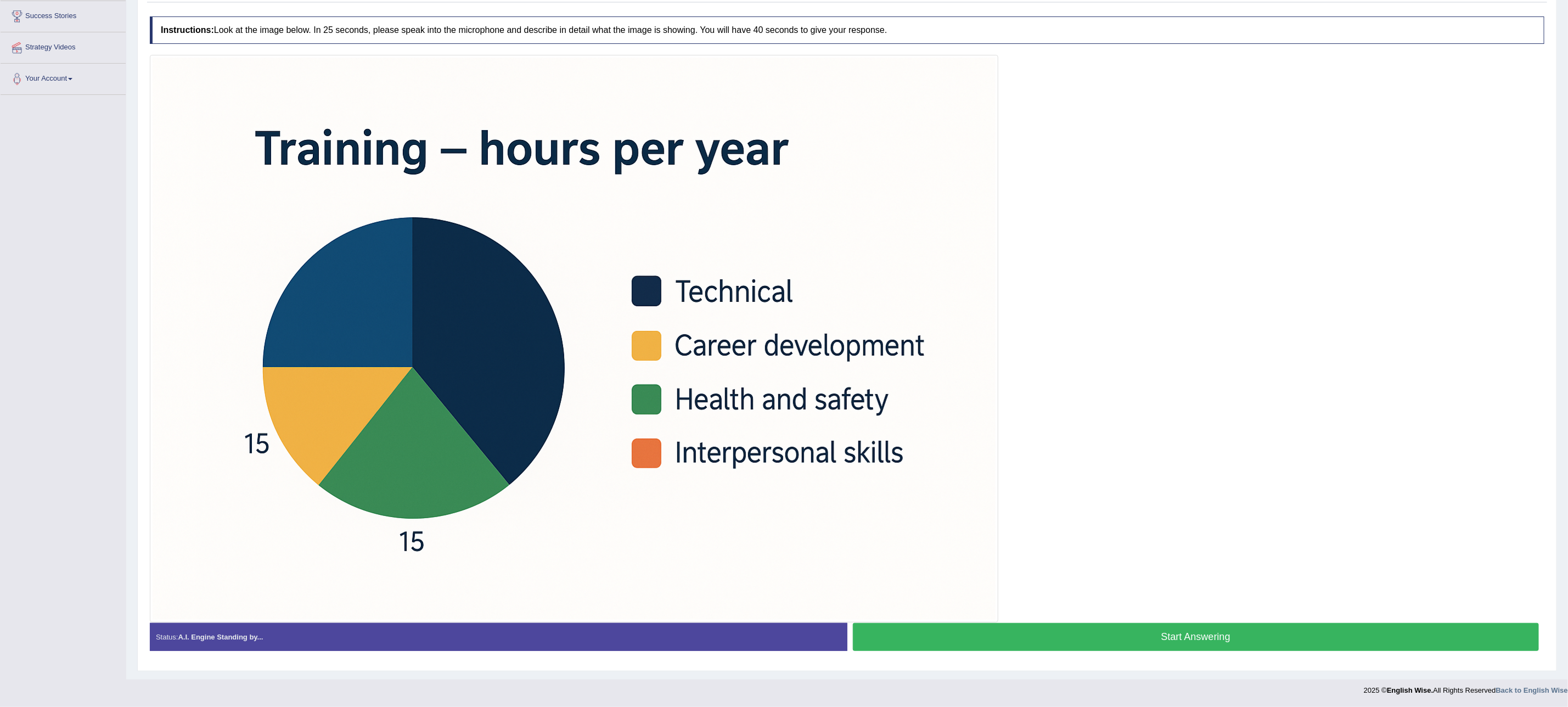
click at [879, 627] on button "Start Answering" at bounding box center [1196, 637] width 686 height 28
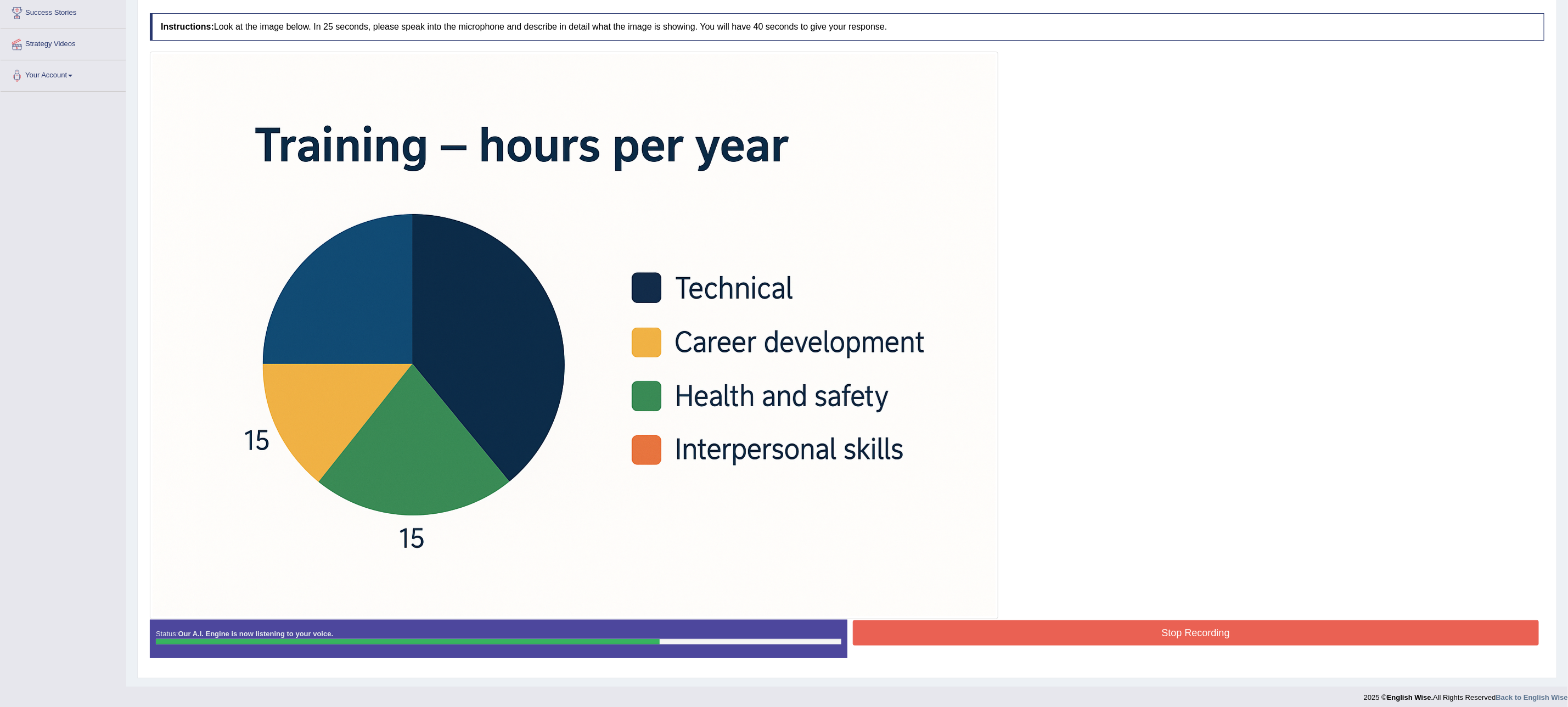
click at [879, 627] on button "Stop Recording" at bounding box center [1196, 632] width 686 height 25
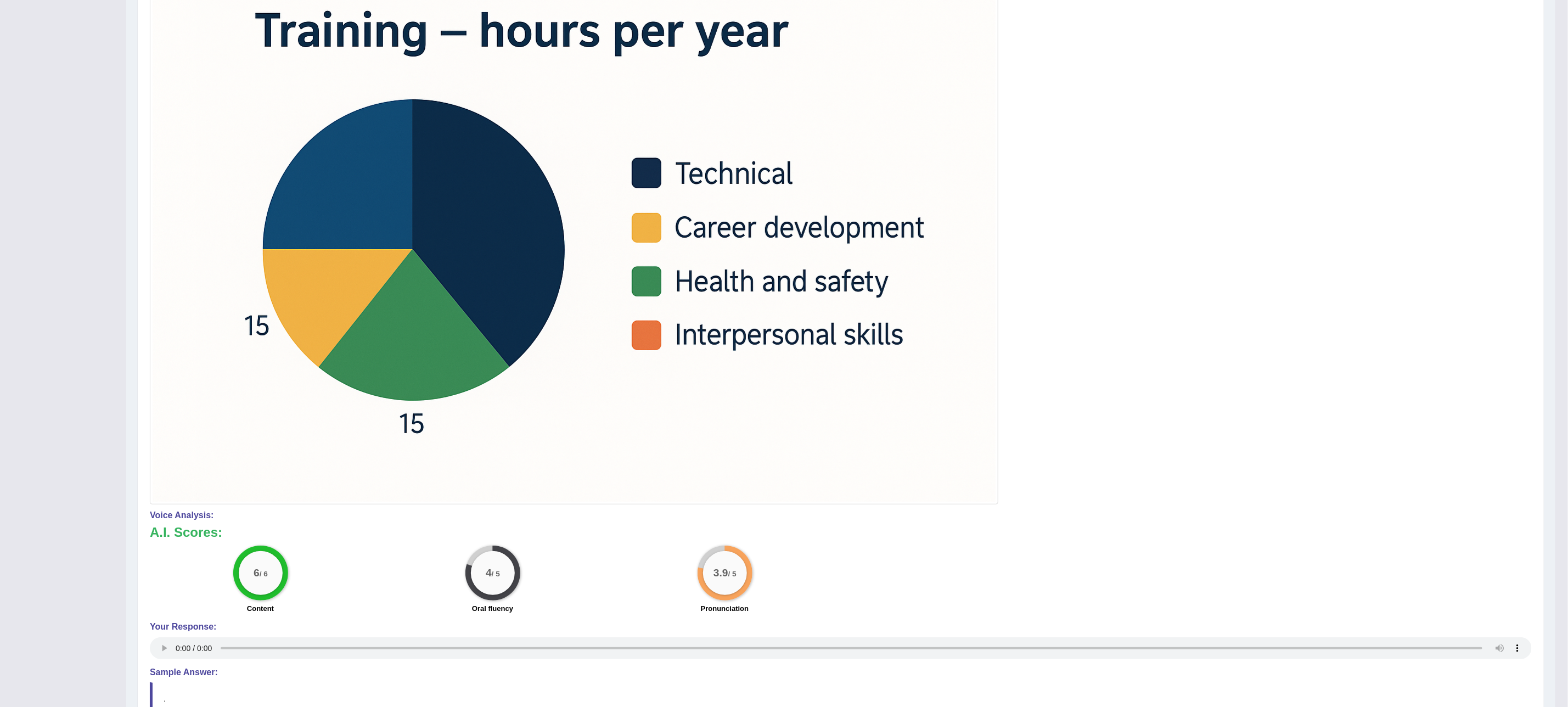
scroll to position [415, 0]
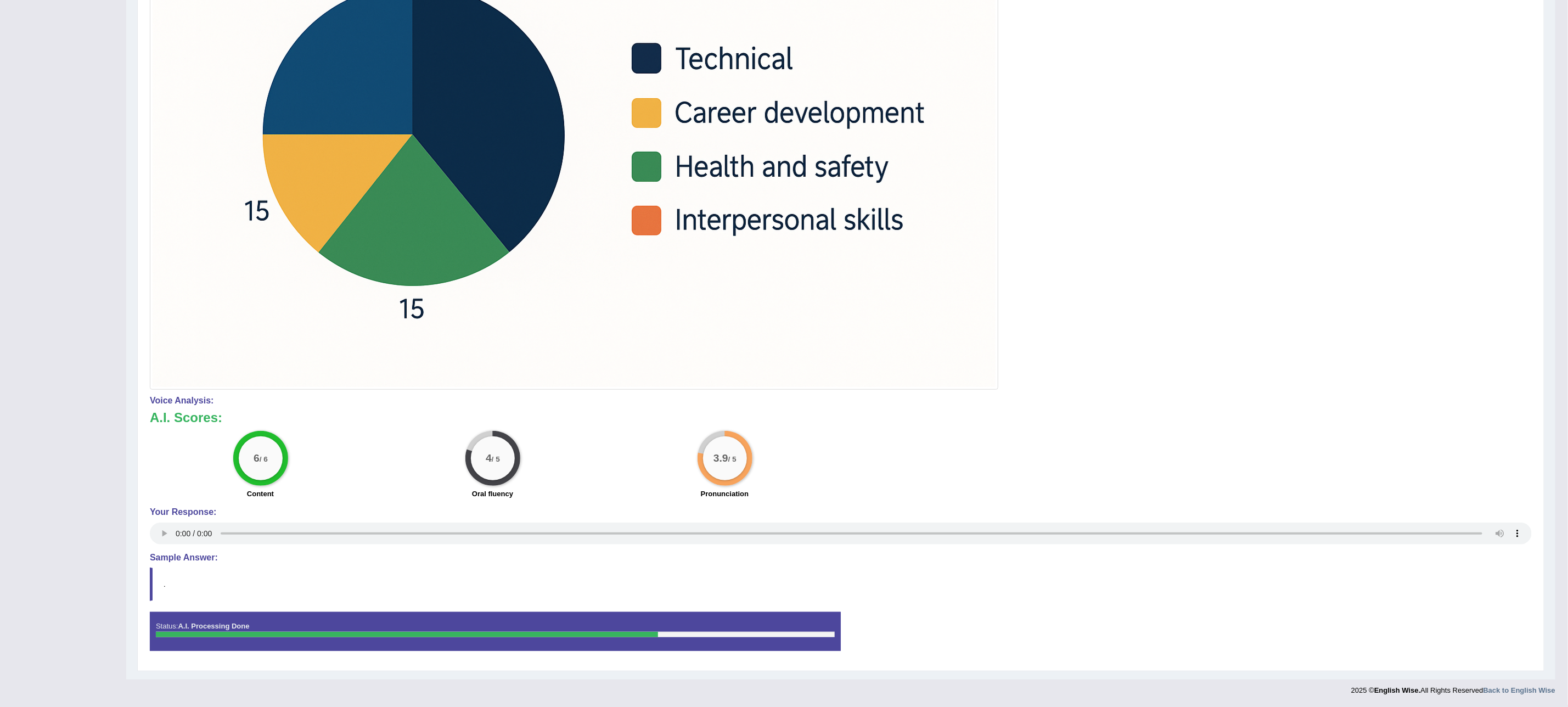
click at [158, 575] on blockquote "." at bounding box center [840, 584] width 1381 height 34
click at [168, 553] on h4 "Sample Answer:" at bounding box center [840, 557] width 1381 height 10
drag, startPoint x: 168, startPoint y: 553, endPoint x: 173, endPoint y: 551, distance: 5.4
click at [173, 552] on h4 "Sample Answer:" at bounding box center [840, 557] width 1381 height 10
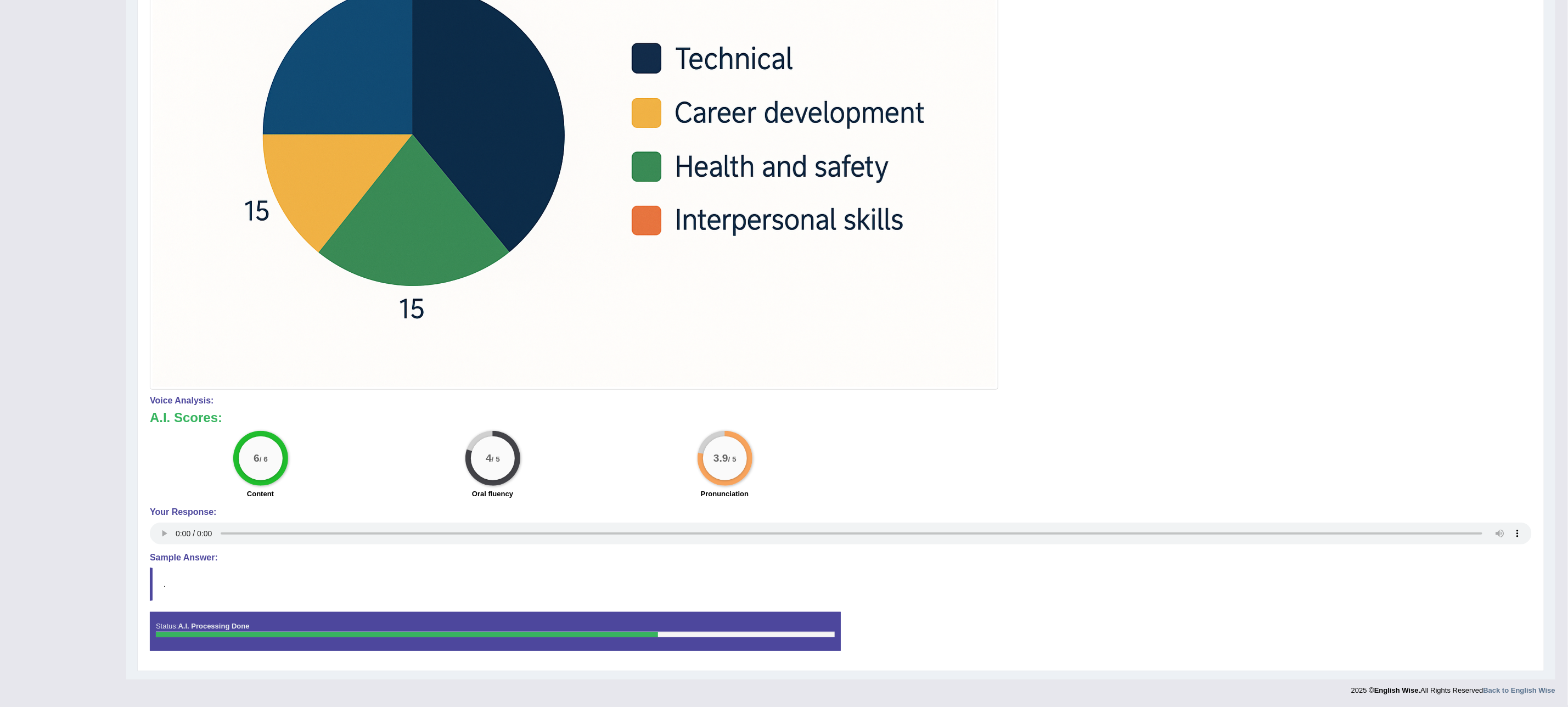
click at [173, 552] on h4 "Sample Answer:" at bounding box center [840, 557] width 1381 height 10
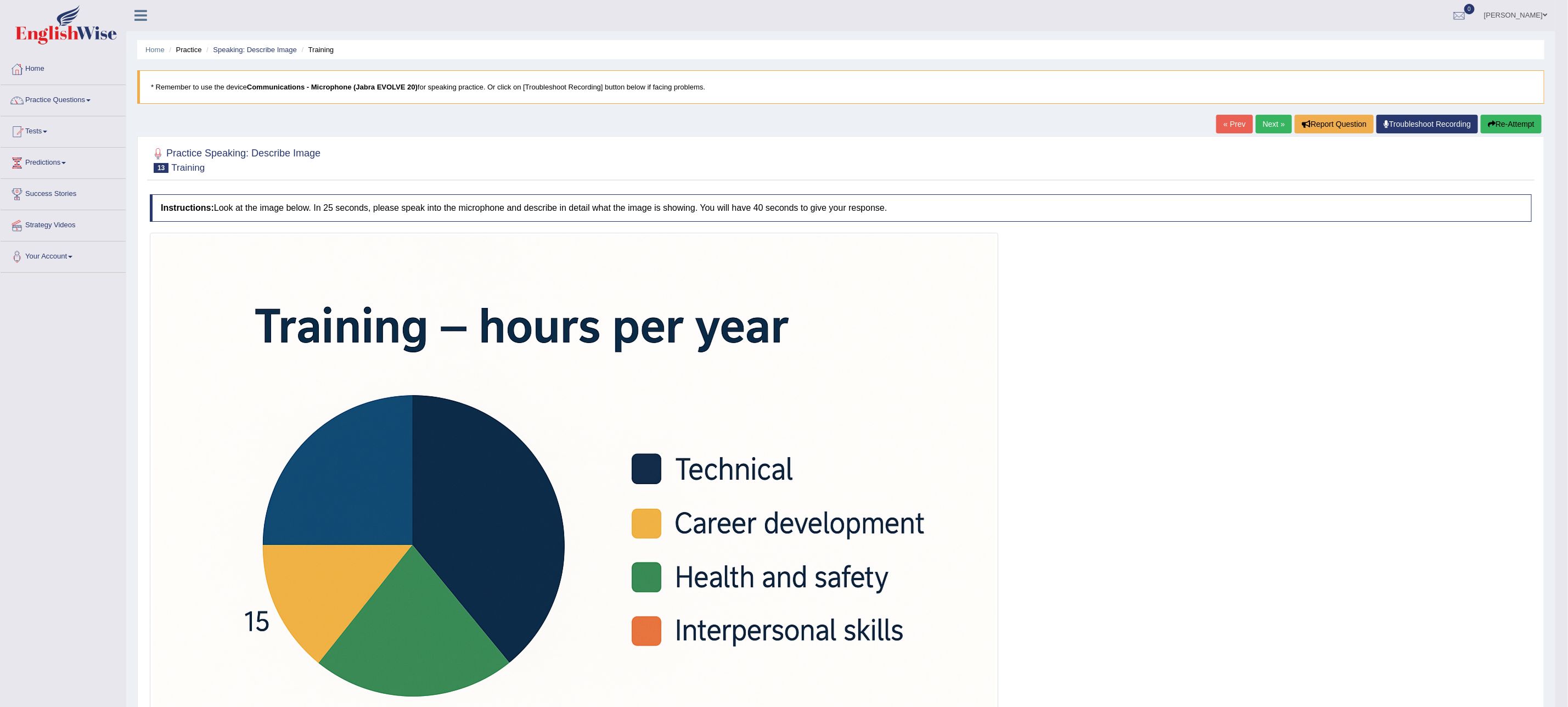
scroll to position [0, 0]
click at [1513, 126] on button "Re-Attempt" at bounding box center [1510, 124] width 61 height 19
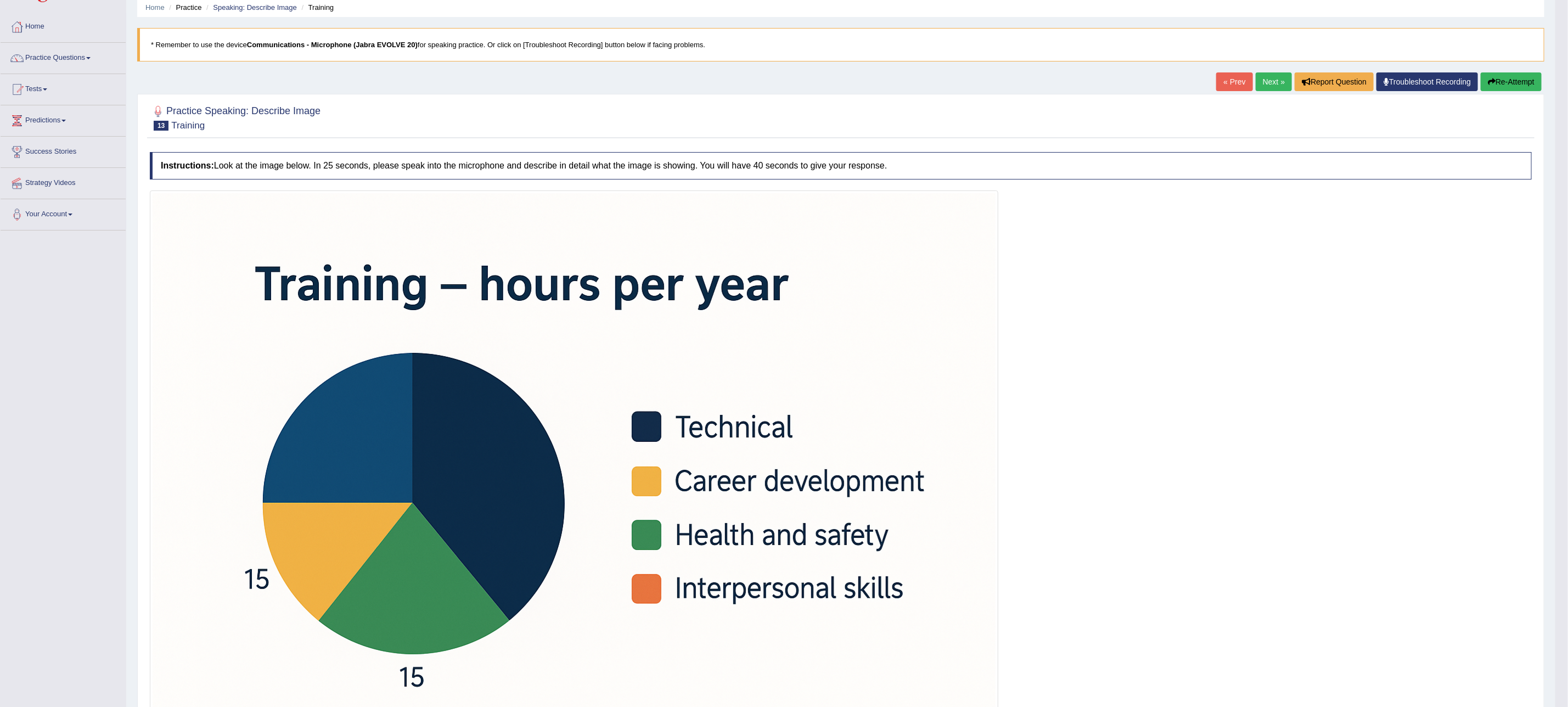
scroll to position [82, 0]
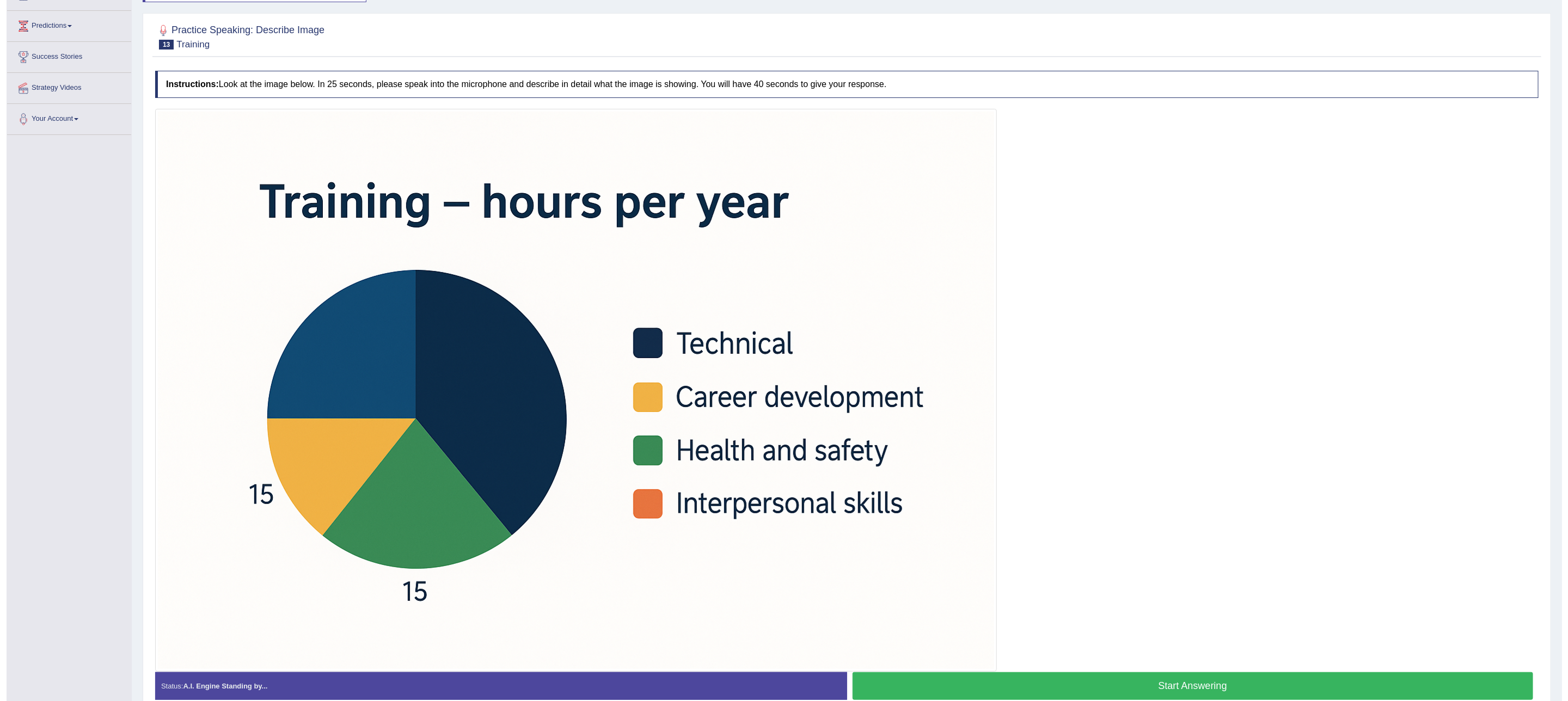
scroll to position [172, 0]
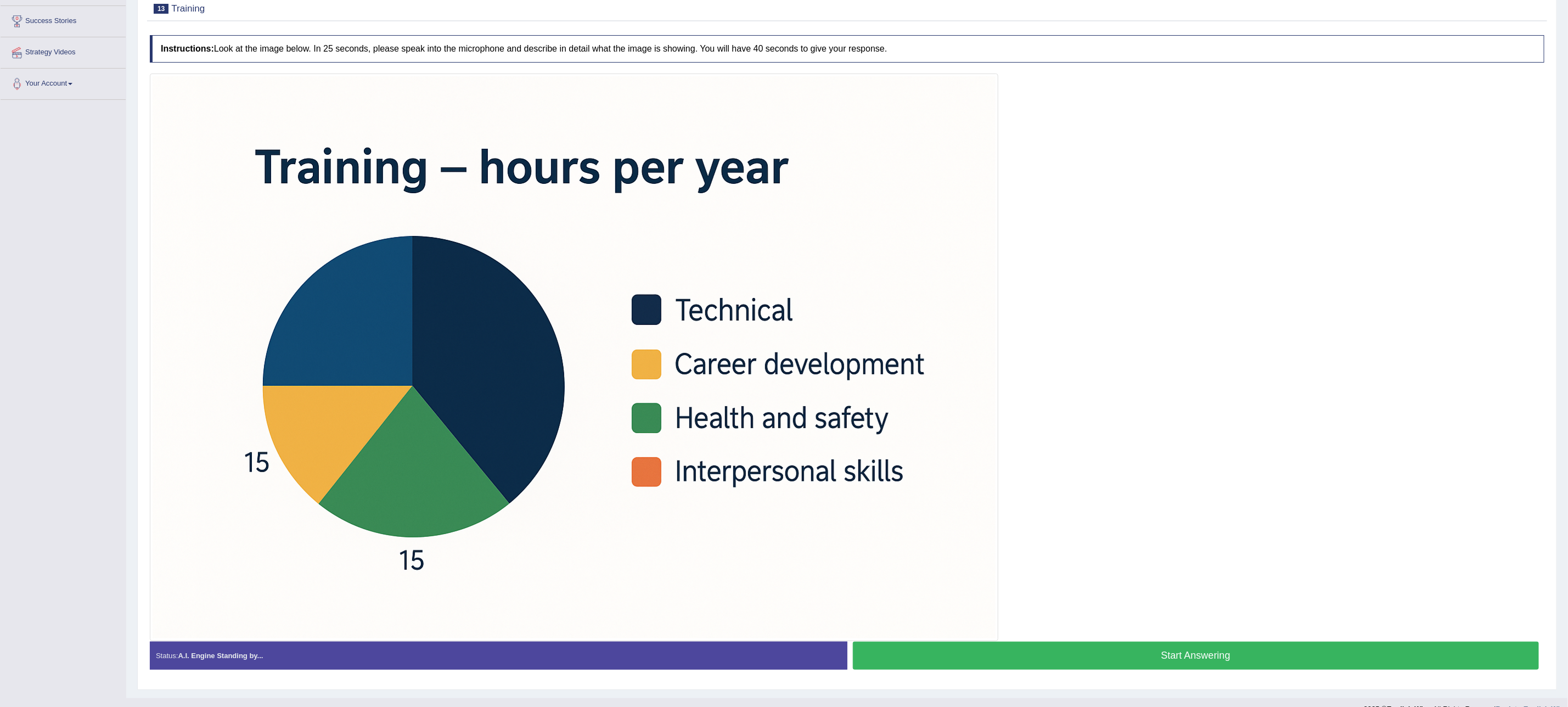
click at [983, 654] on button "Start Answering" at bounding box center [1196, 656] width 686 height 28
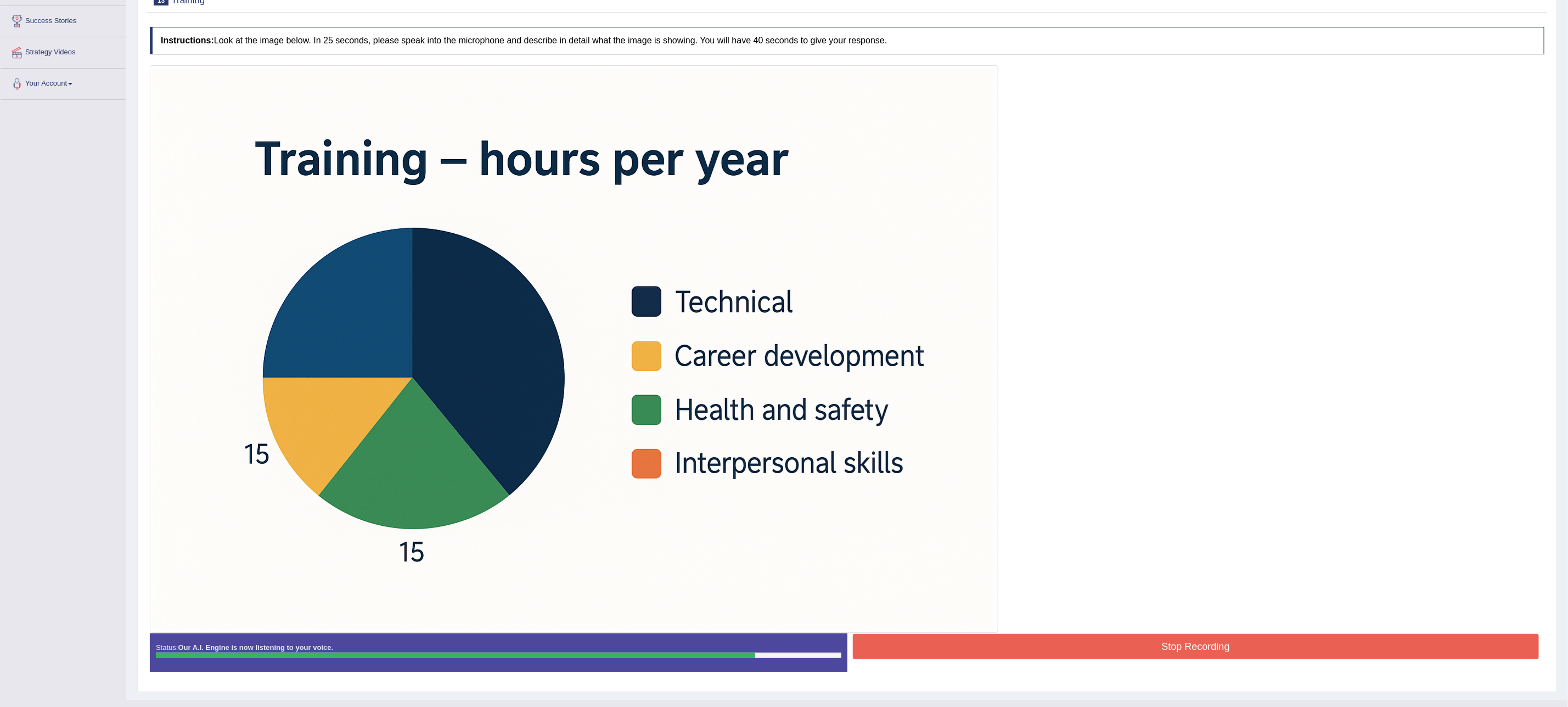
click at [985, 654] on button "Stop Recording" at bounding box center [1196, 646] width 686 height 25
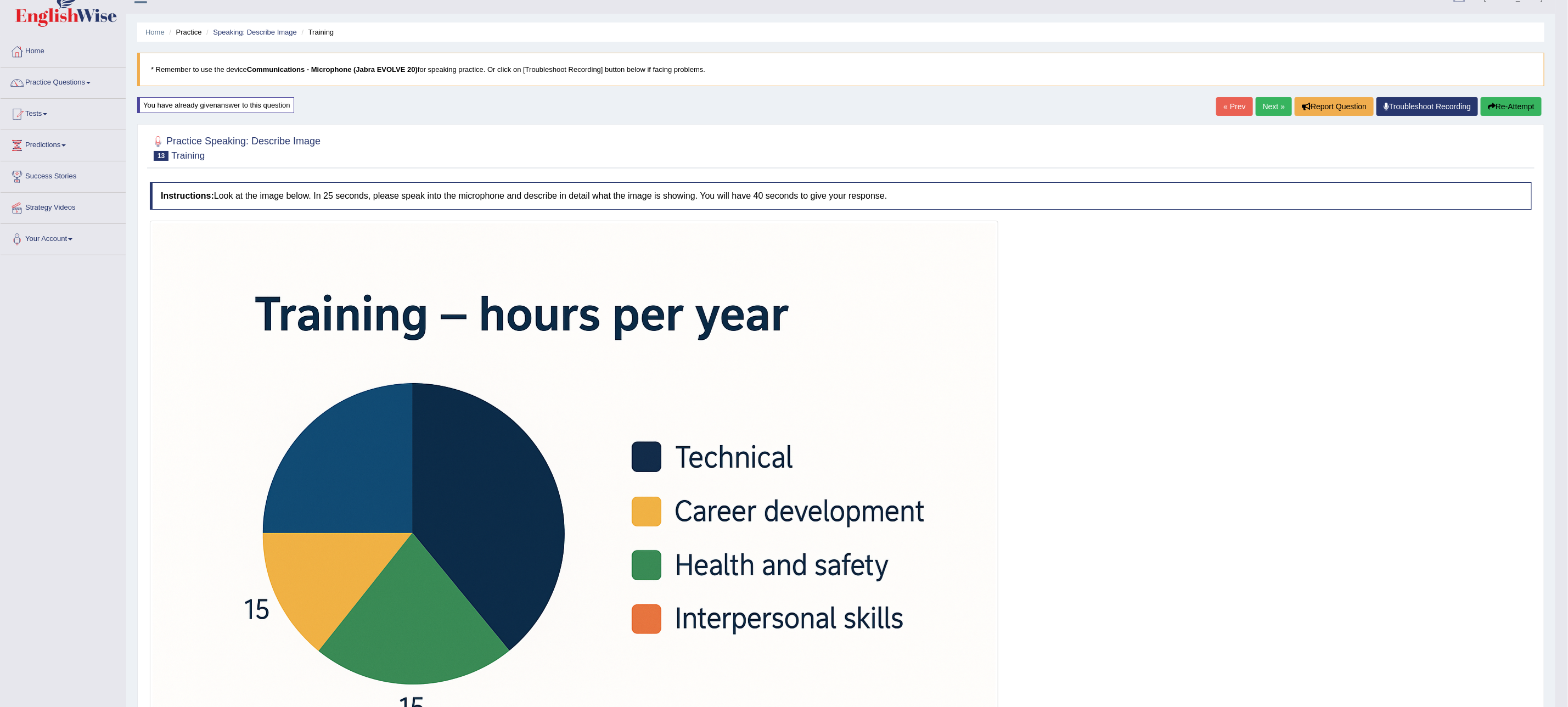
scroll to position [9, 0]
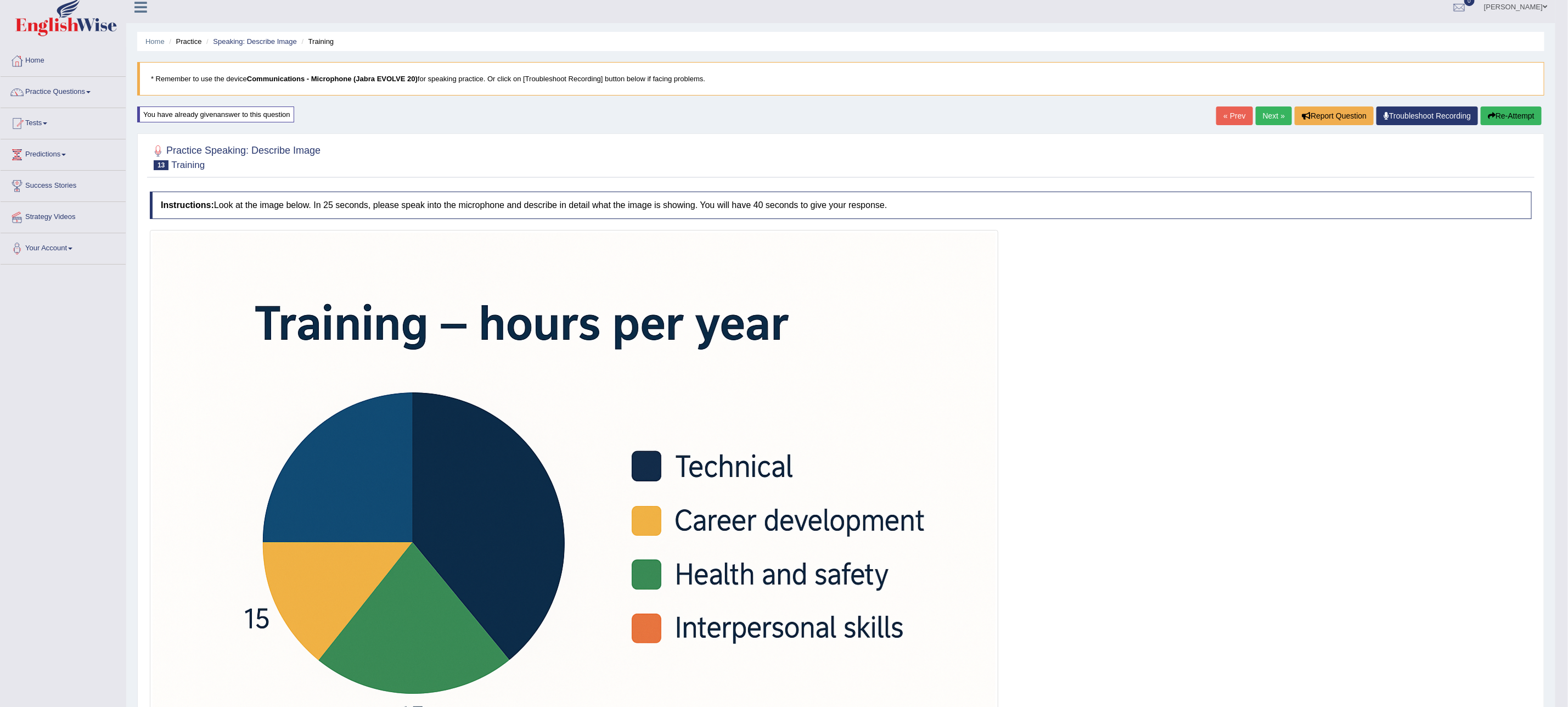
click at [1515, 118] on button "Re-Attempt" at bounding box center [1510, 116] width 61 height 19
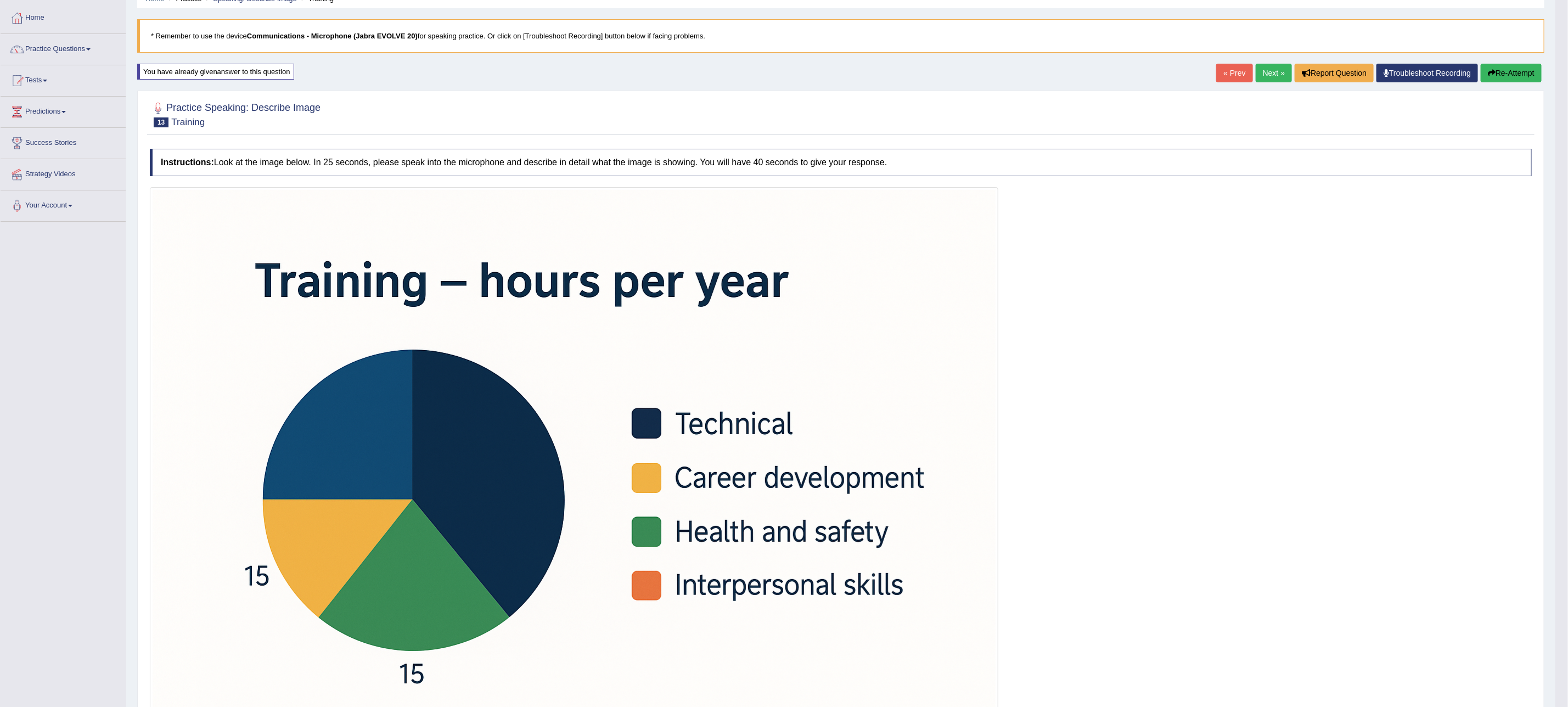
scroll to position [91, 0]
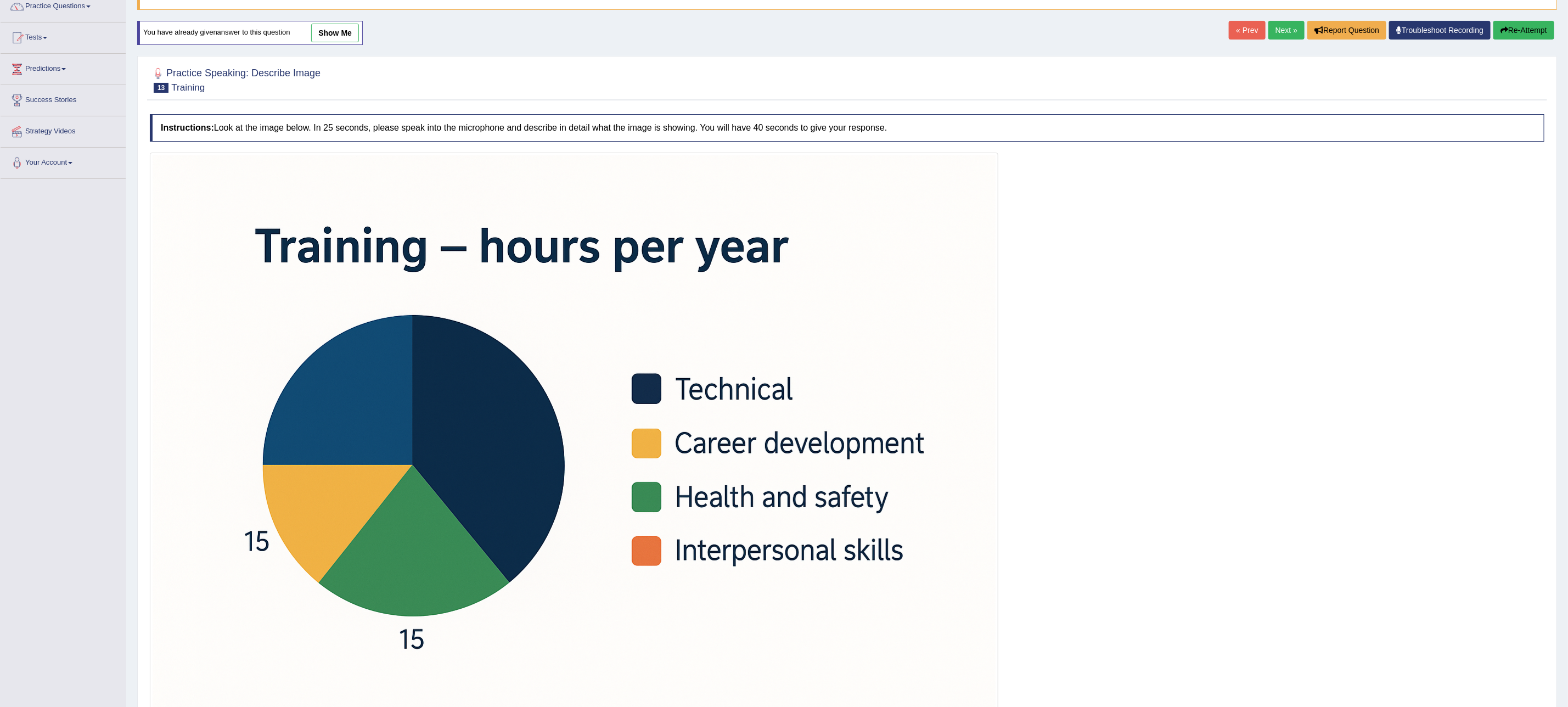
scroll to position [177, 0]
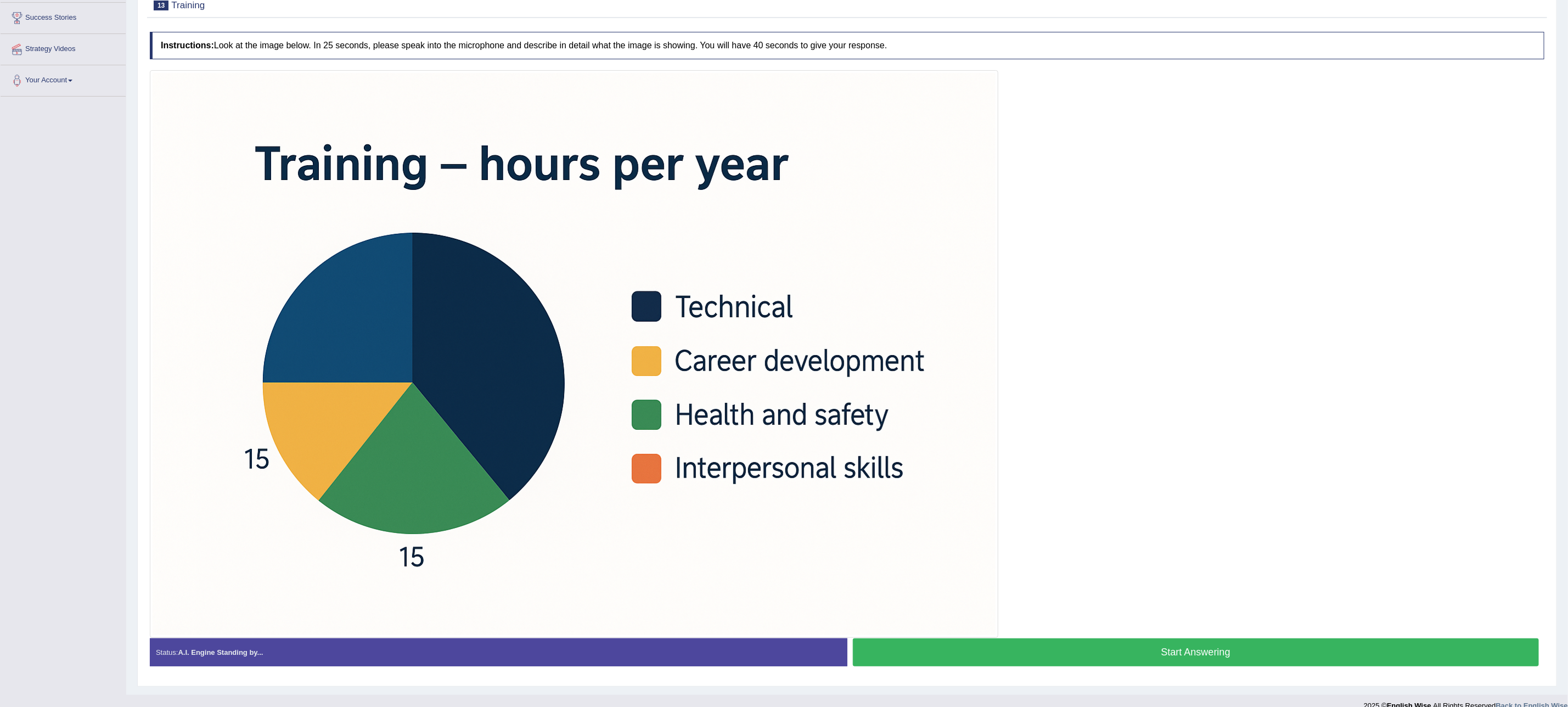
click at [963, 654] on button "Start Answering" at bounding box center [1196, 653] width 686 height 28
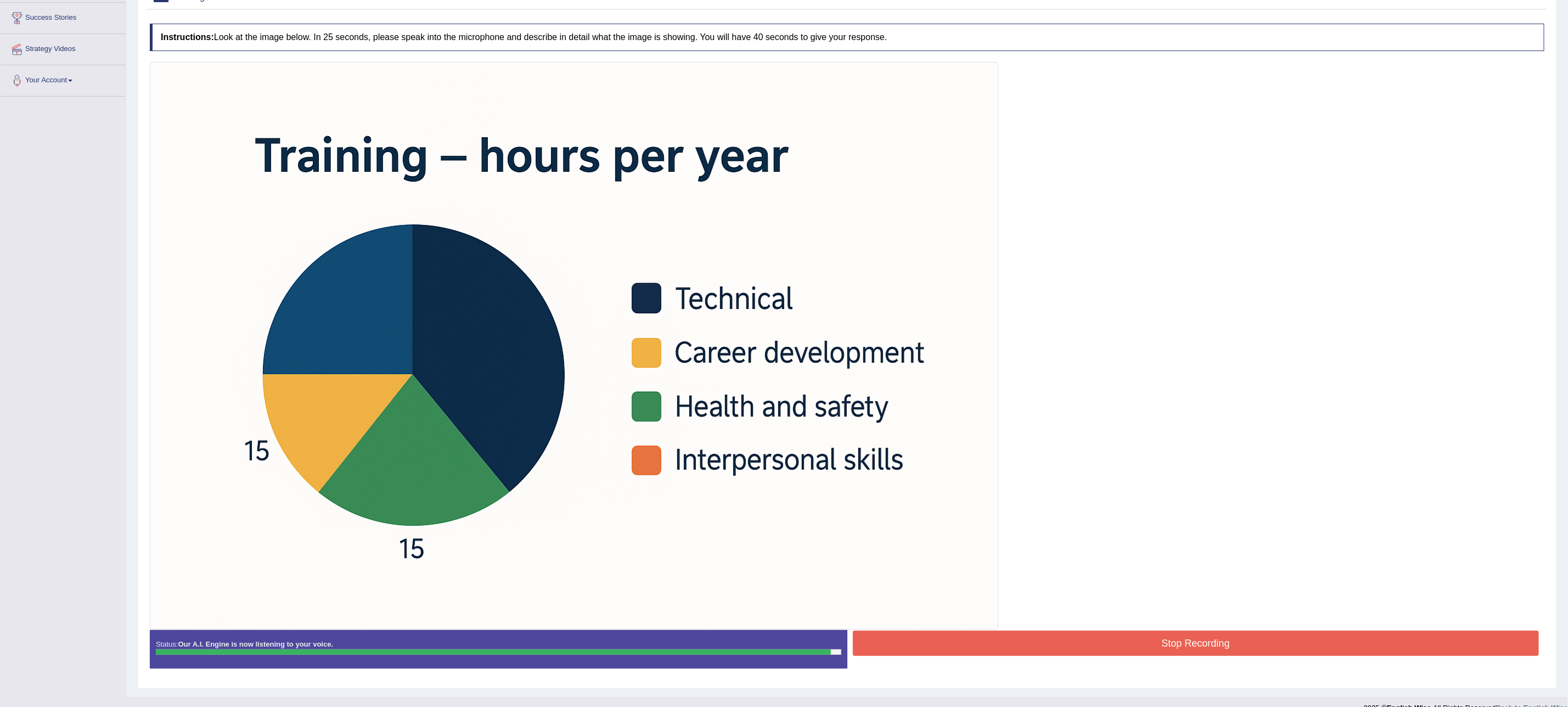
click at [963, 654] on button "Stop Recording" at bounding box center [1196, 643] width 686 height 25
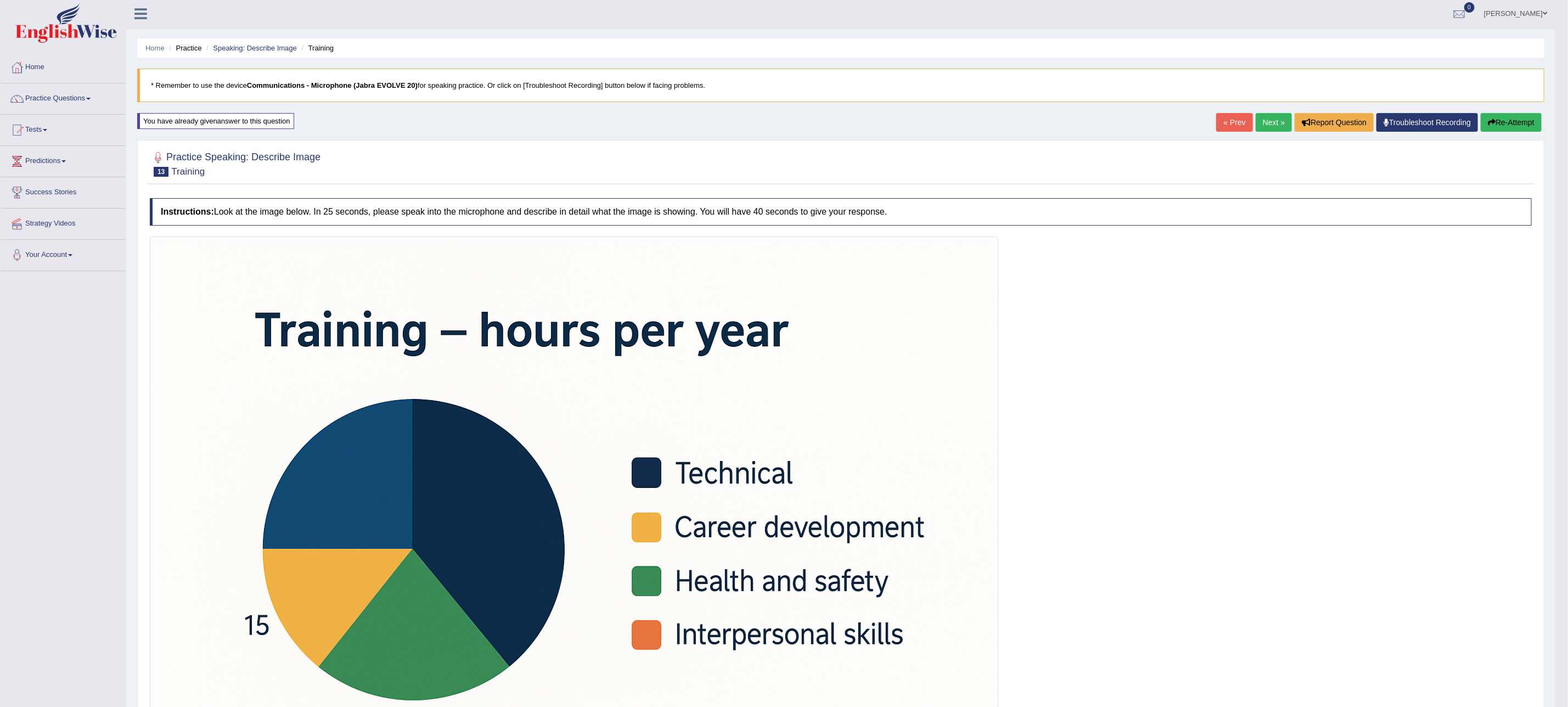
scroll to position [0, 0]
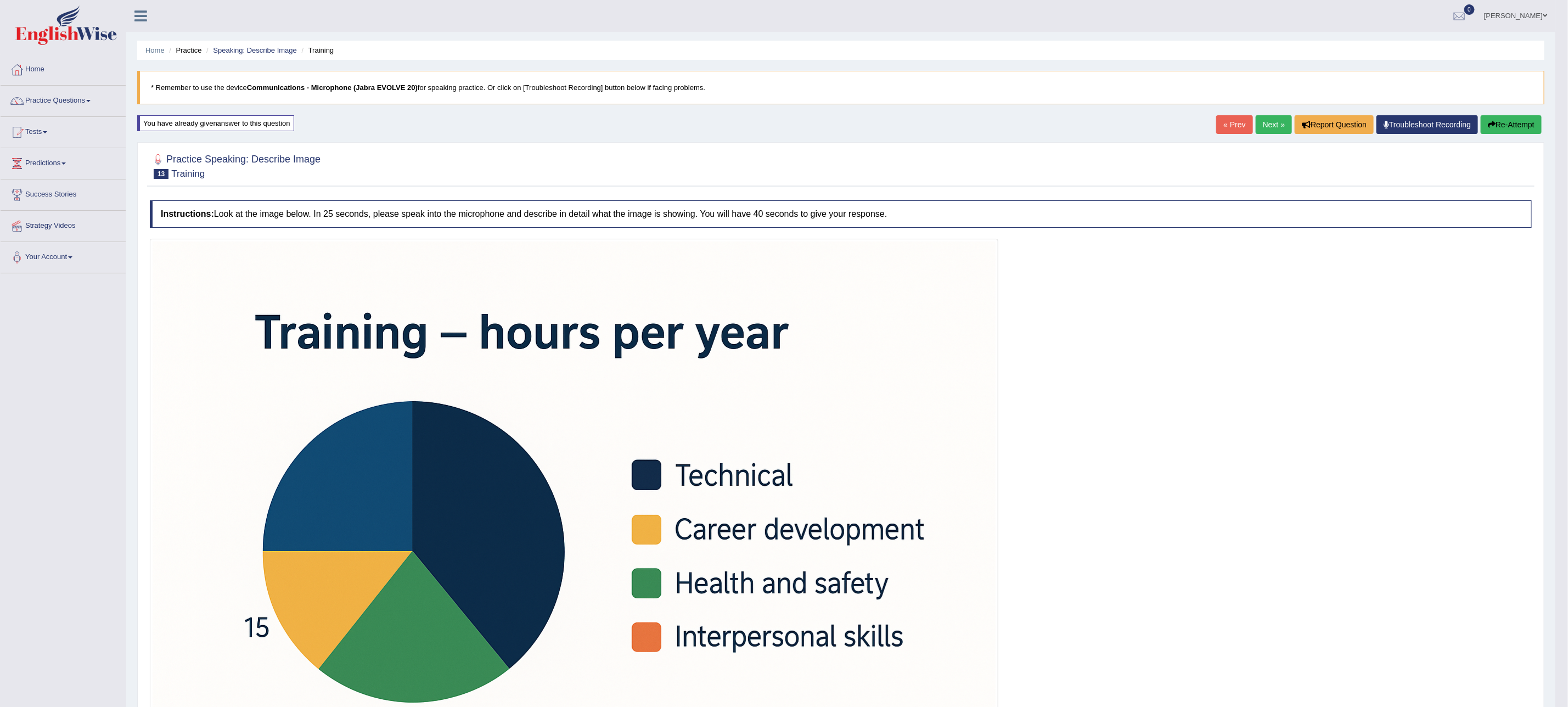
click at [1506, 118] on button "Re-Attempt" at bounding box center [1510, 124] width 61 height 19
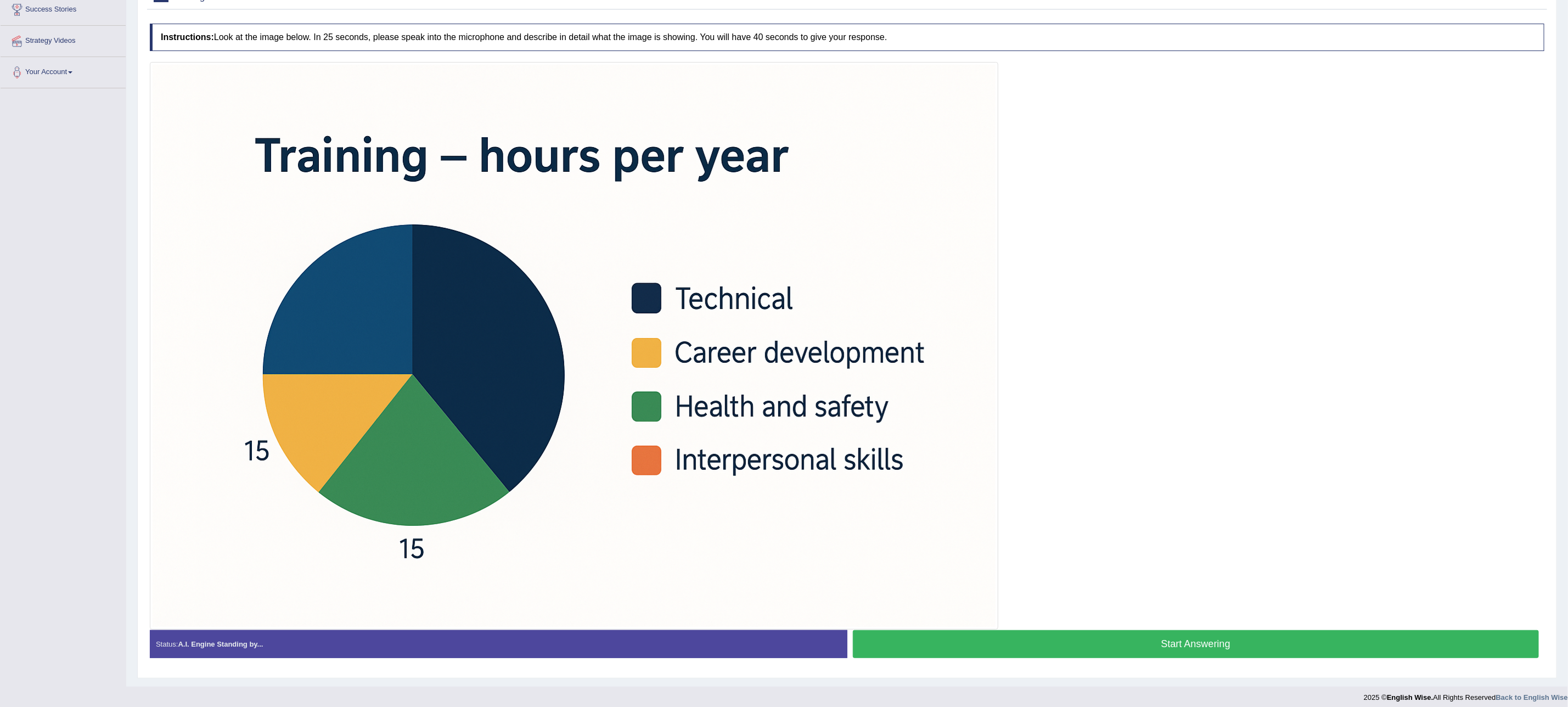
scroll to position [196, 0]
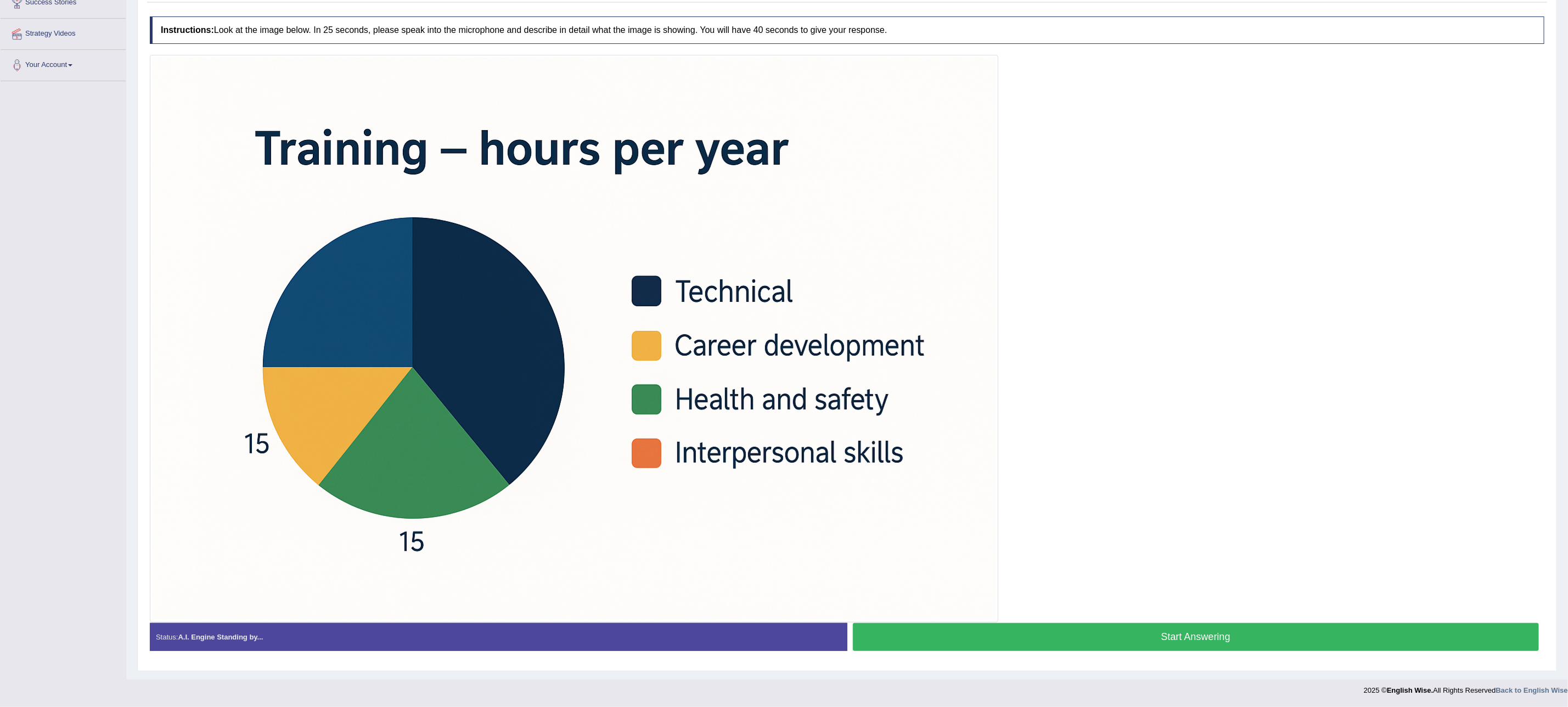
click at [1007, 626] on button "Start Answering" at bounding box center [1196, 637] width 686 height 28
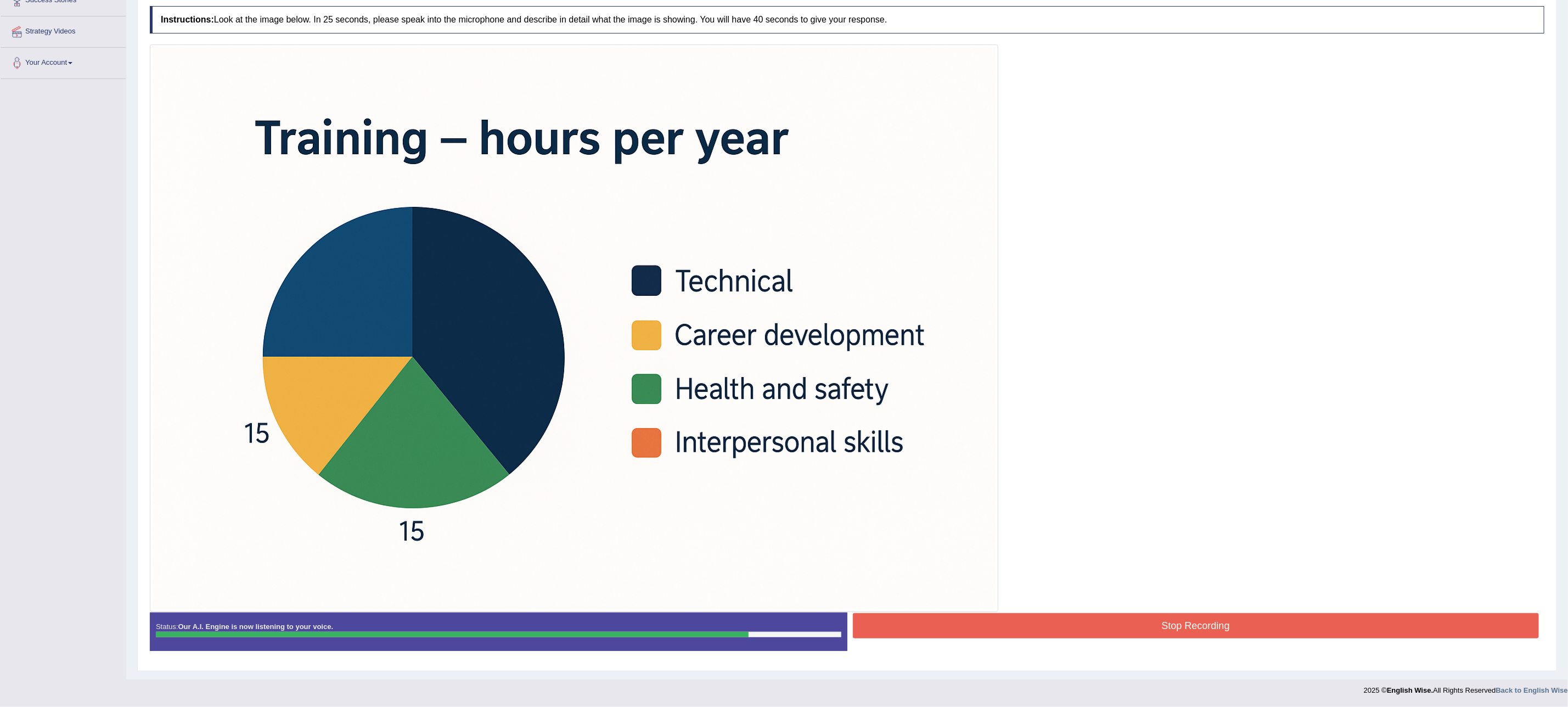
drag, startPoint x: 1007, startPoint y: 626, endPoint x: 1050, endPoint y: 707, distance: 91.7
click at [1050, 513] on html "Toggle navigation Home Practice Questions Speaking Practice Read Aloud Repeat S…" at bounding box center [784, 159] width 1568 height 707
click at [1132, 627] on button "Stop Recording" at bounding box center [1196, 626] width 686 height 25
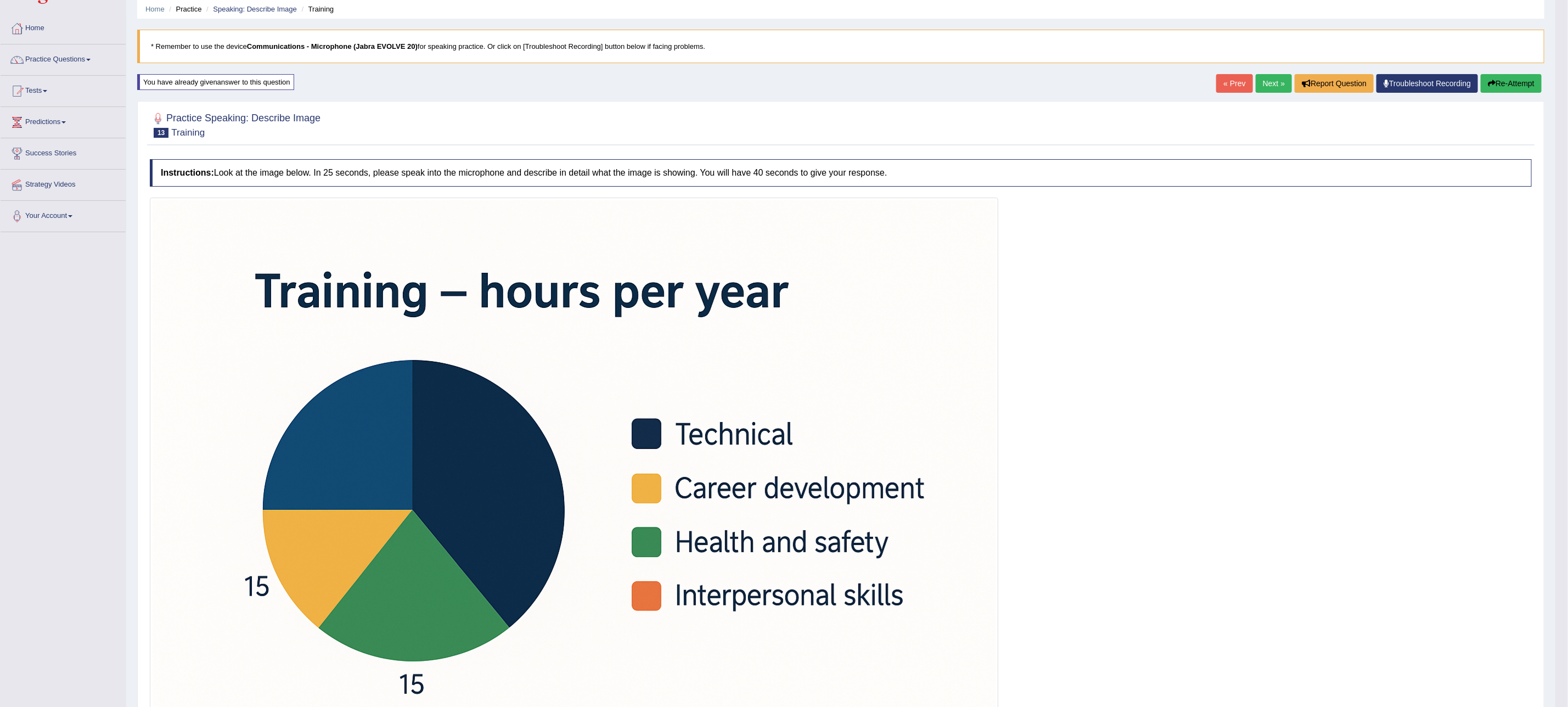
scroll to position [0, 0]
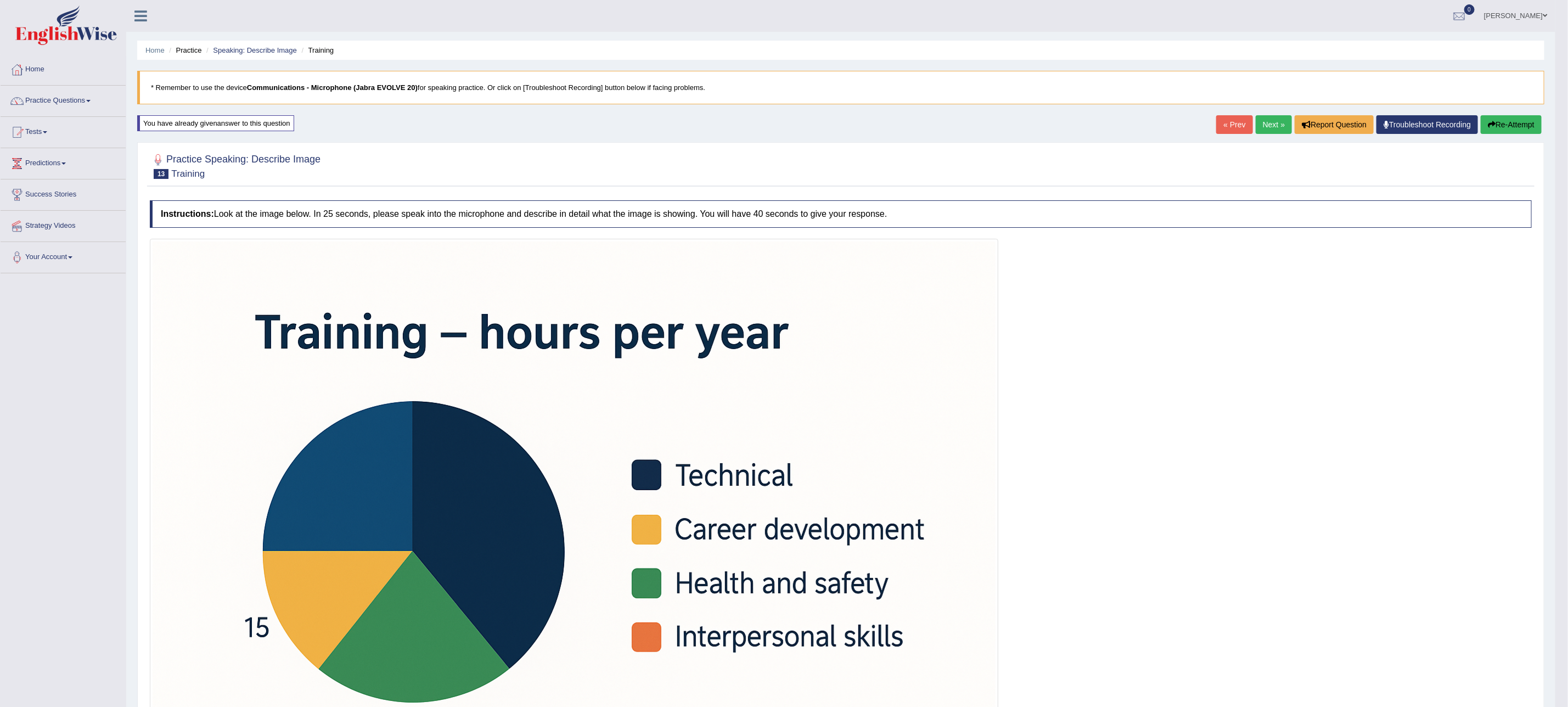
click at [1266, 124] on link "Next »" at bounding box center [1274, 124] width 36 height 19
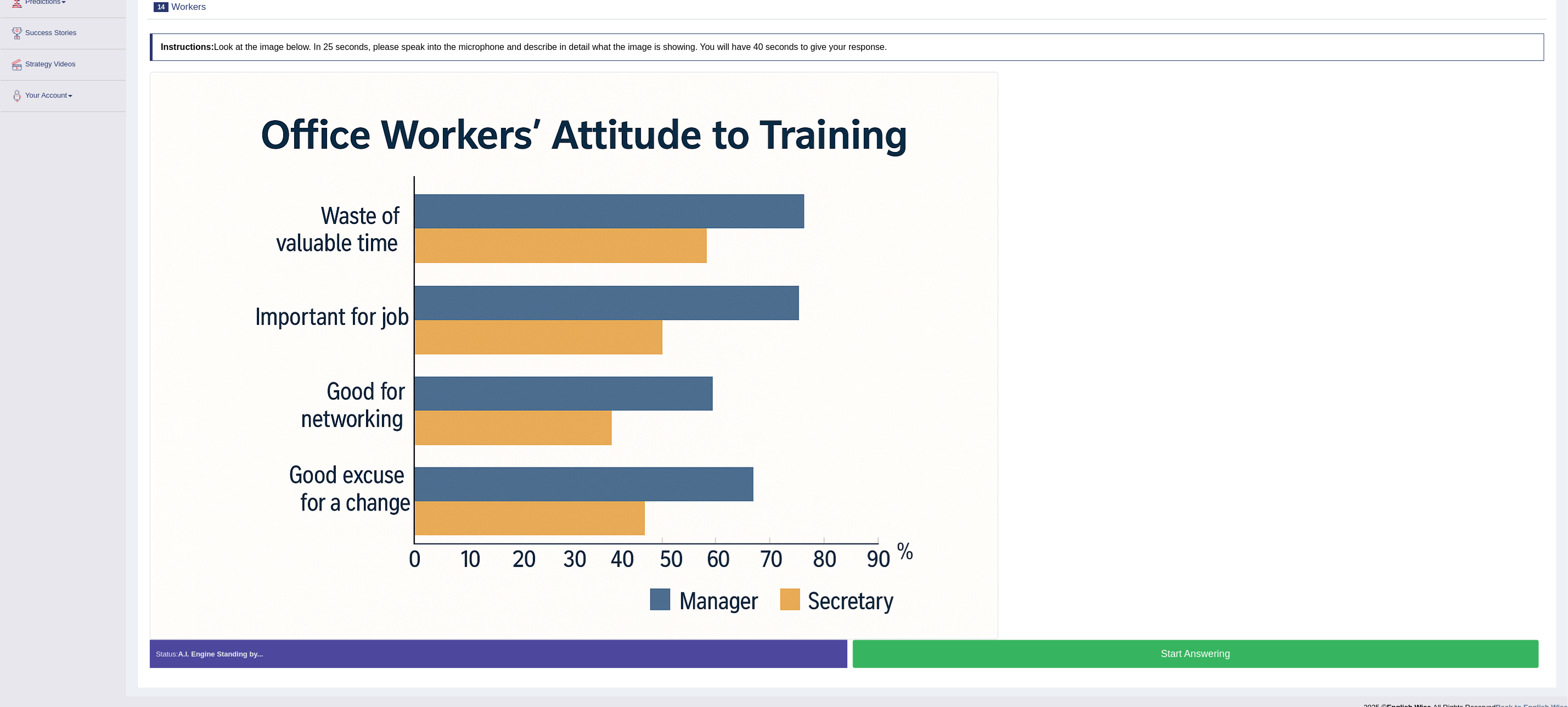
scroll to position [164, 0]
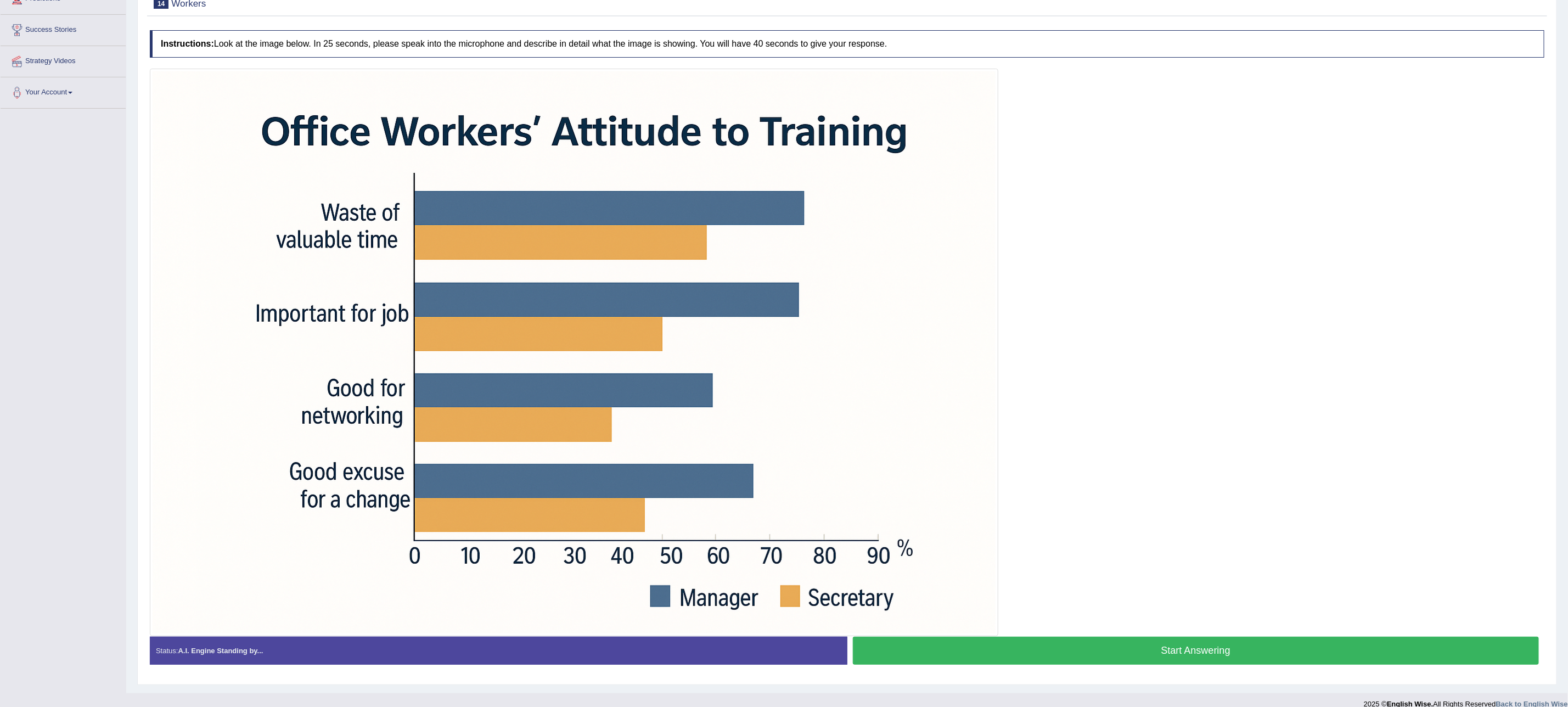
click at [1004, 648] on button "Start Answering" at bounding box center [1196, 651] width 686 height 28
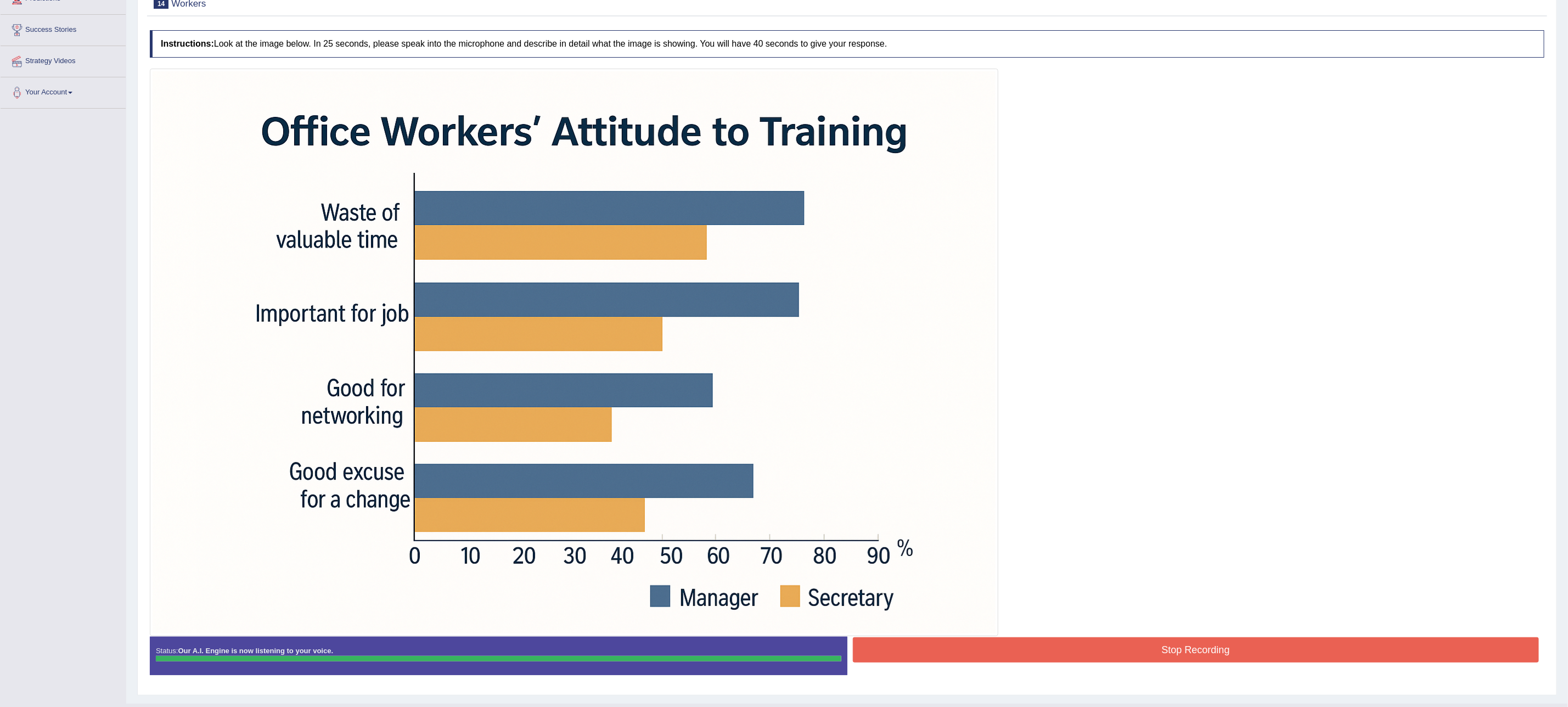
drag, startPoint x: 1003, startPoint y: 646, endPoint x: 1031, endPoint y: 683, distance: 46.4
click at [1030, 682] on div "Instructions: Look at the image below. In 25 seconds, please speak into the mic…" at bounding box center [846, 357] width 1400 height 665
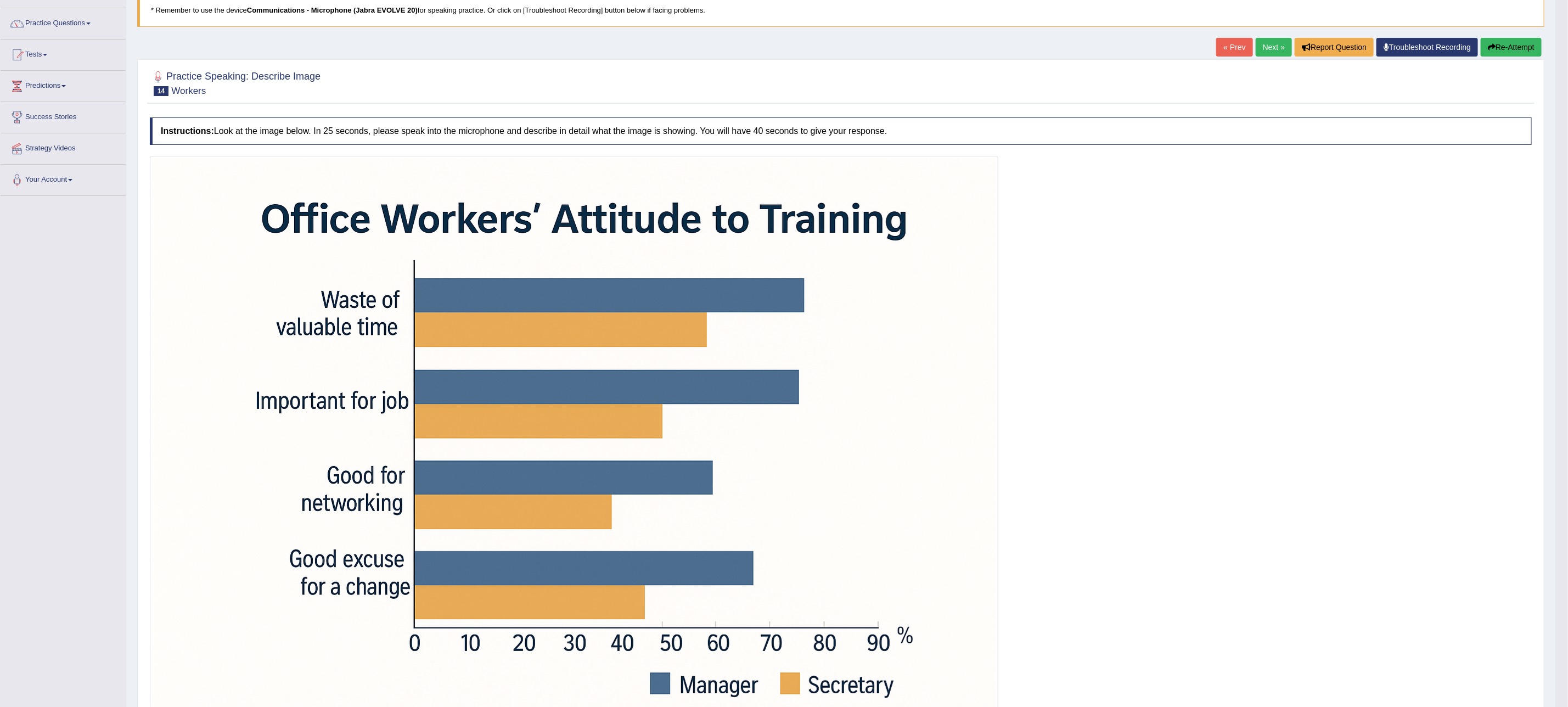
scroll to position [0, 0]
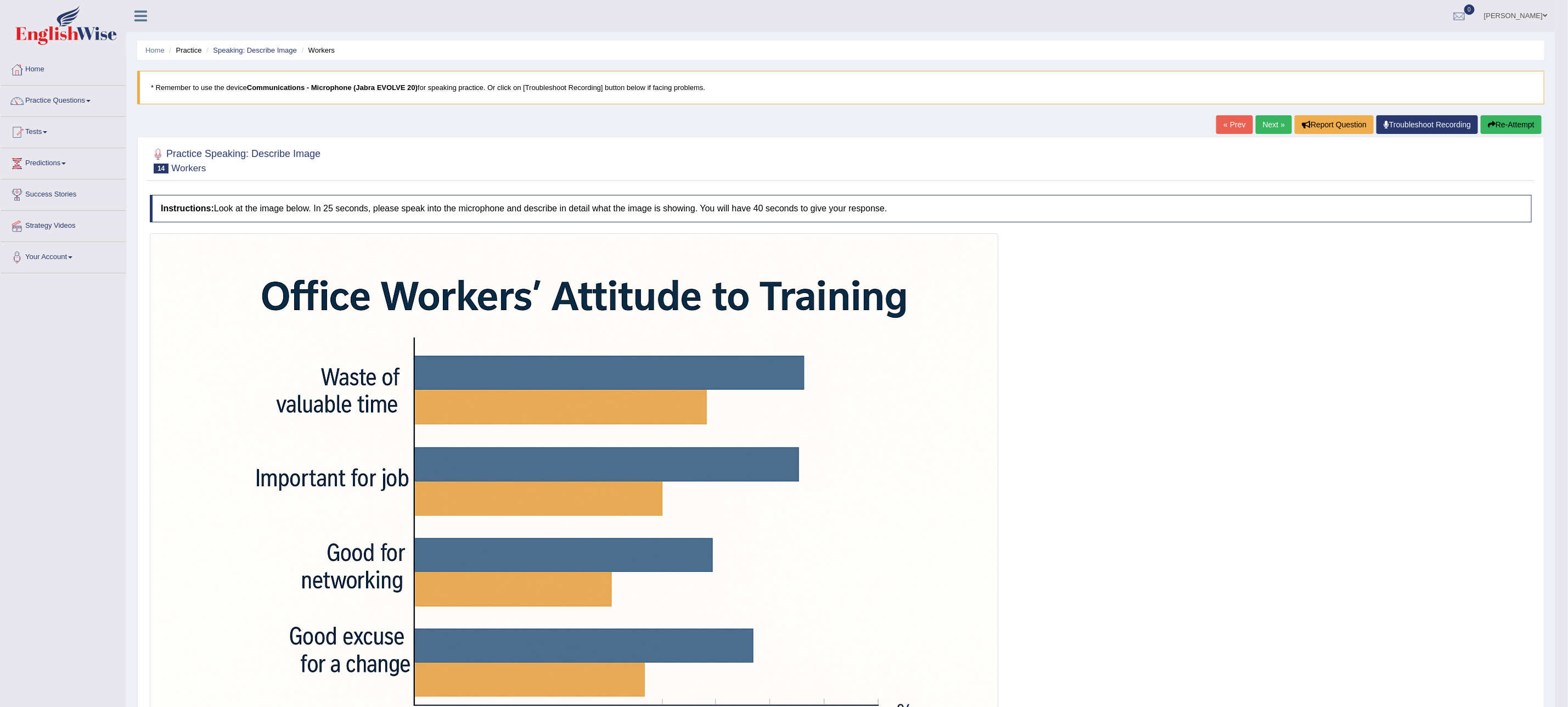
click at [1492, 122] on icon "button" at bounding box center [1491, 124] width 7 height 7
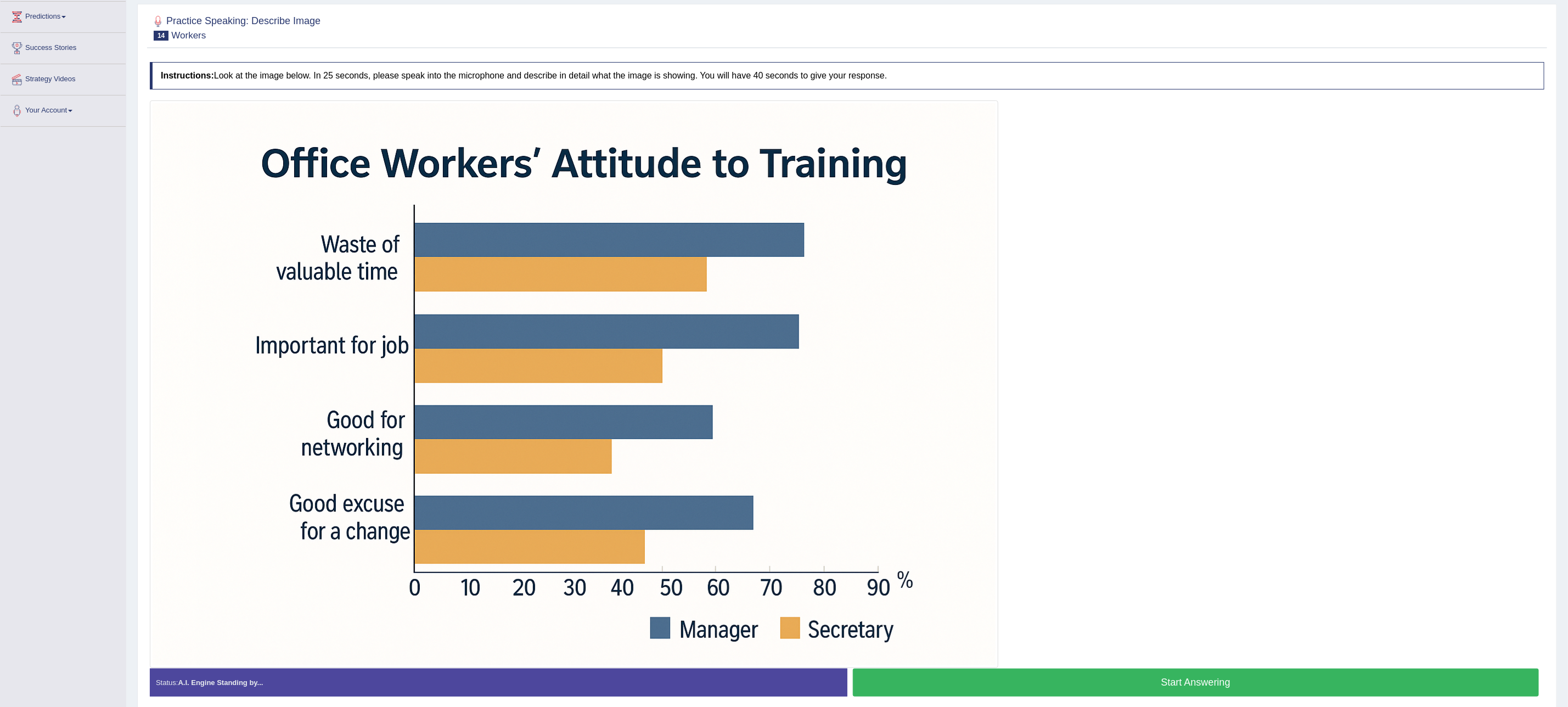
scroll to position [164, 0]
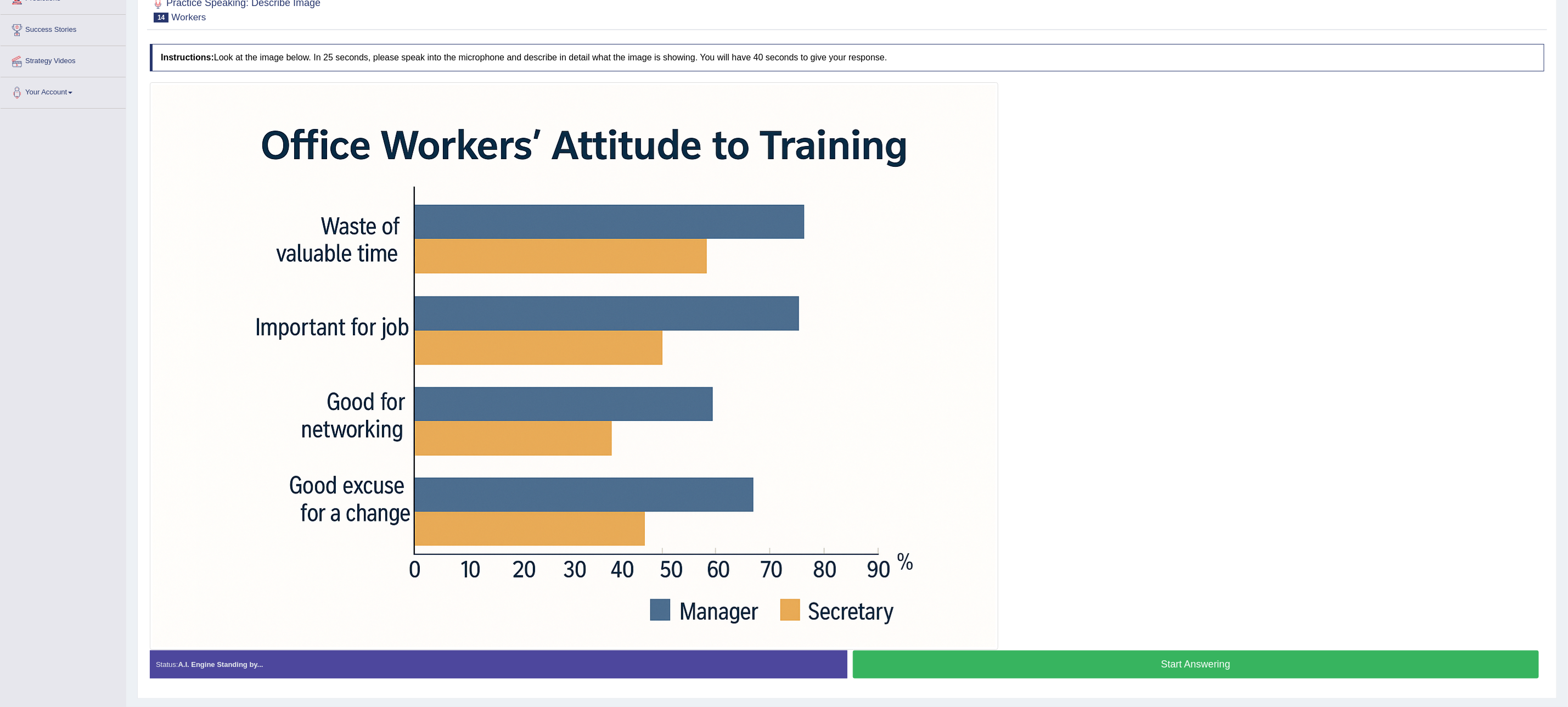
drag, startPoint x: 1028, startPoint y: 671, endPoint x: 1040, endPoint y: 662, distance: 15.0
click at [1029, 669] on button "Start Answering" at bounding box center [1196, 664] width 686 height 28
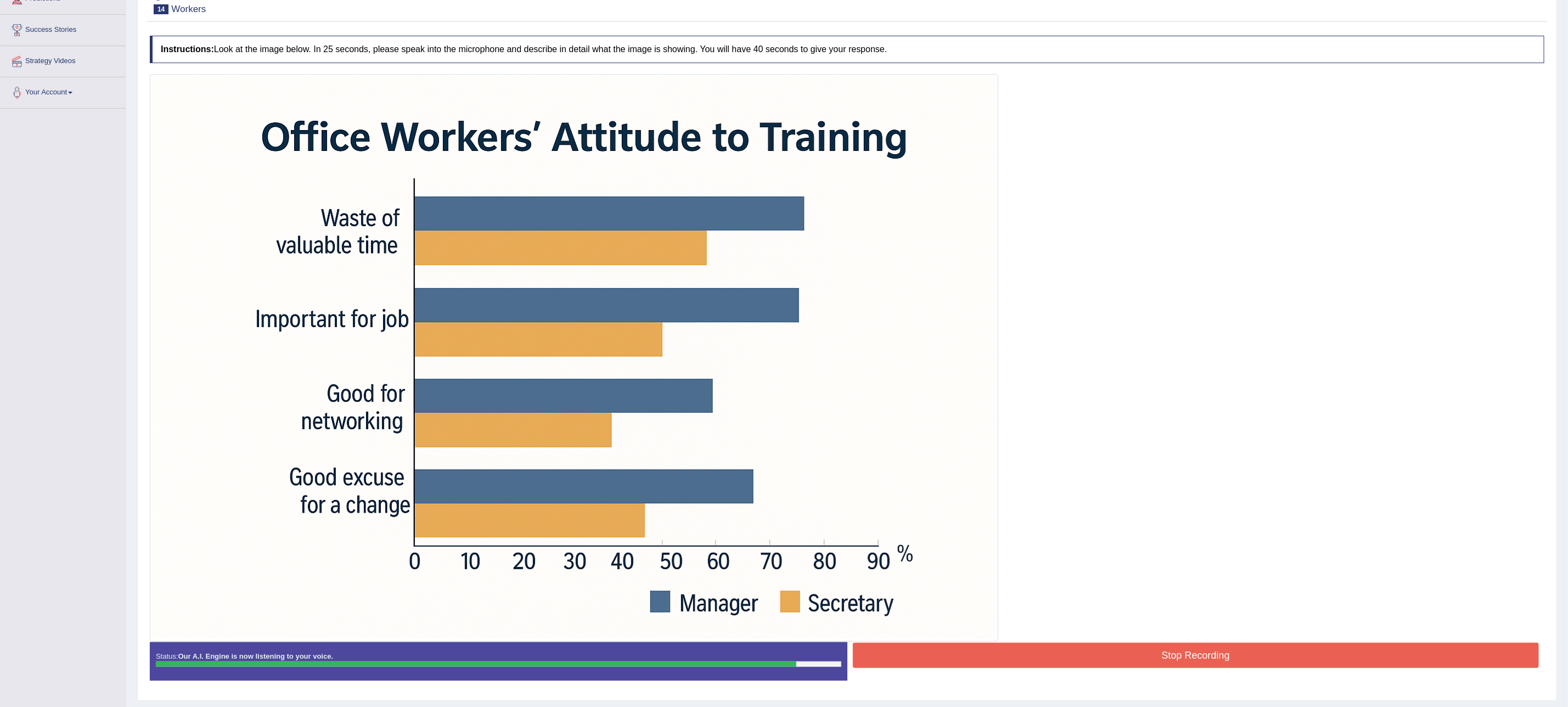
drag, startPoint x: 1040, startPoint y: 662, endPoint x: 1003, endPoint y: 576, distance: 93.6
click at [1040, 658] on button "Stop Recording" at bounding box center [1196, 655] width 686 height 25
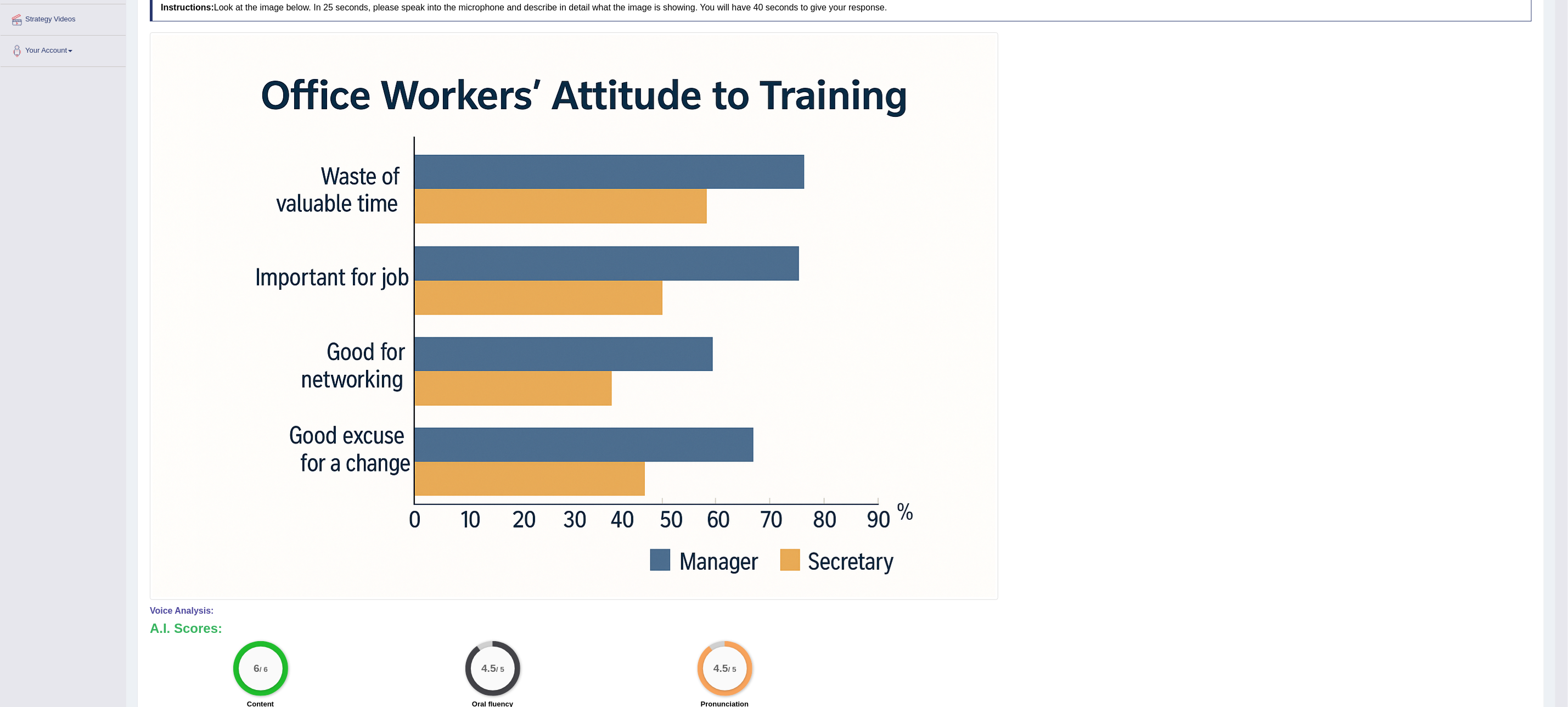
scroll to position [82, 0]
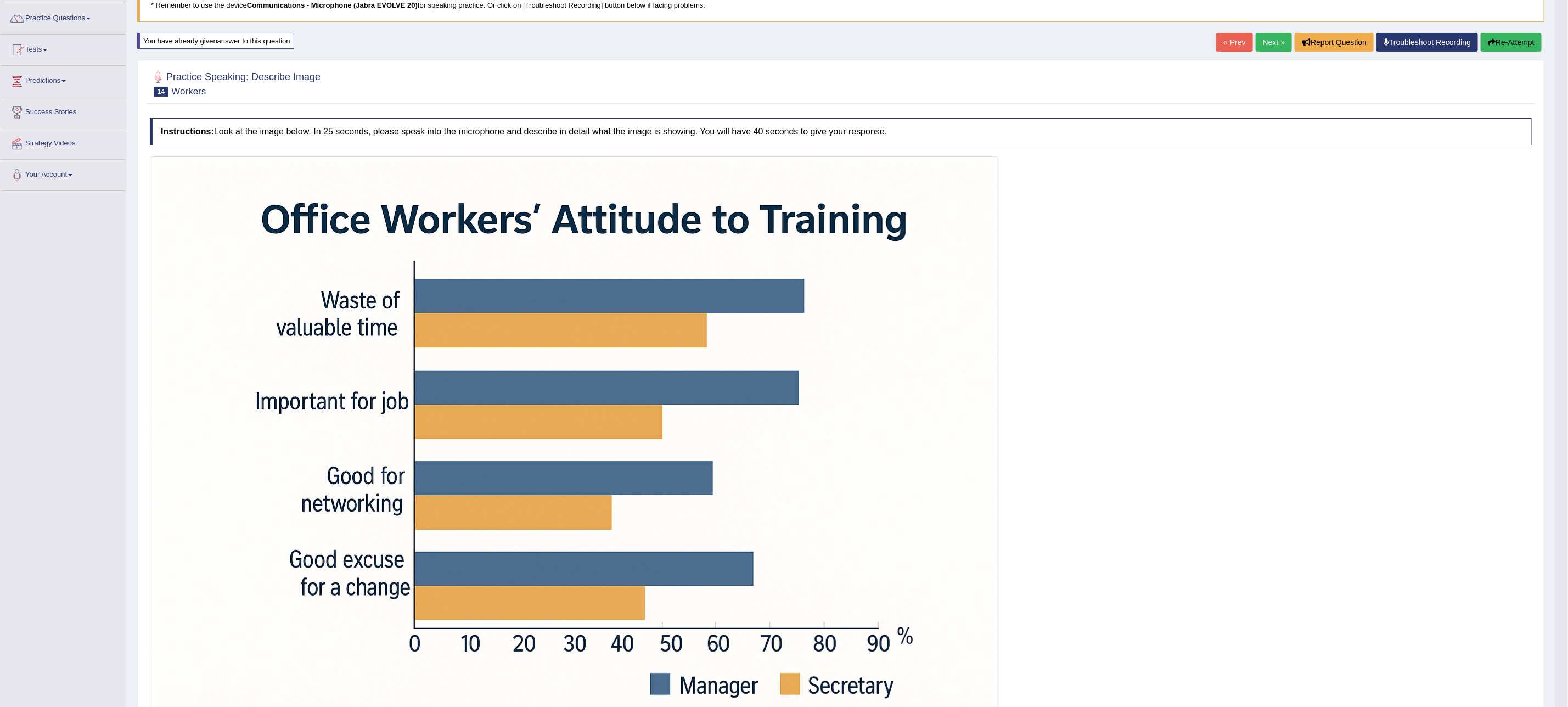
click at [1520, 42] on button "Re-Attempt" at bounding box center [1510, 42] width 61 height 19
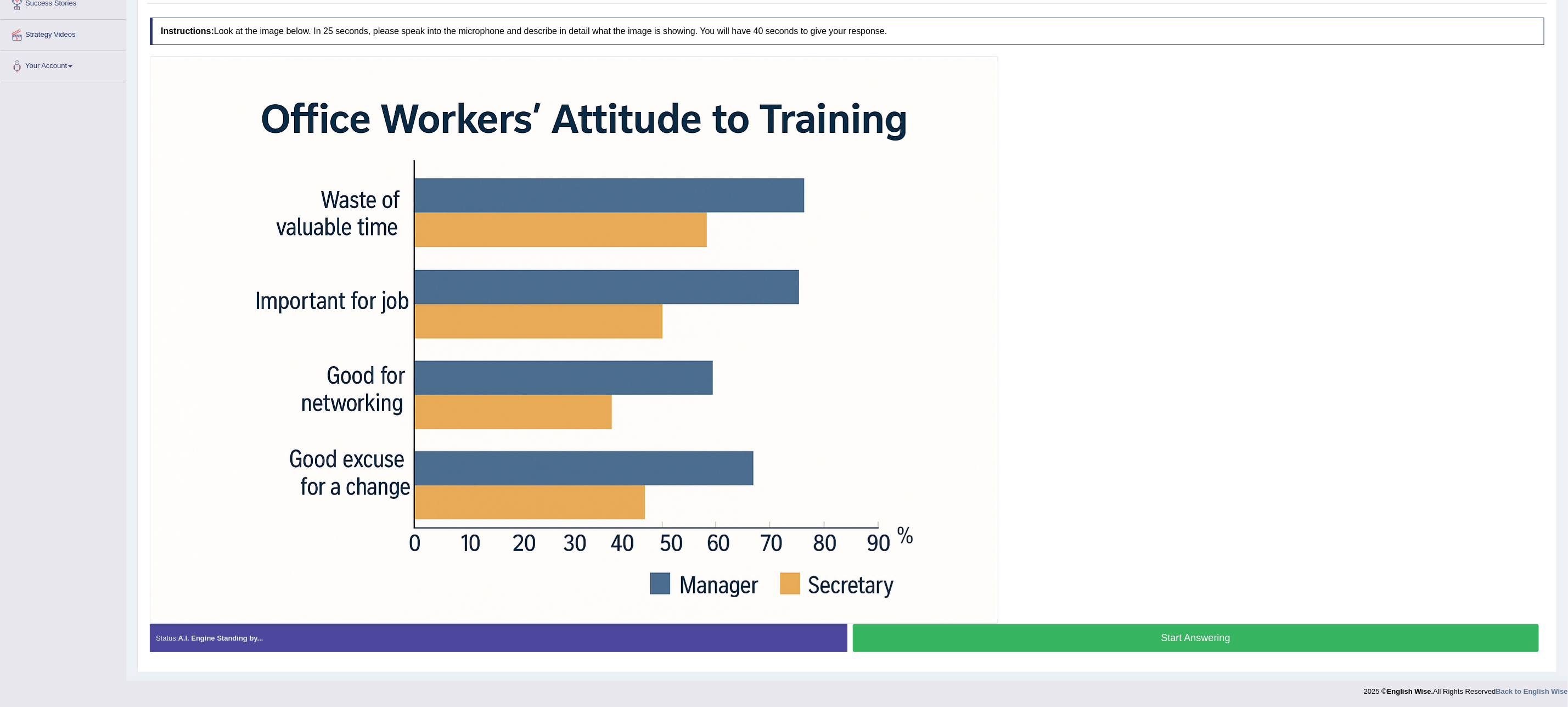
scroll to position [196, 0]
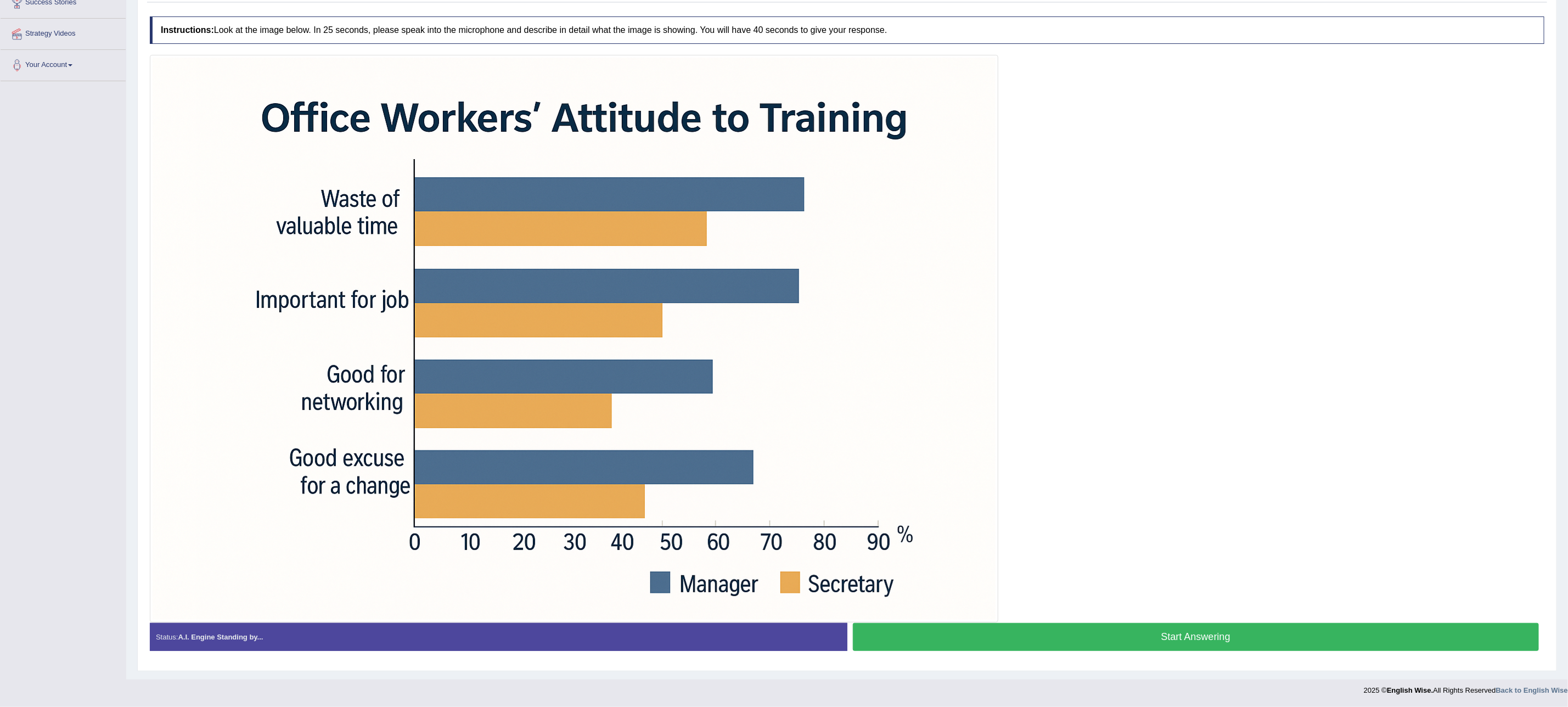
click at [1164, 644] on button "Start Answering" at bounding box center [1196, 637] width 686 height 28
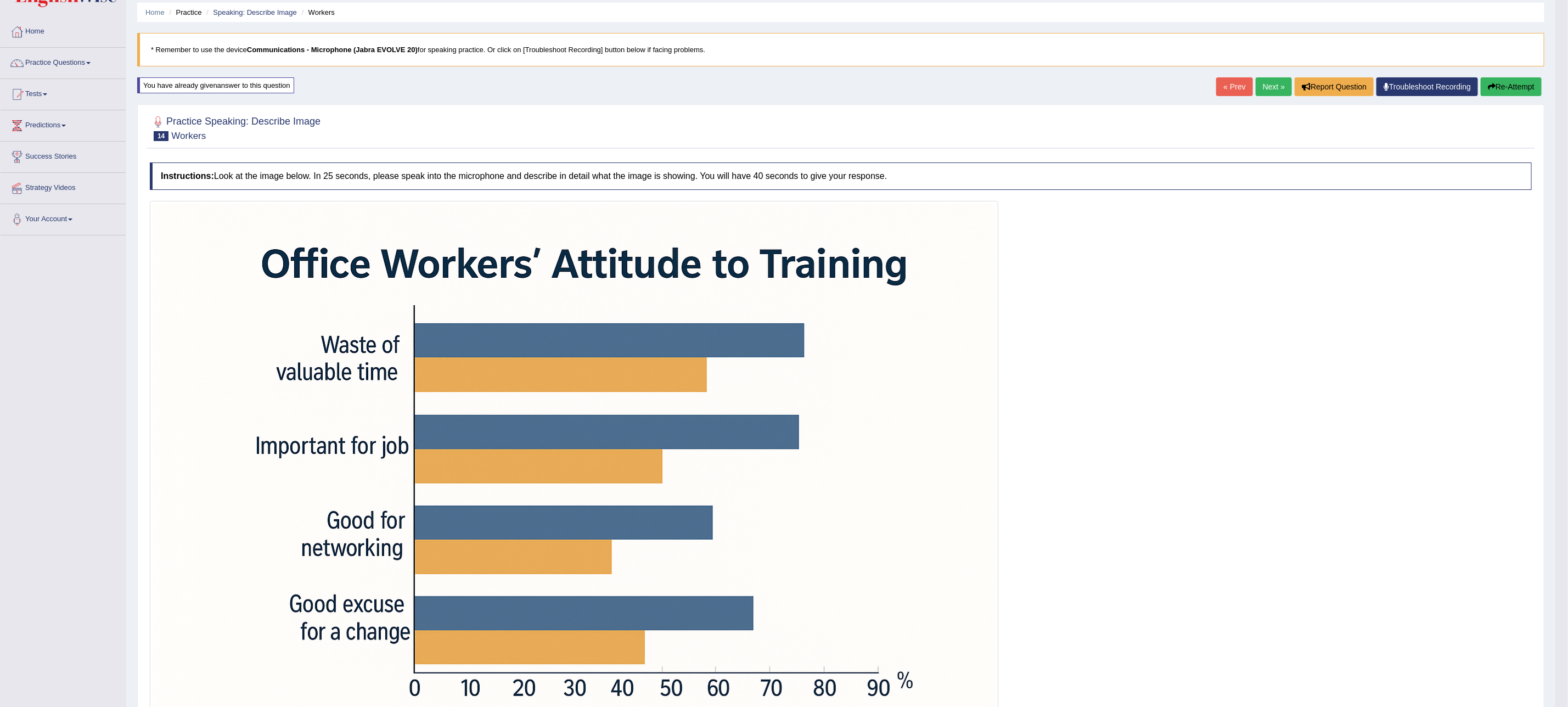
scroll to position [9, 0]
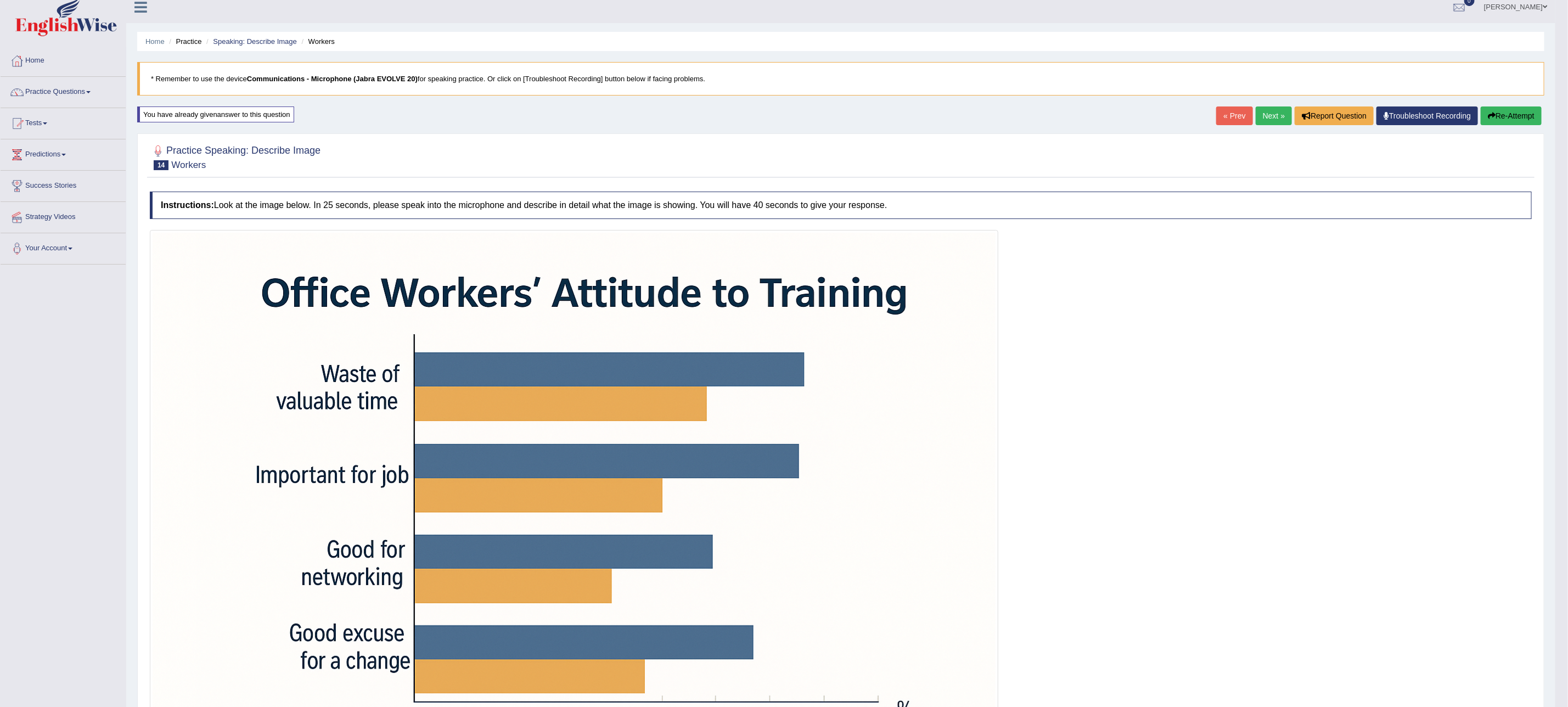
click at [1518, 118] on button "Re-Attempt" at bounding box center [1510, 116] width 61 height 19
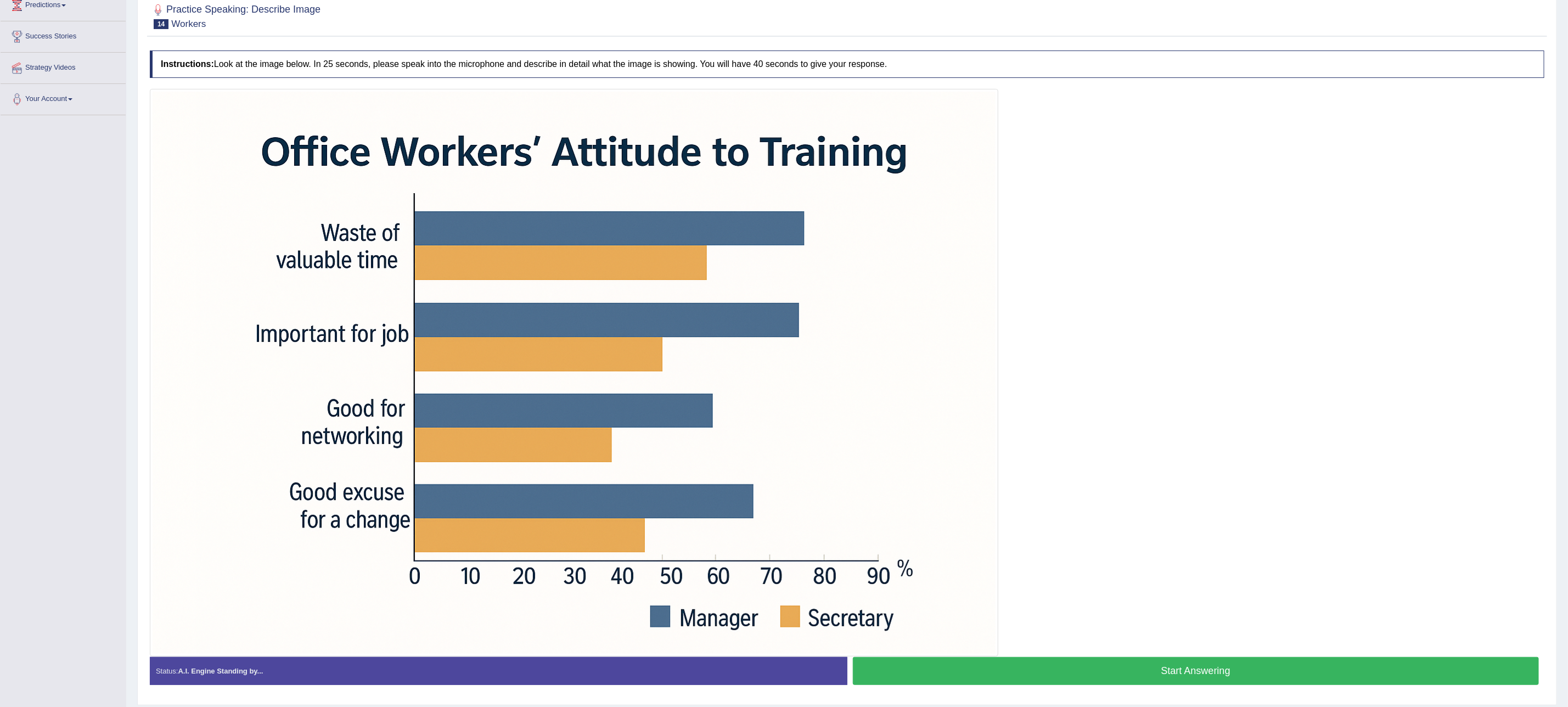
scroll to position [196, 0]
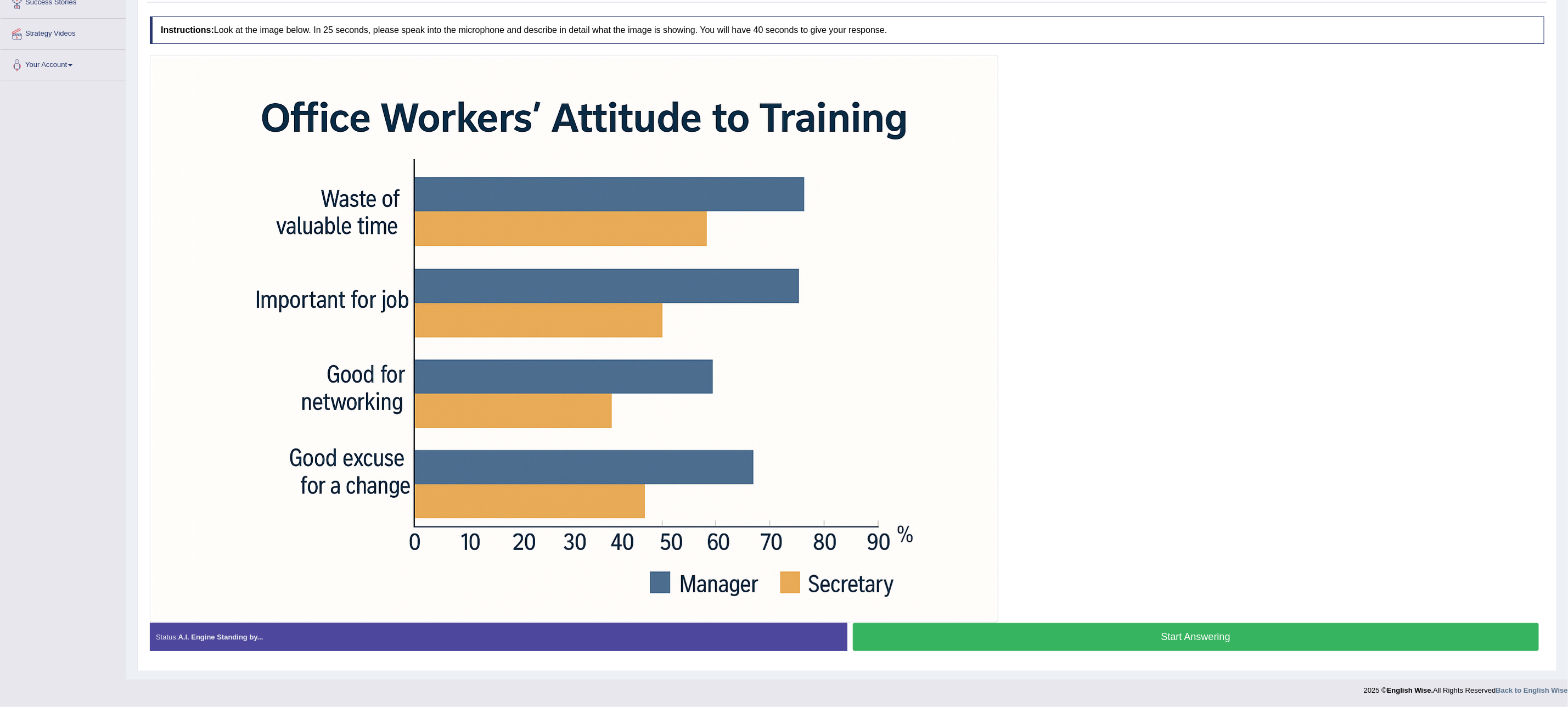
click at [1160, 634] on button "Start Answering" at bounding box center [1196, 637] width 686 height 28
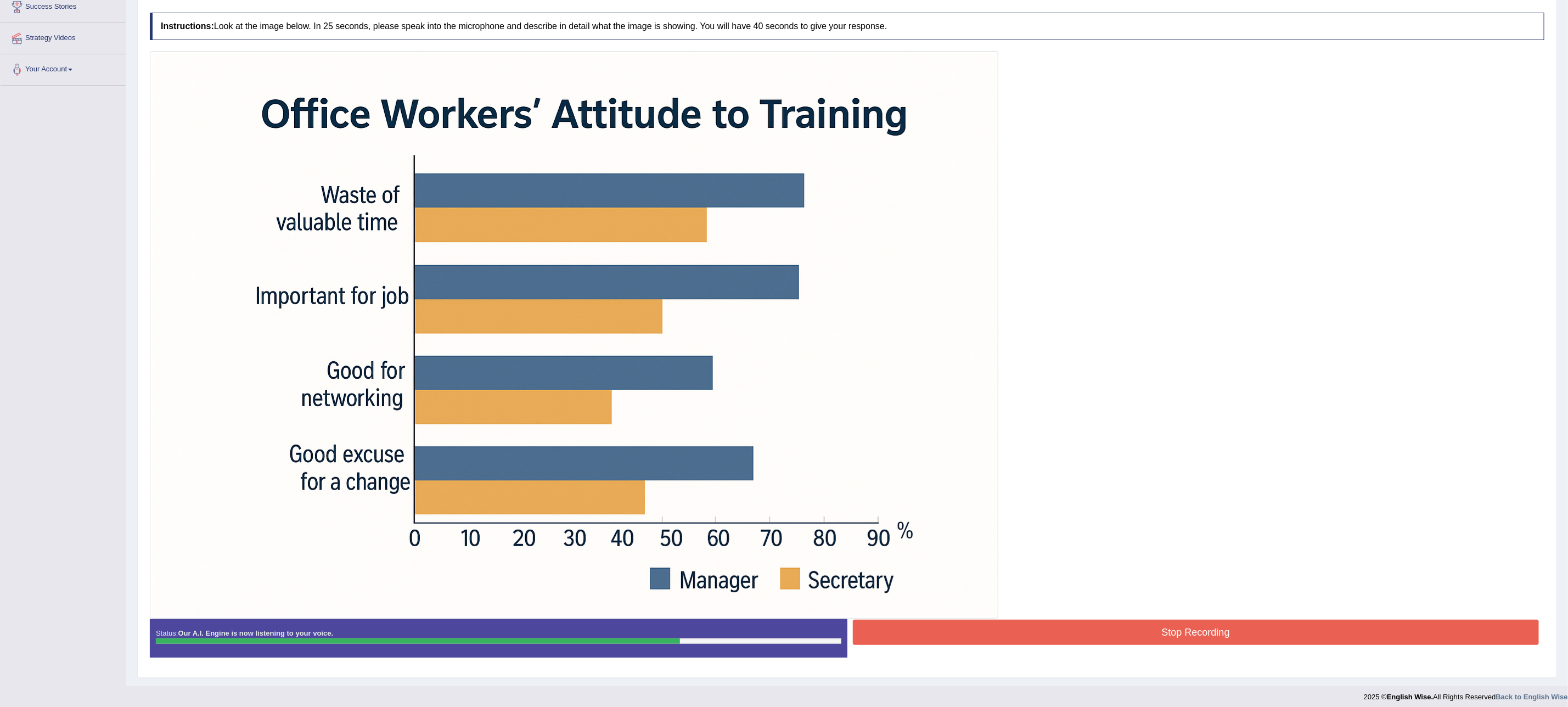
click at [1160, 635] on button "Stop Recording" at bounding box center [1196, 632] width 686 height 25
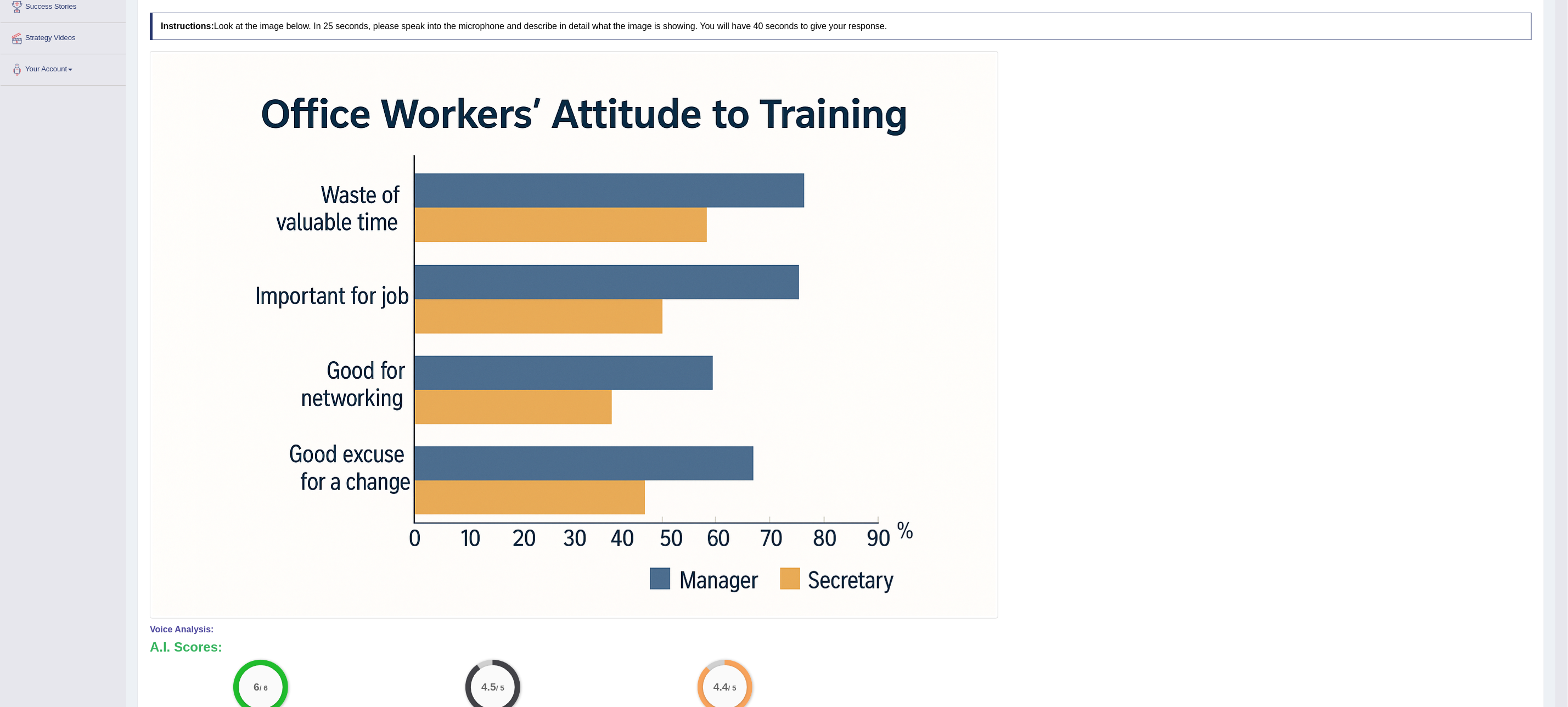
scroll to position [0, 0]
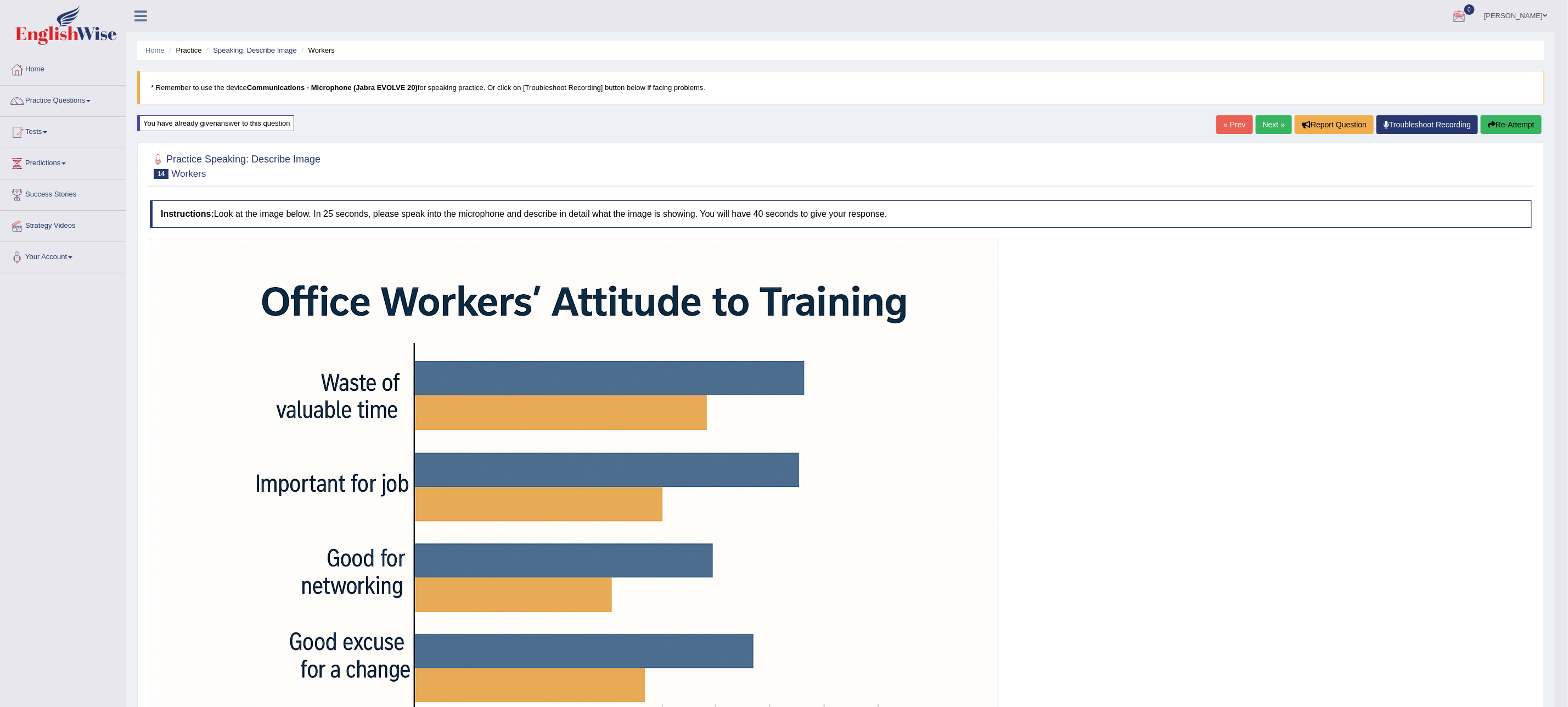
click at [1262, 129] on link "Next »" at bounding box center [1274, 124] width 36 height 19
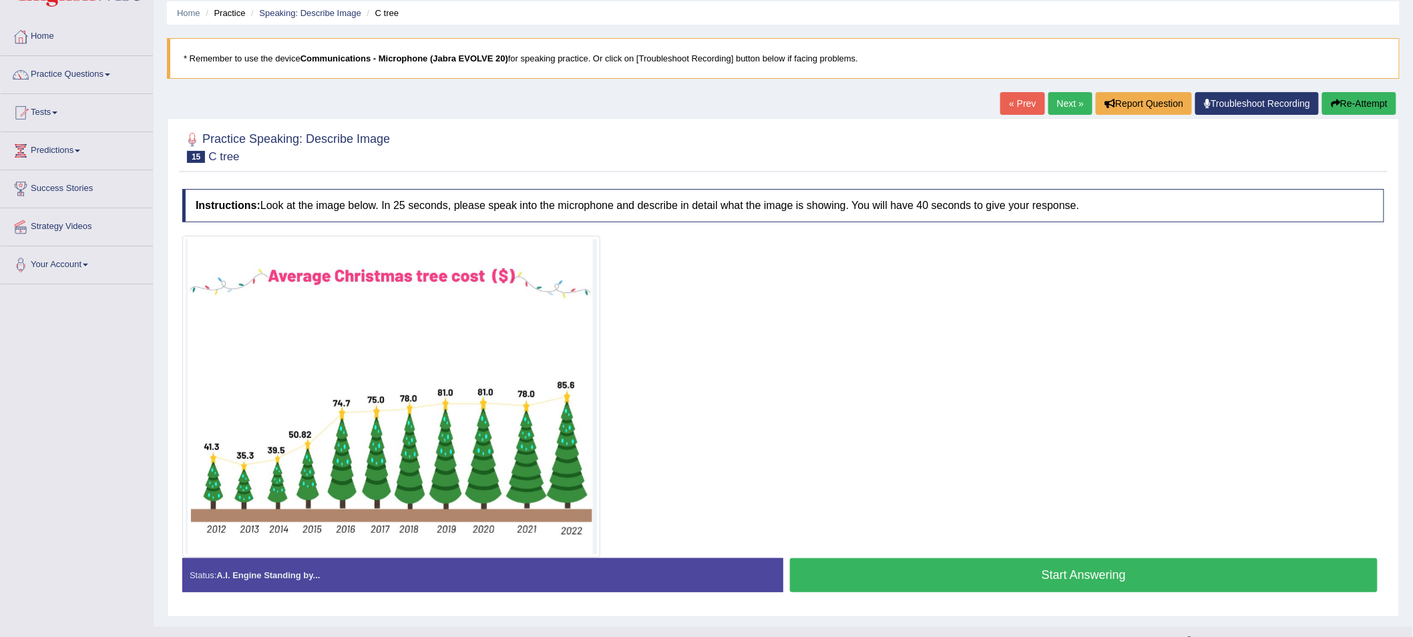
scroll to position [71, 0]
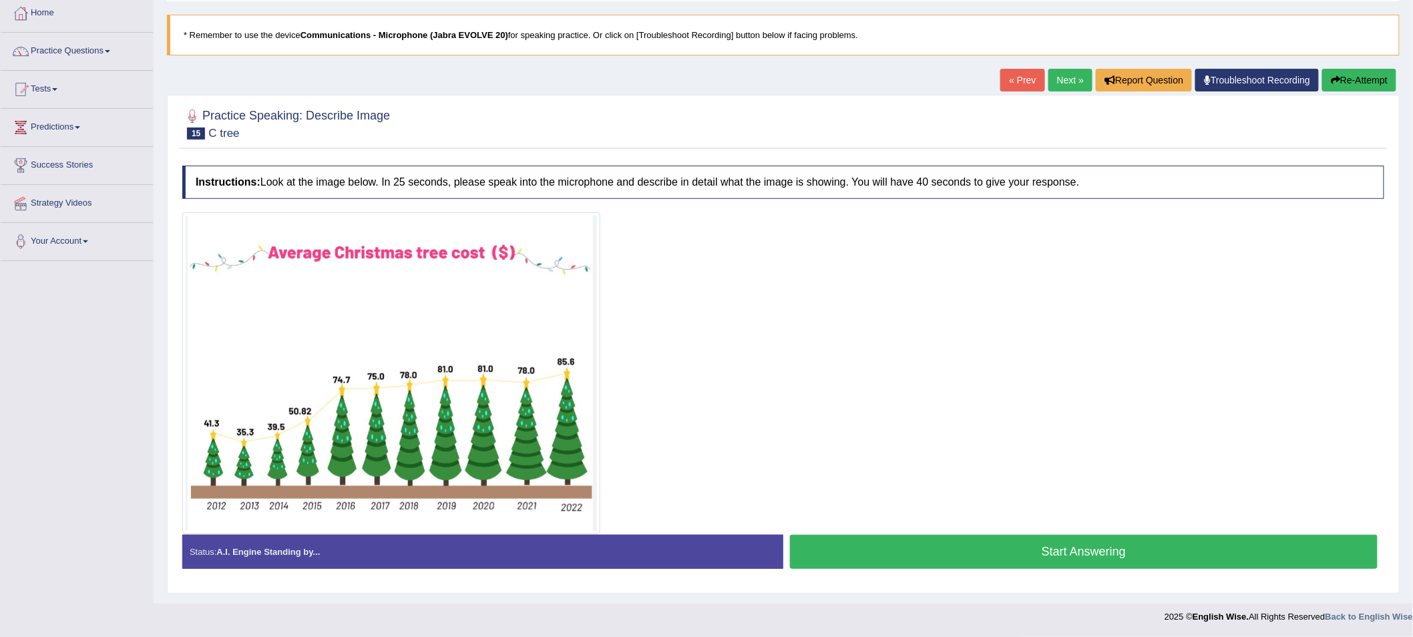
click at [1114, 550] on button "Start Answering" at bounding box center [1084, 552] width 588 height 34
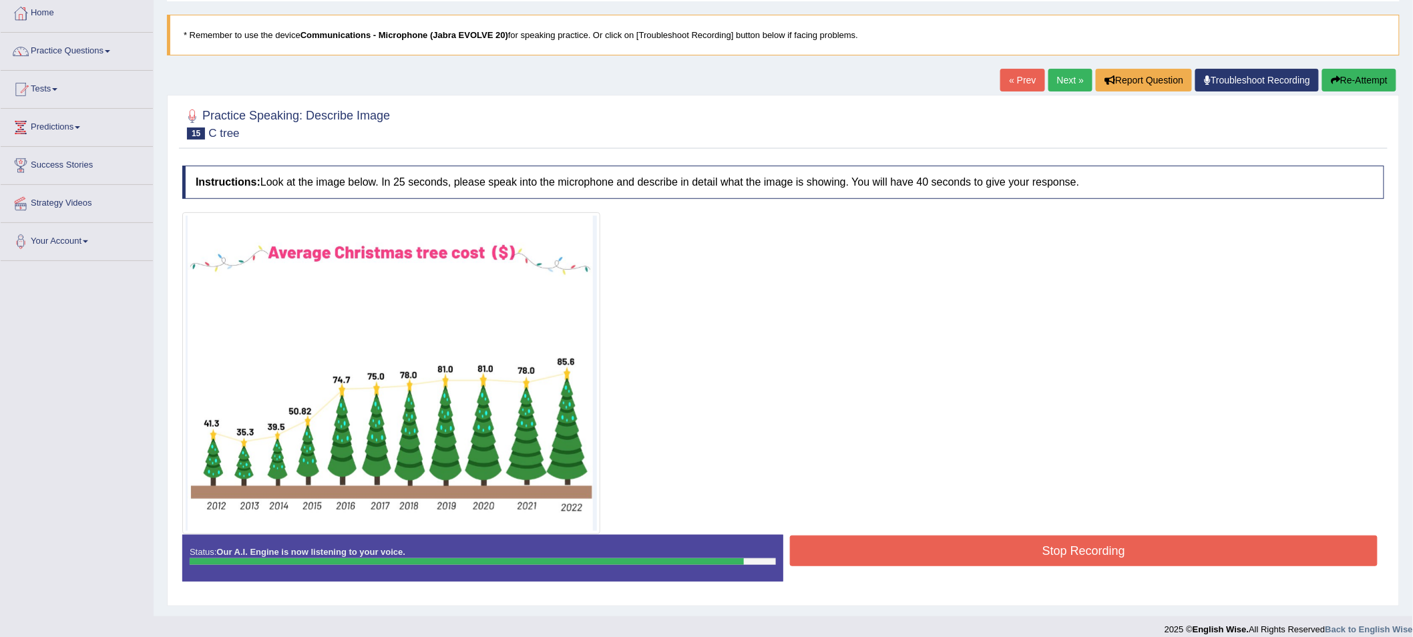
click at [1114, 550] on button "Stop Recording" at bounding box center [1084, 550] width 588 height 31
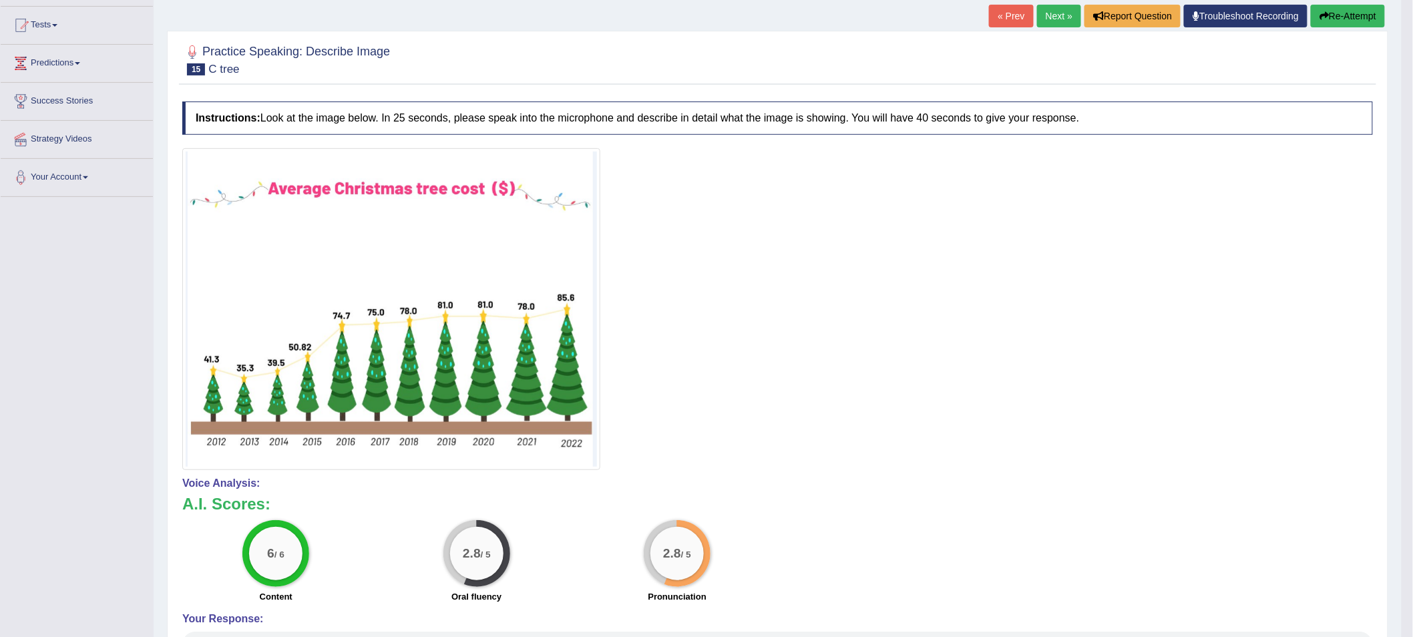
scroll to position [0, 0]
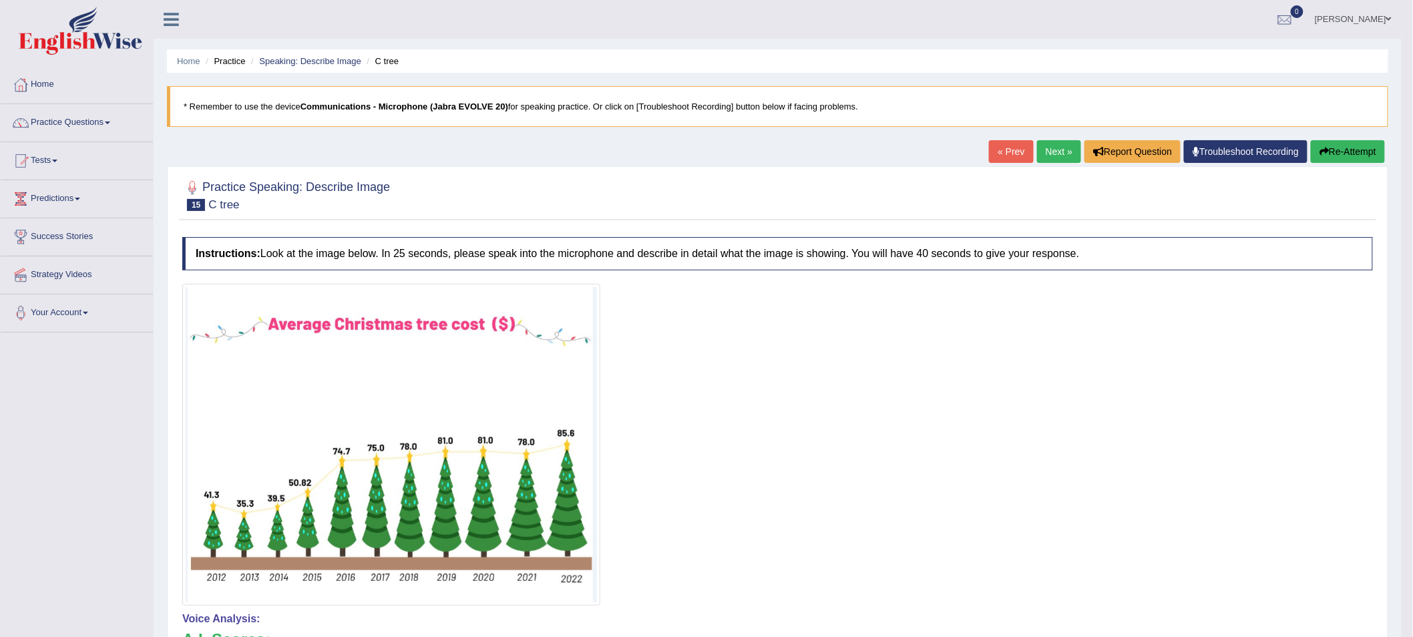
click at [1339, 150] on button "Re-Attempt" at bounding box center [1348, 151] width 74 height 23
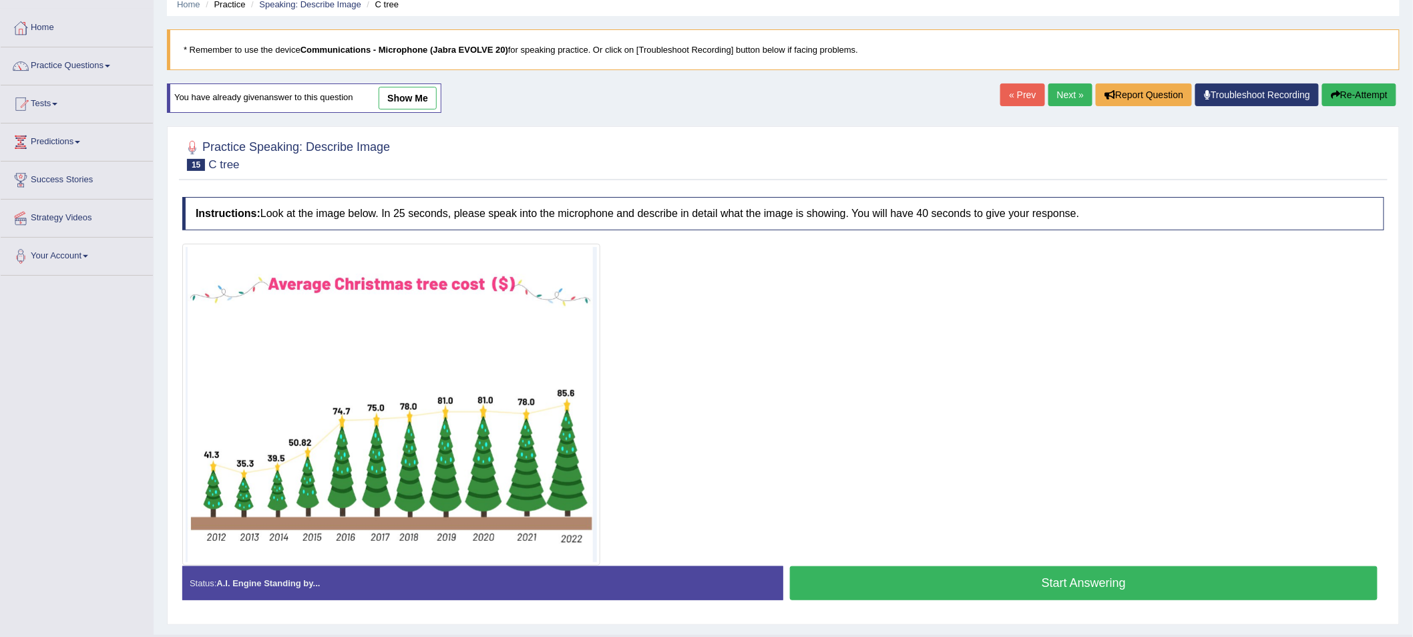
scroll to position [89, 0]
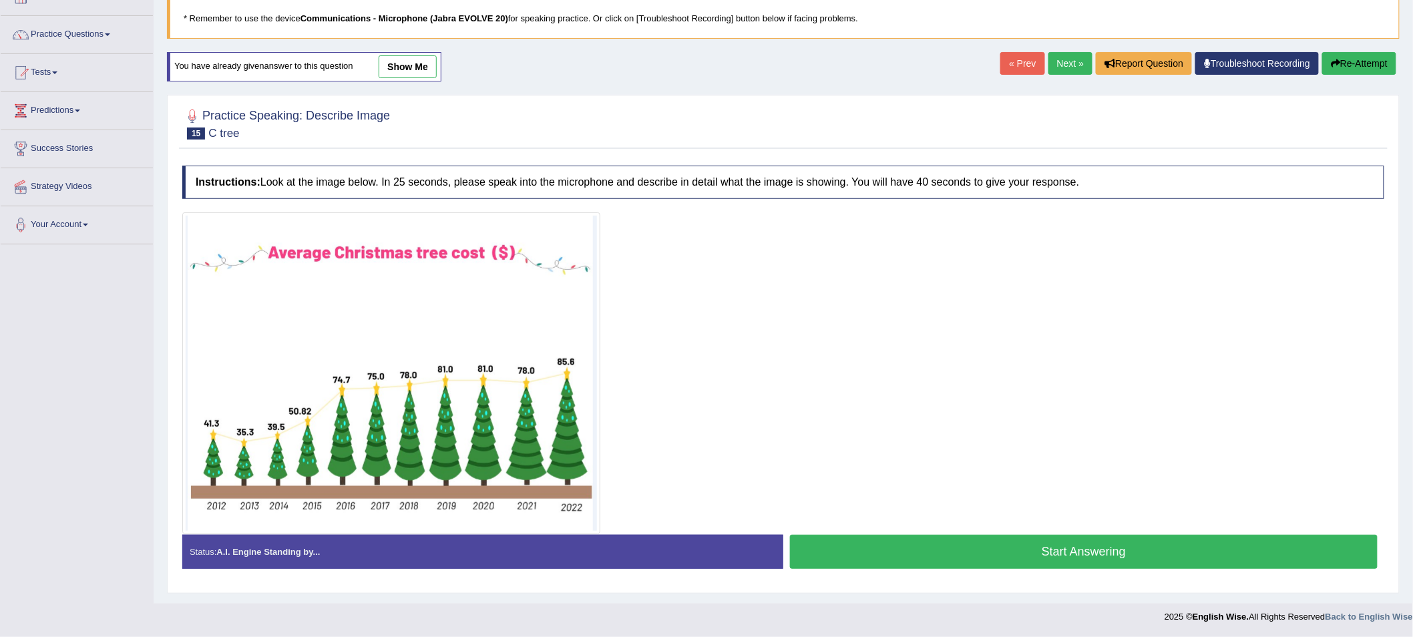
click at [911, 554] on button "Start Answering" at bounding box center [1084, 552] width 588 height 34
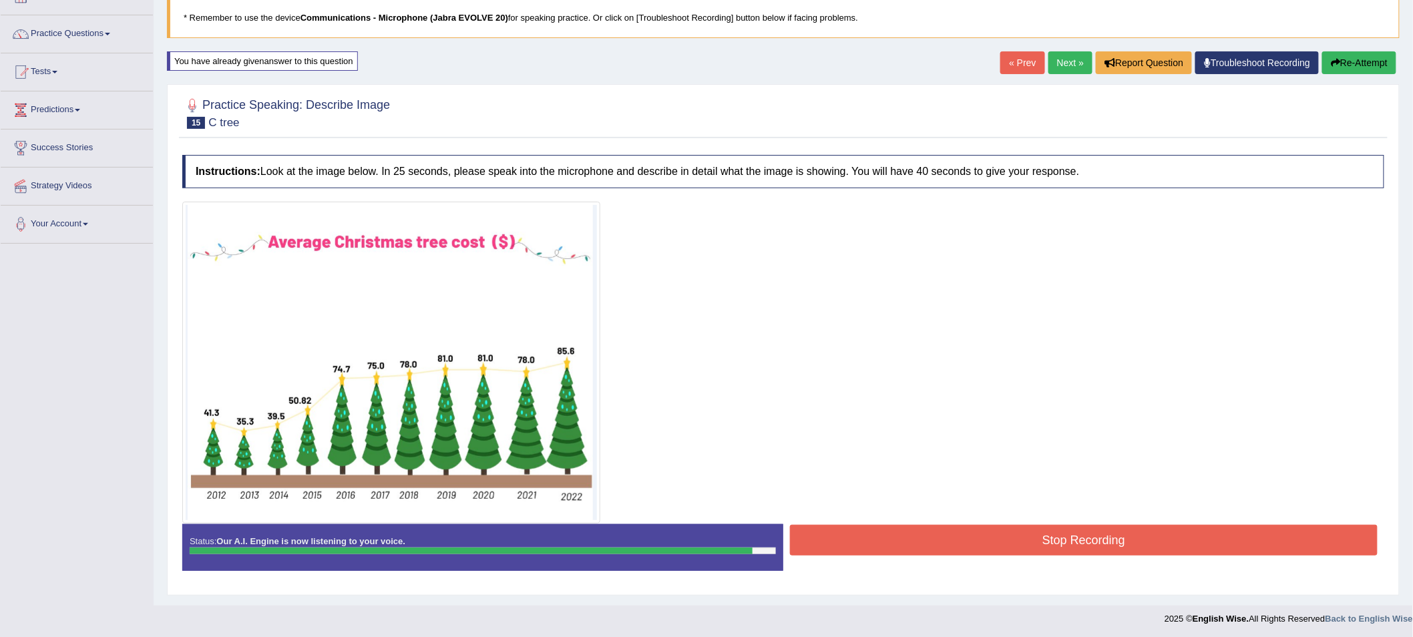
click at [940, 535] on button "Stop Recording" at bounding box center [1084, 540] width 588 height 31
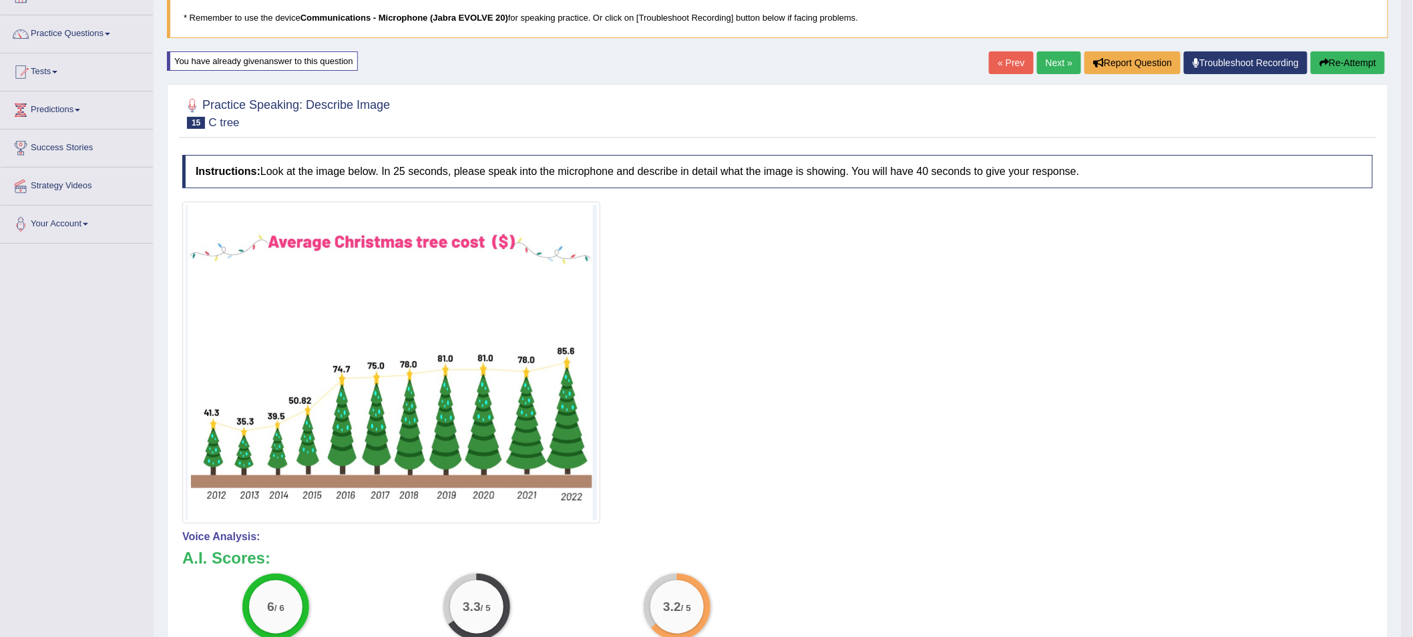
click at [1352, 65] on button "Re-Attempt" at bounding box center [1348, 62] width 74 height 23
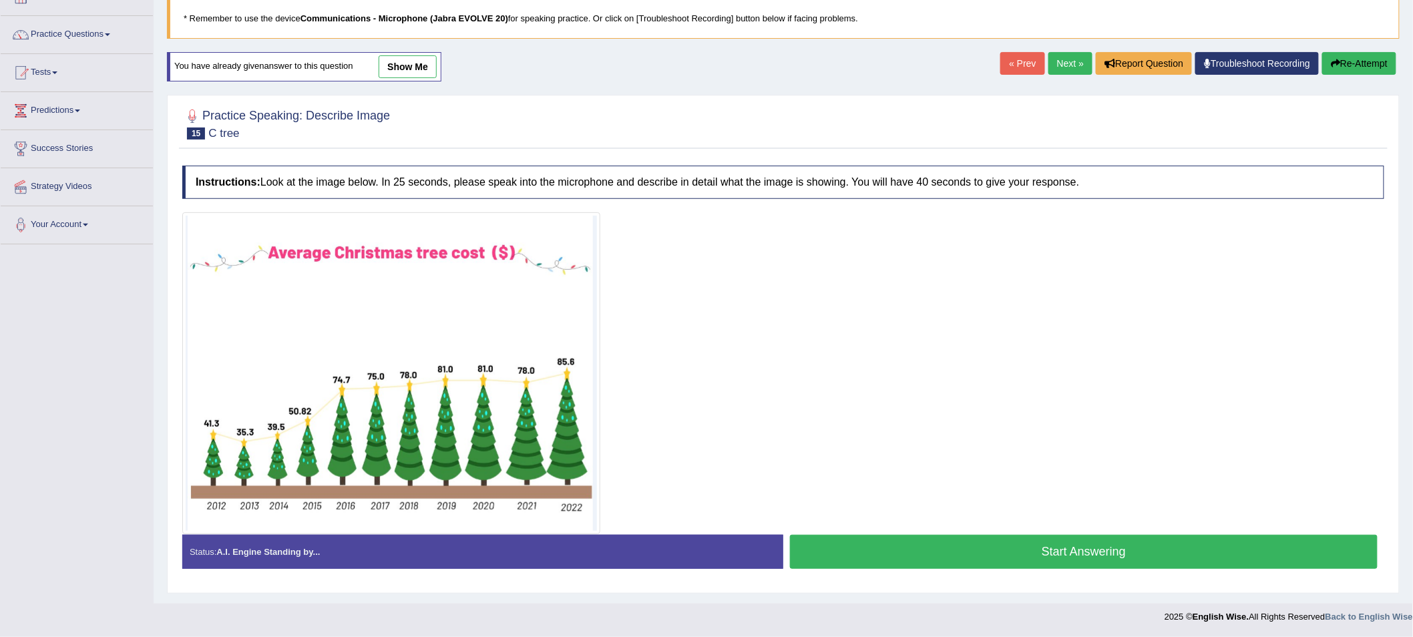
click at [886, 539] on button "Start Answering" at bounding box center [1084, 552] width 588 height 34
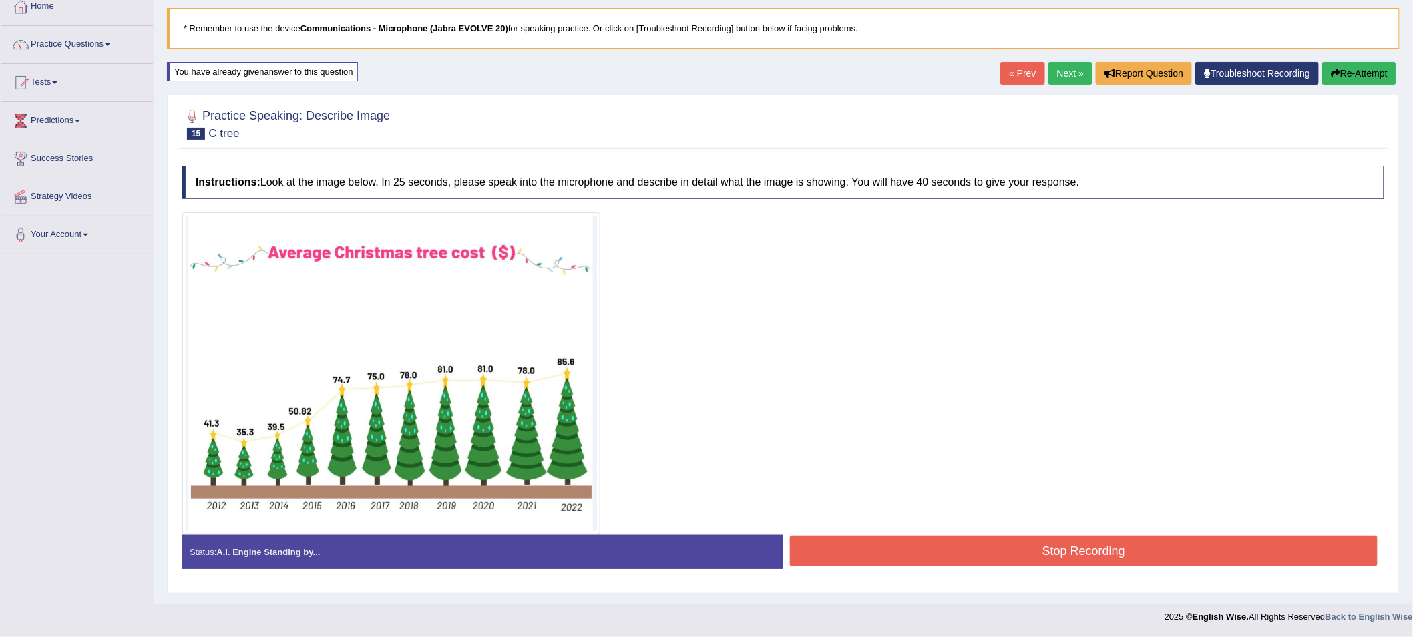
scroll to position [89, 0]
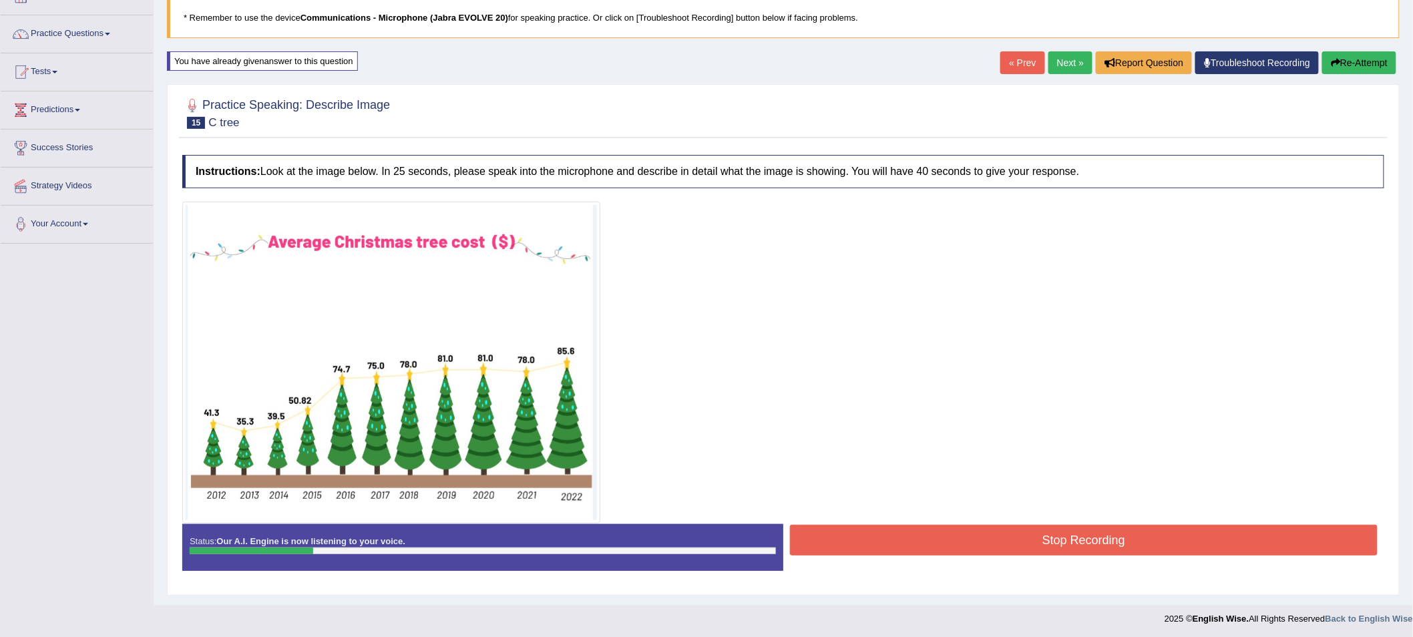
click at [1345, 54] on button "Re-Attempt" at bounding box center [1359, 62] width 74 height 23
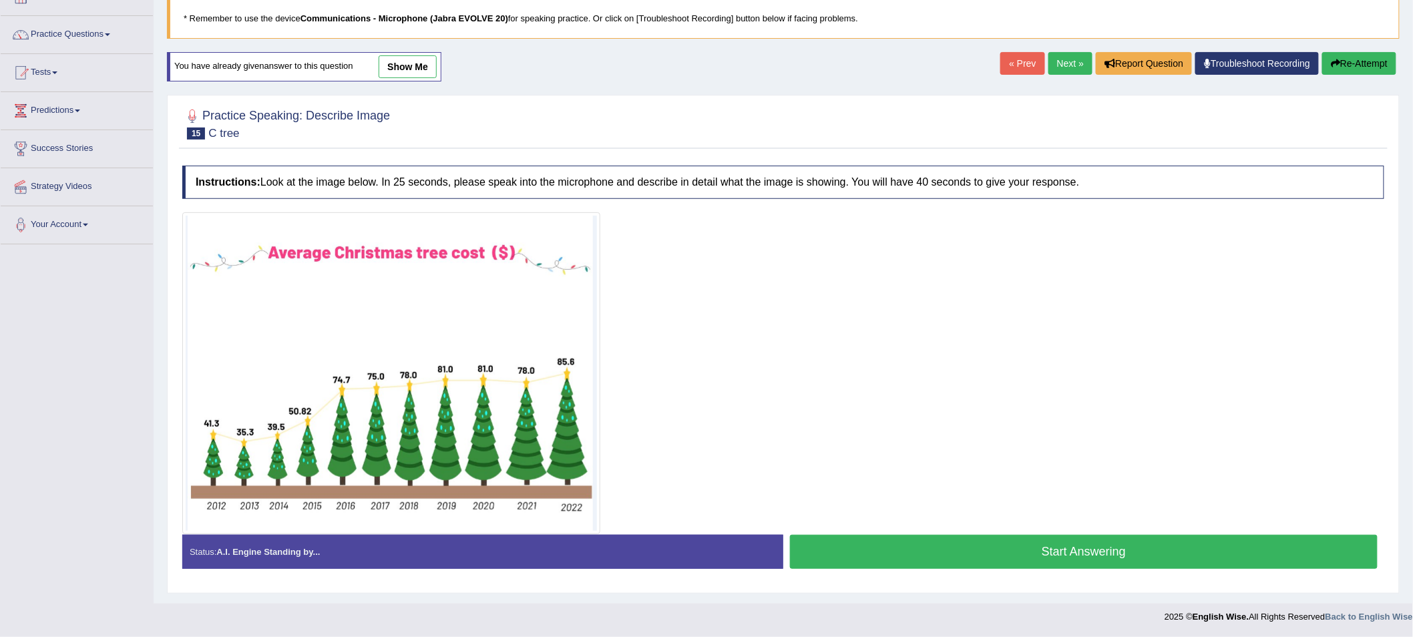
click at [1123, 553] on button "Start Answering" at bounding box center [1084, 552] width 588 height 34
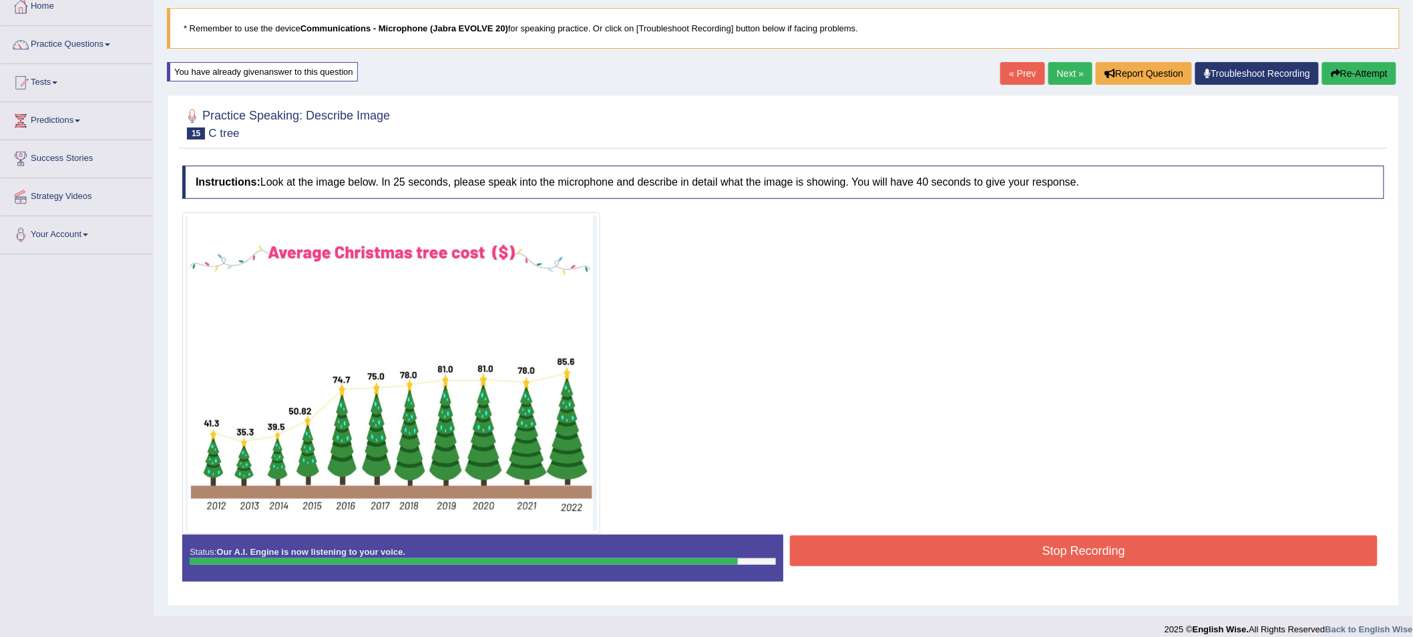
click at [1129, 539] on button "Stop Recording" at bounding box center [1084, 550] width 588 height 31
